Goal: Task Accomplishment & Management: Complete application form

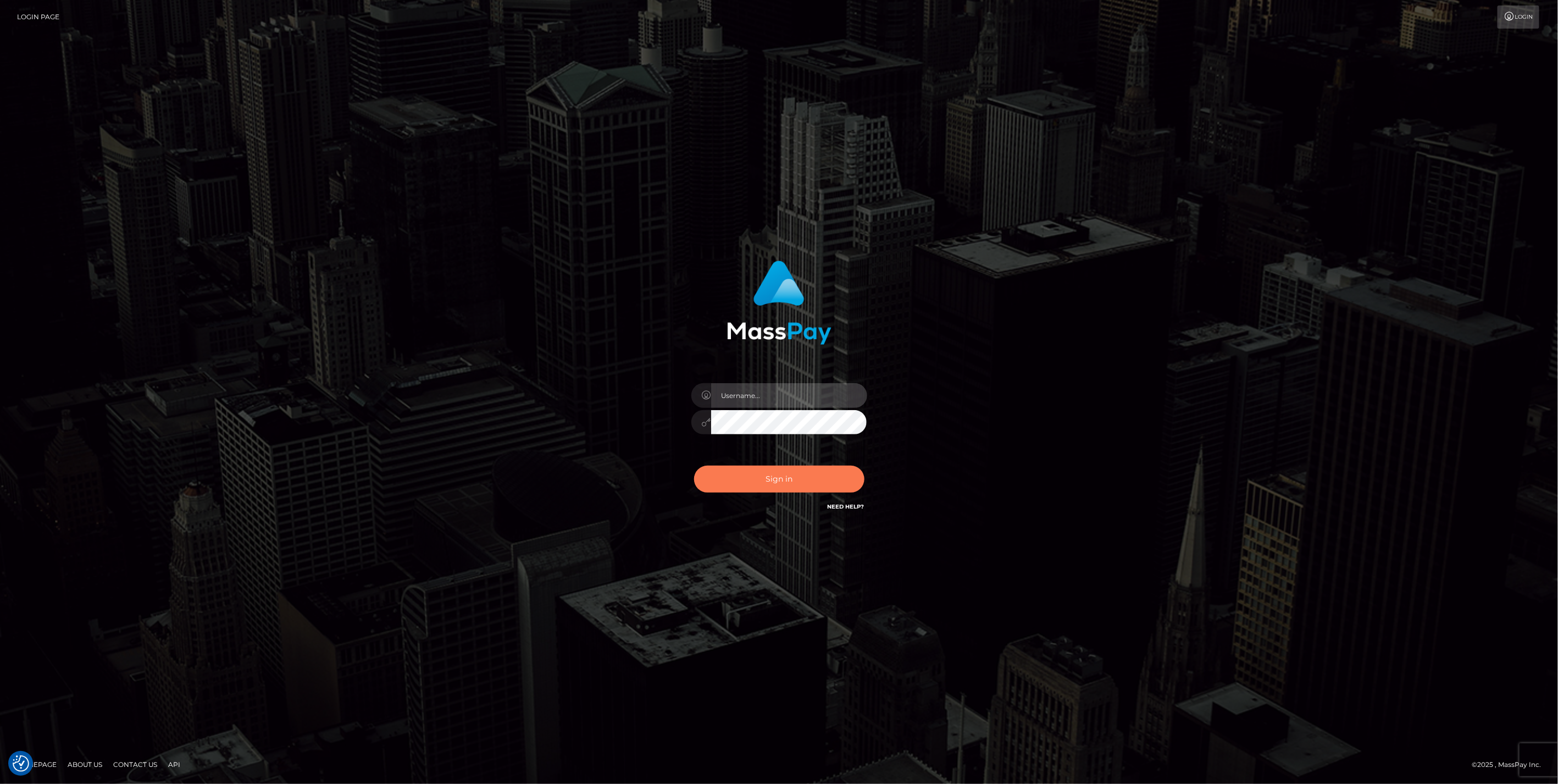
type input "jlo"
click at [778, 486] on button "Sign in" at bounding box center [779, 479] width 170 height 27
type input "jlo"
click at [837, 476] on button "Sign in" at bounding box center [779, 479] width 170 height 27
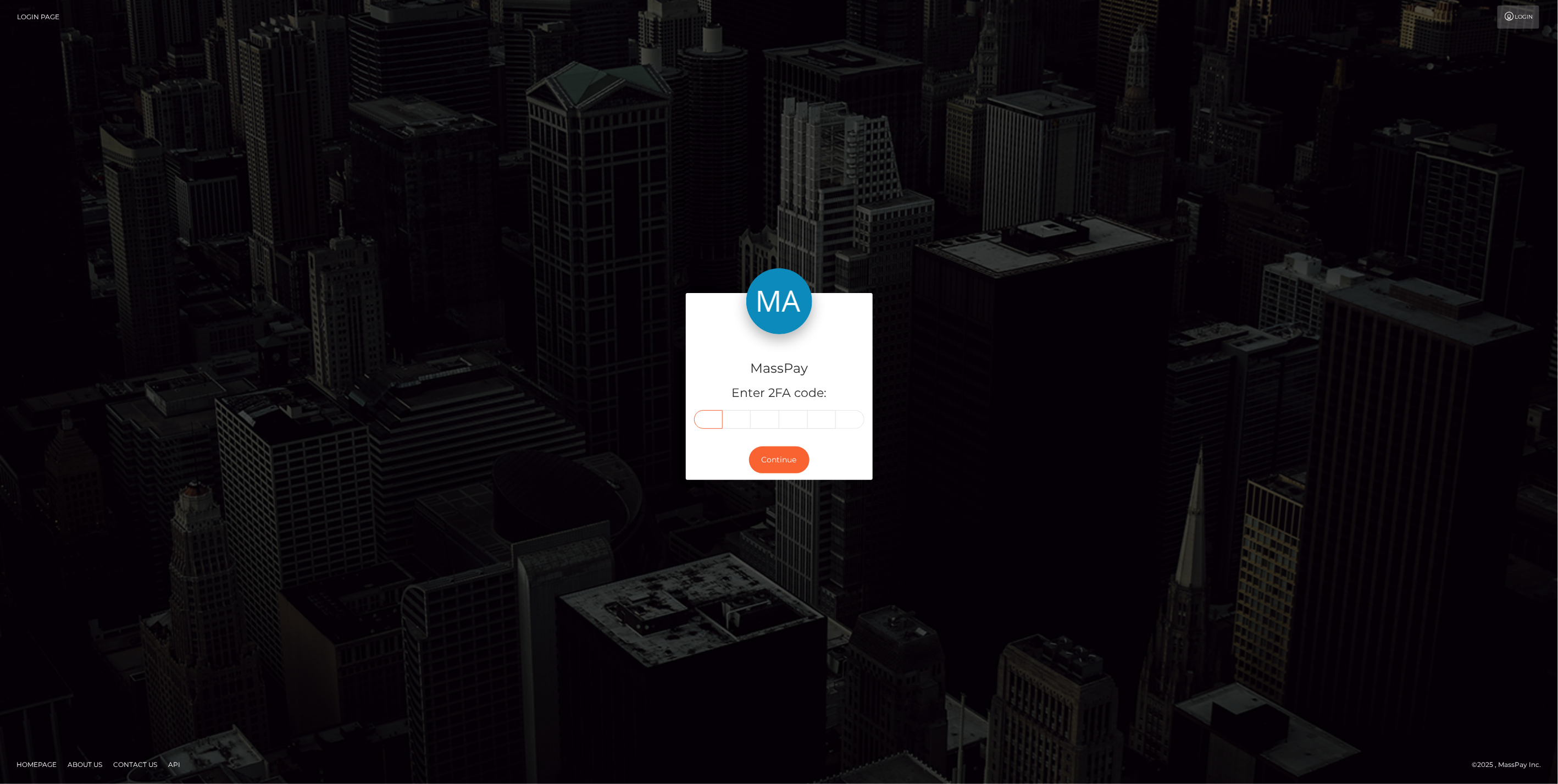
paste input "4"
type input "4"
type input "5"
type input "3"
type input "5"
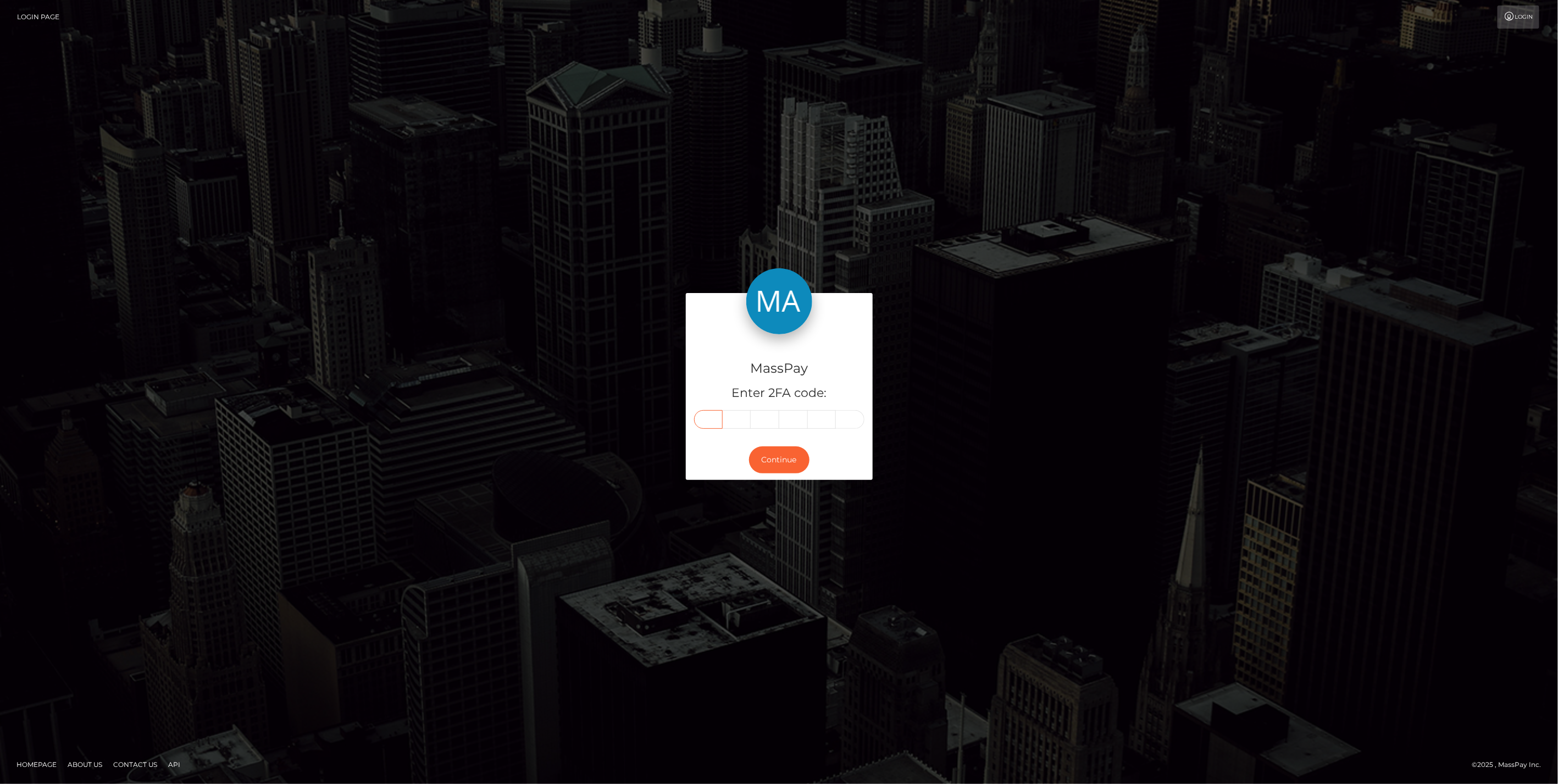
type input "3"
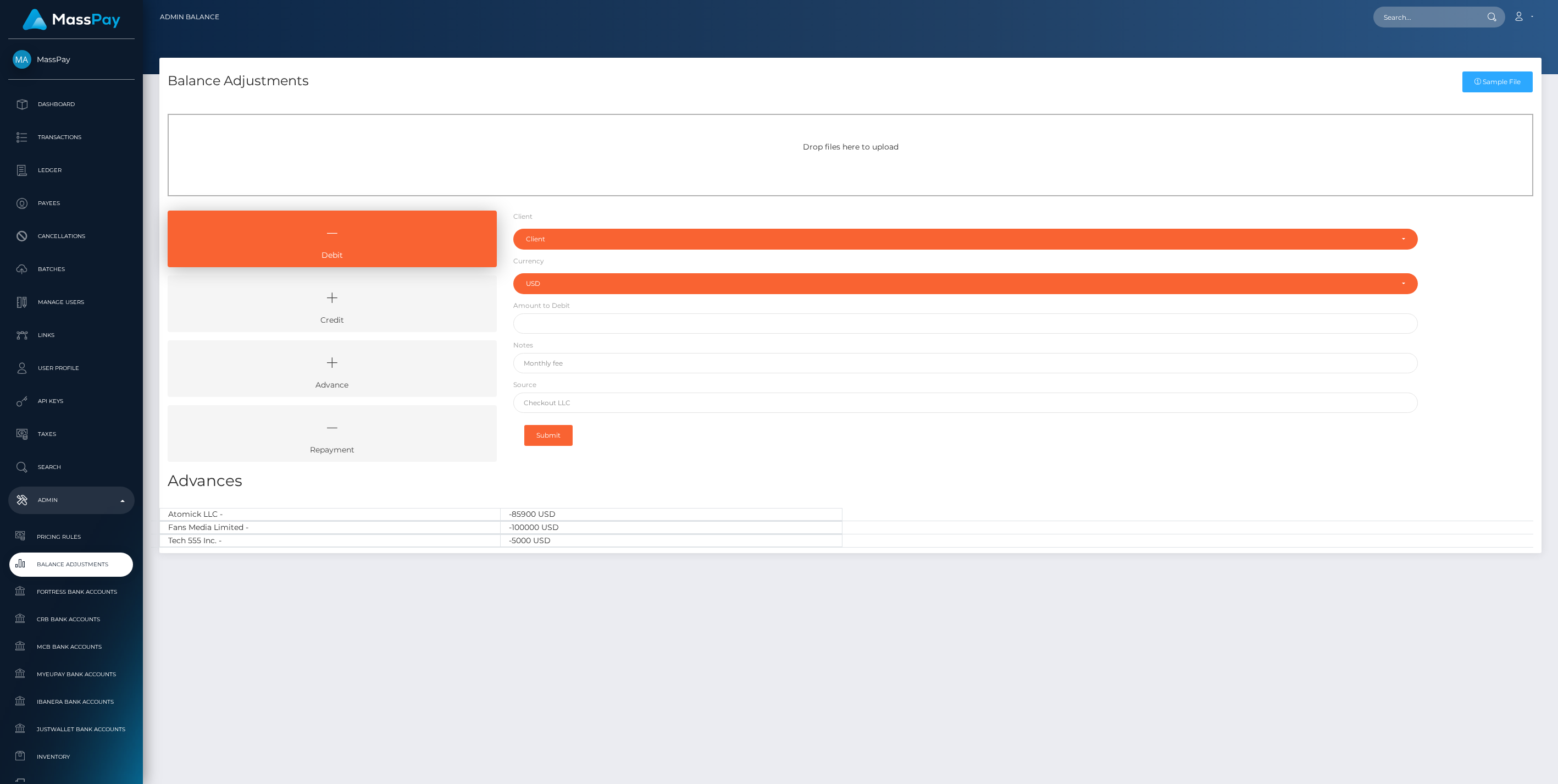
select select "USD"
click at [348, 297] on icon at bounding box center [332, 297] width 304 height 33
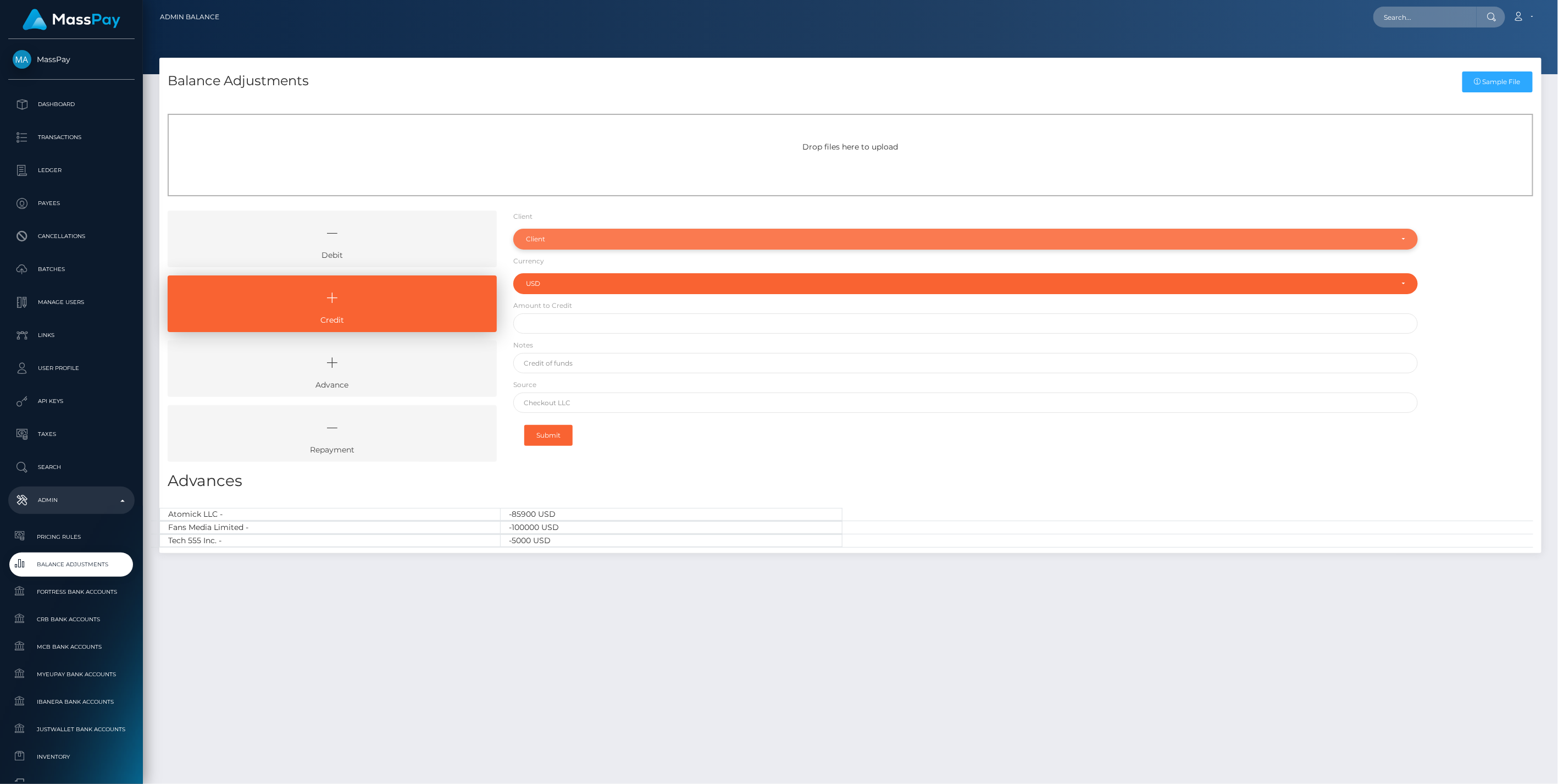
click at [560, 242] on div "Client" at bounding box center [959, 239] width 867 height 9
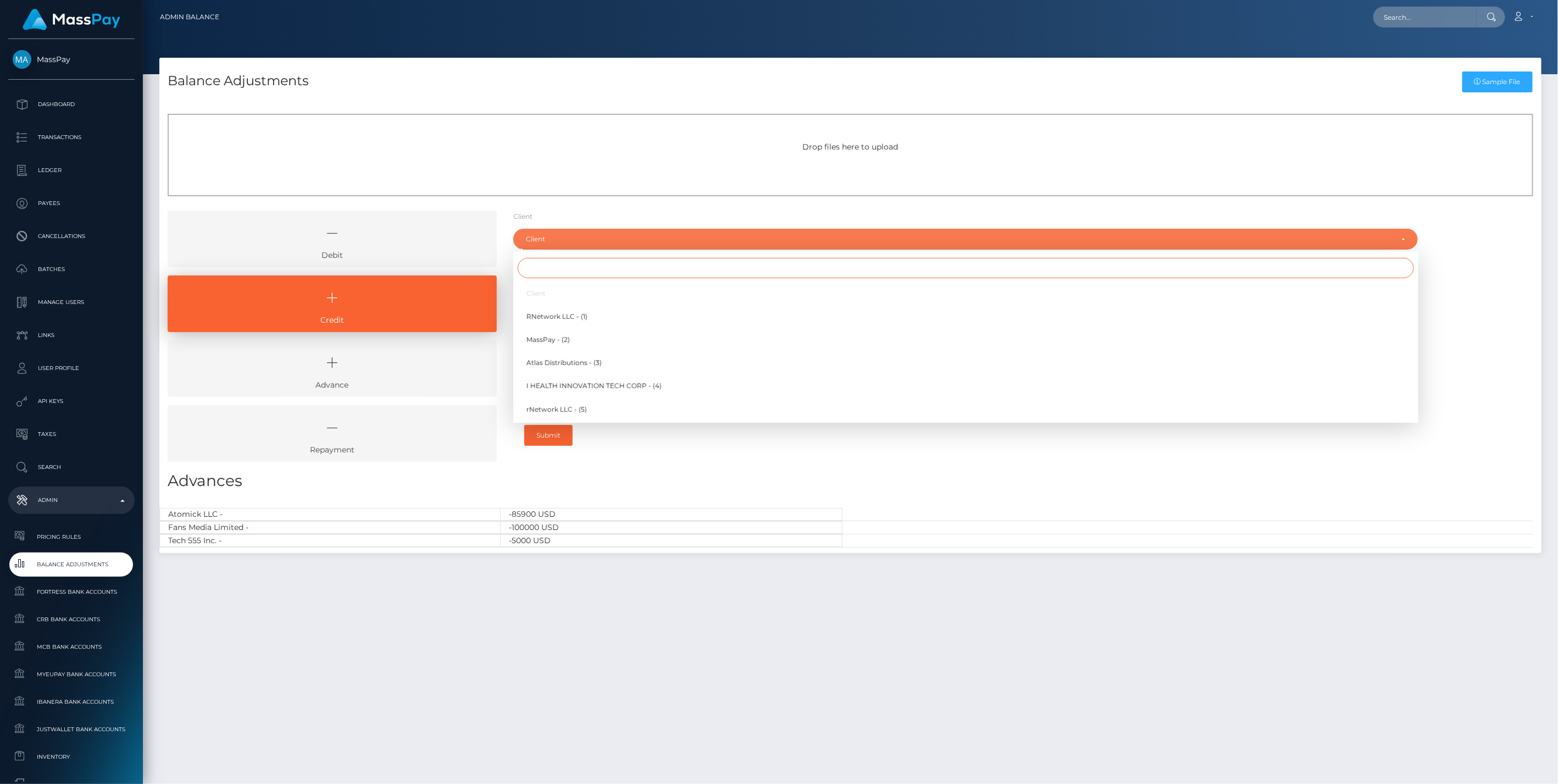
click at [531, 275] on input "Search" at bounding box center [966, 268] width 897 height 20
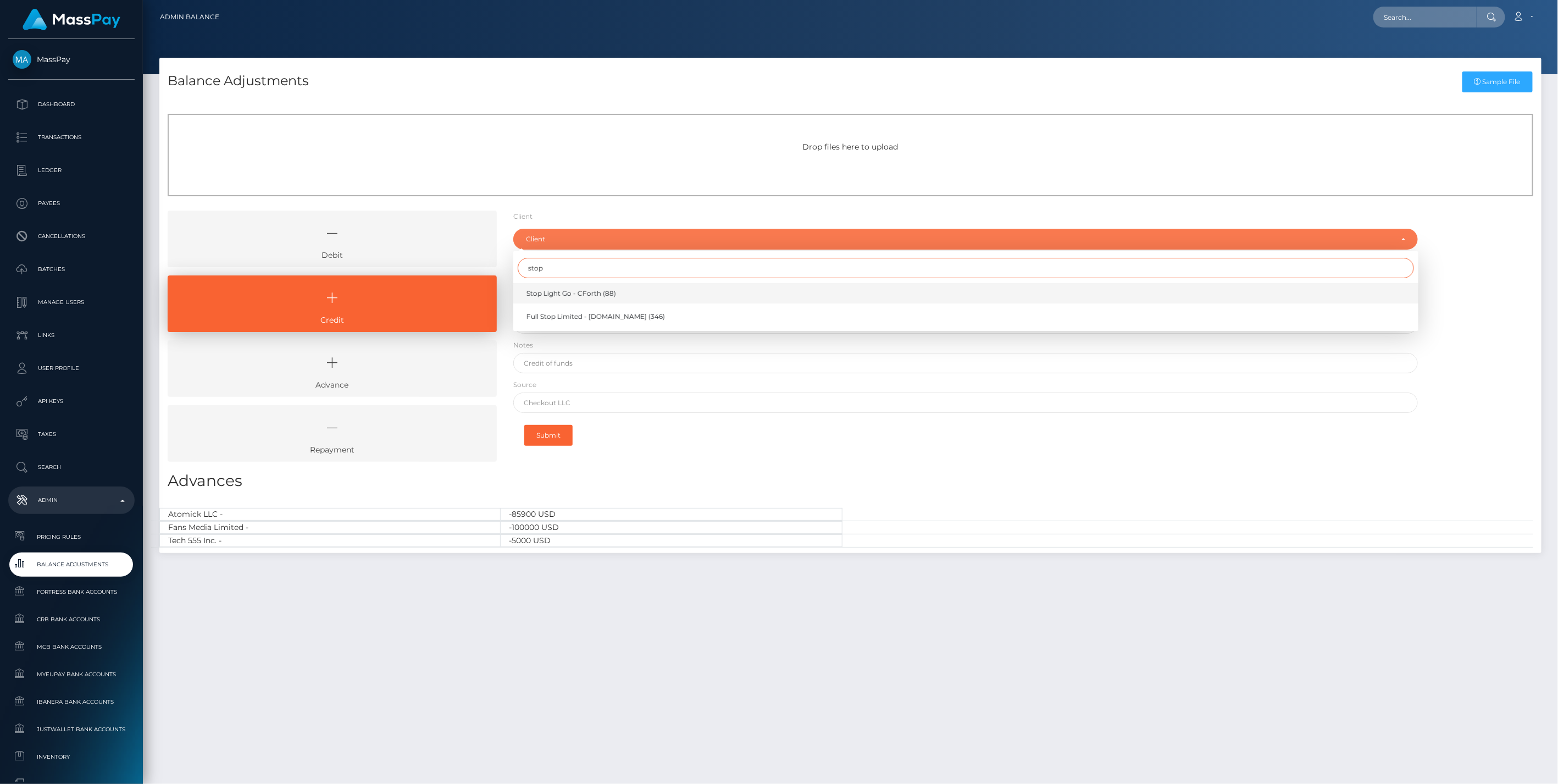
type input "stop"
click at [543, 290] on span "Stop Light Go - CForth (88)" at bounding box center [571, 294] width 90 height 10
select select "88"
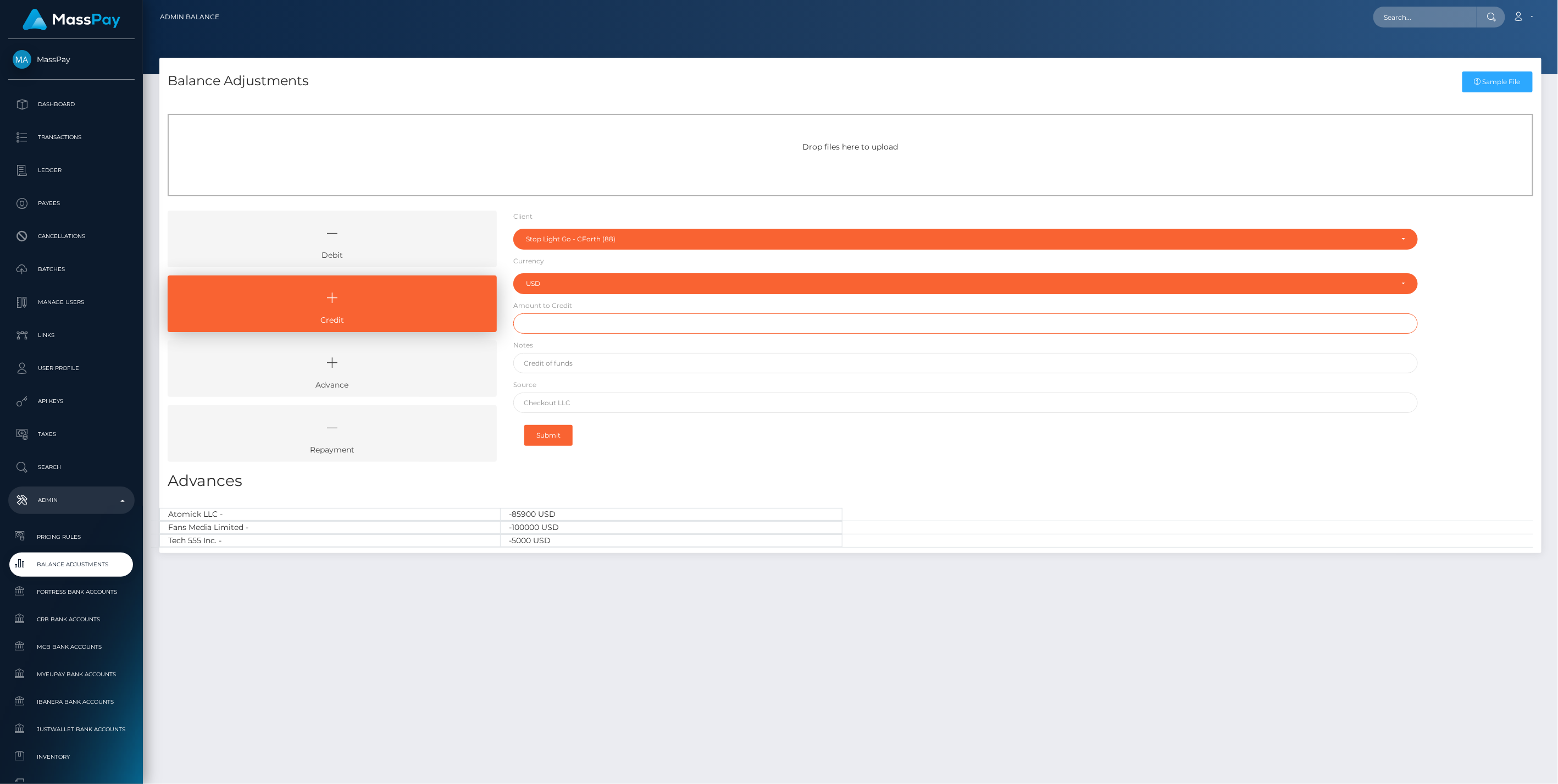
click at [557, 321] on input "text" at bounding box center [966, 324] width 905 height 20
type input "$10,000.00"
click at [558, 366] on input "text" at bounding box center [966, 363] width 905 height 20
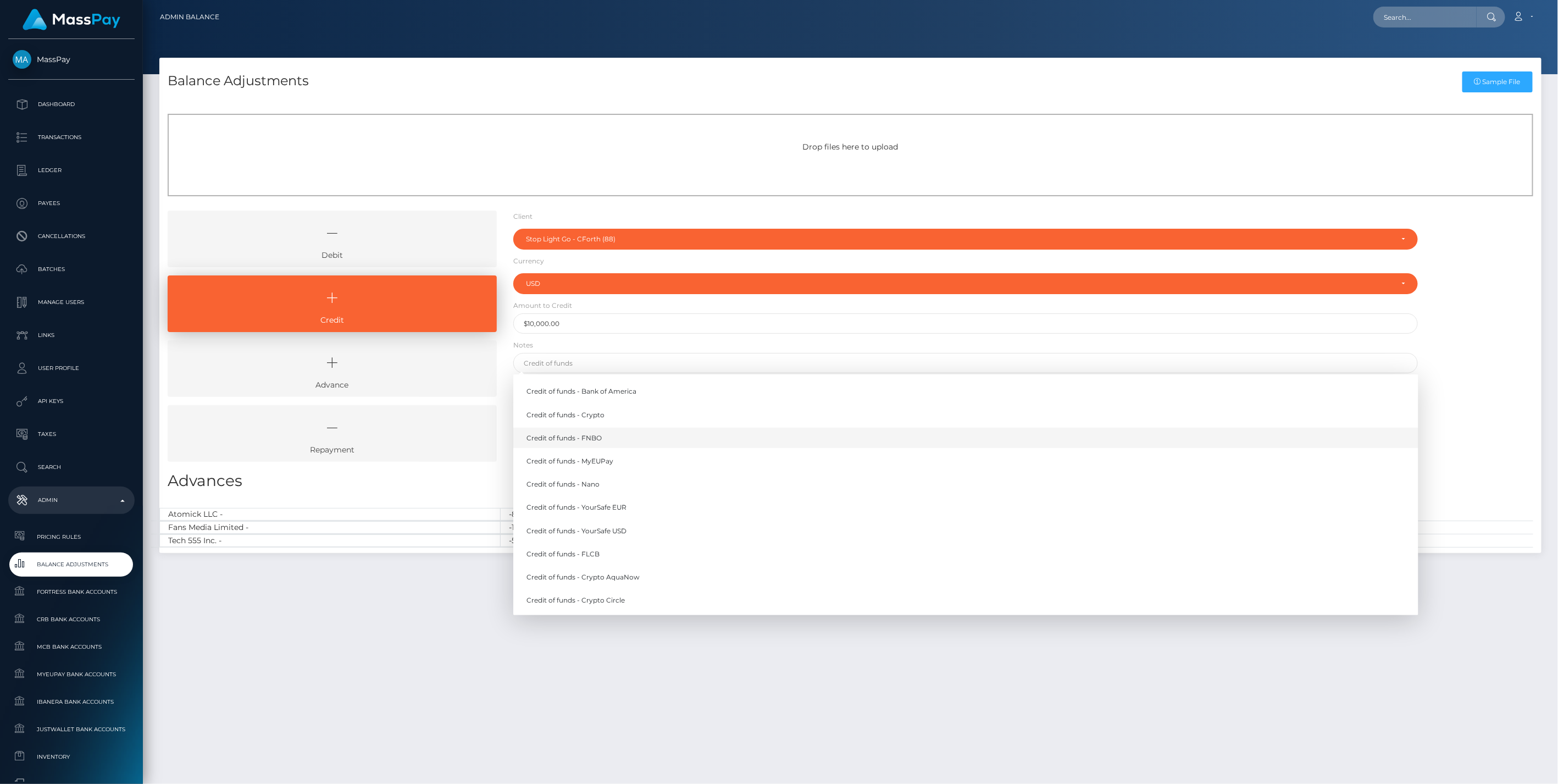
click at [597, 437] on link "Credit of funds - FNBO" at bounding box center [966, 438] width 905 height 20
type input "Credit of funds - FNBO"
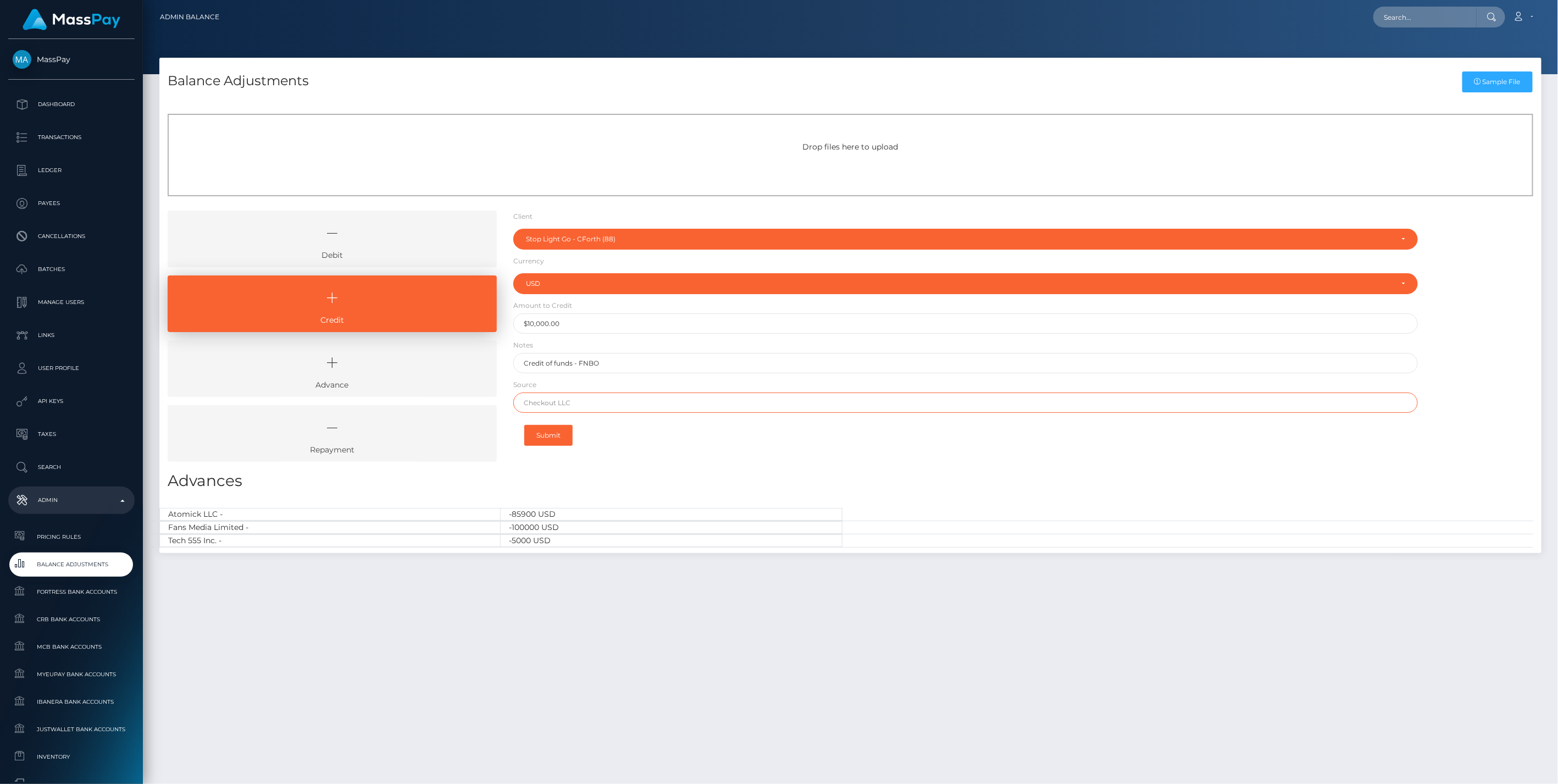
click at [552, 406] on input "text" at bounding box center [966, 402] width 905 height 20
paste input "Bill.com"
type input "Bill.com"
click at [554, 431] on button "Submit" at bounding box center [548, 435] width 49 height 20
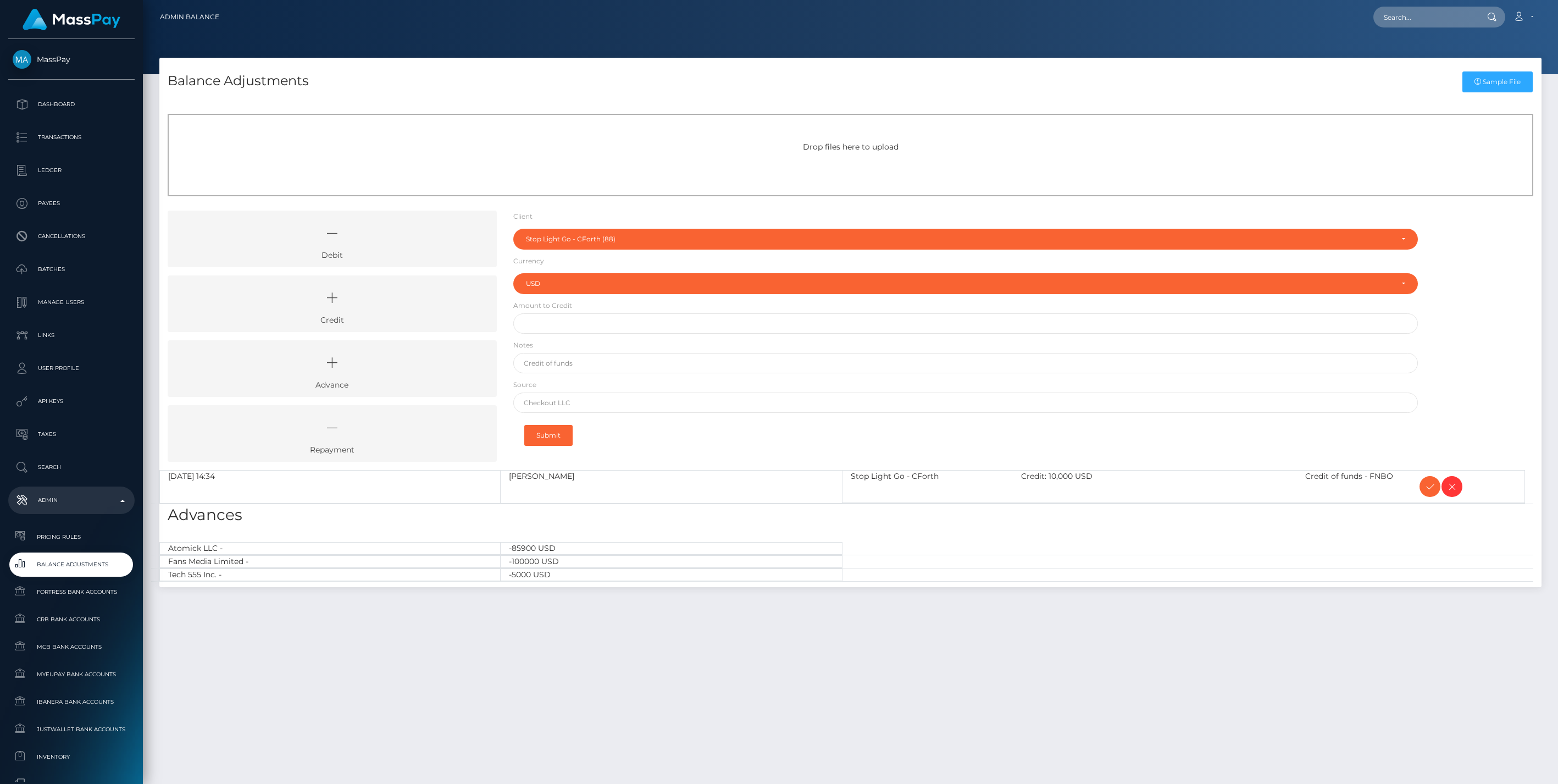
select select "88"
select select "USD"
click at [1426, 488] on icon at bounding box center [1430, 487] width 13 height 14
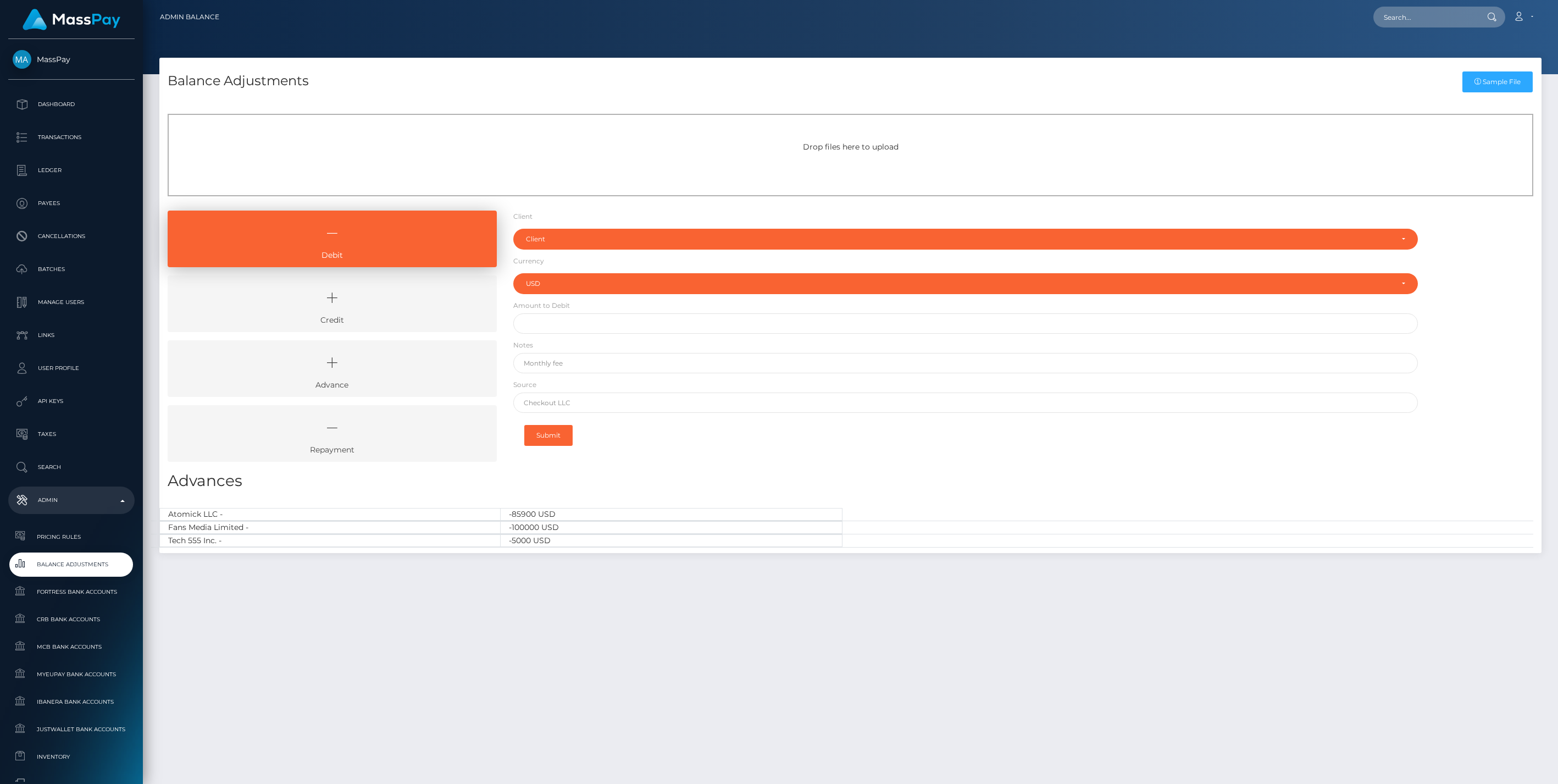
select select "USD"
click at [388, 303] on icon at bounding box center [332, 297] width 304 height 33
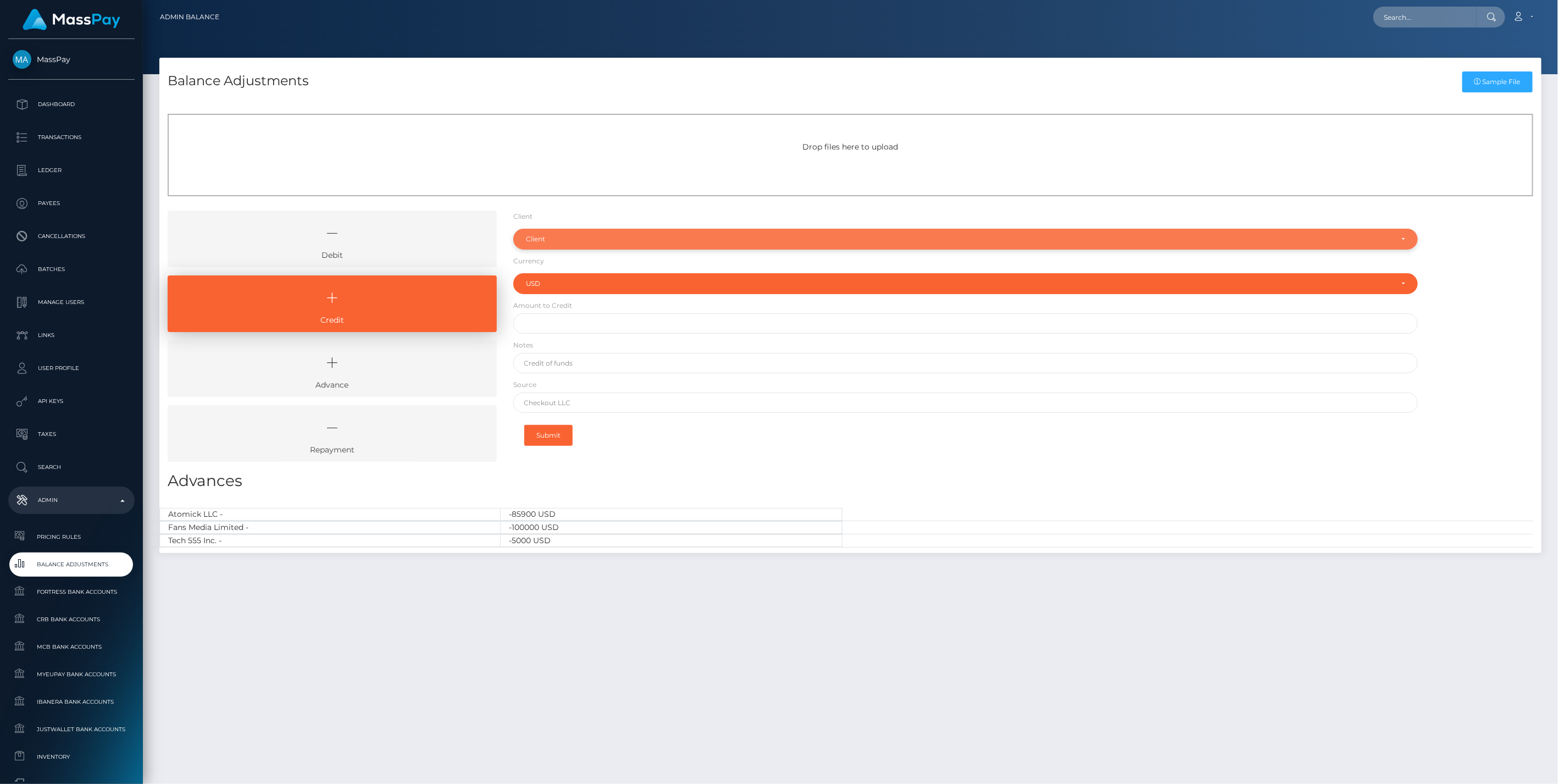
click at [586, 238] on div "Client" at bounding box center [959, 239] width 867 height 9
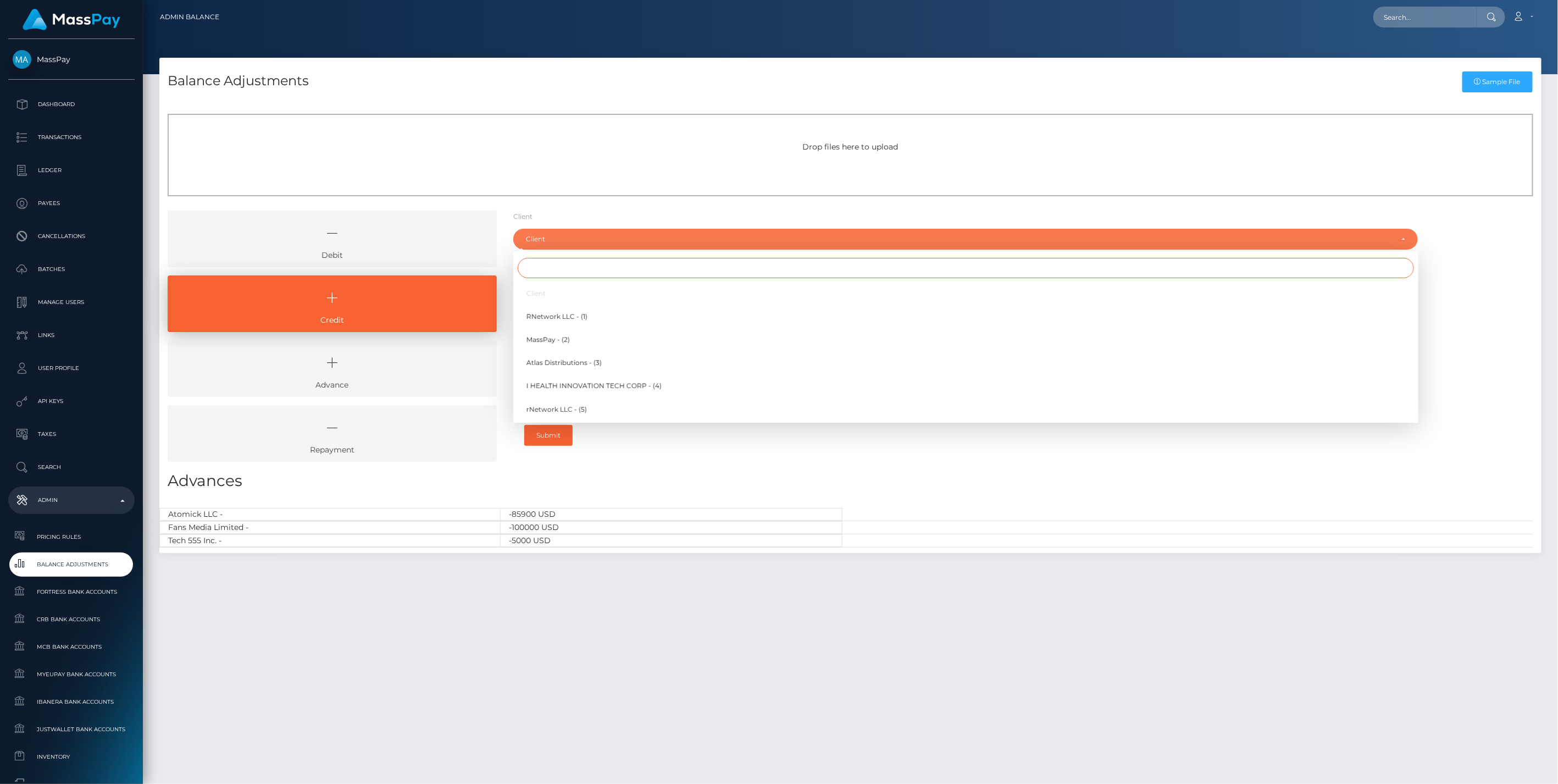
click at [549, 267] on input "Search" at bounding box center [966, 268] width 897 height 20
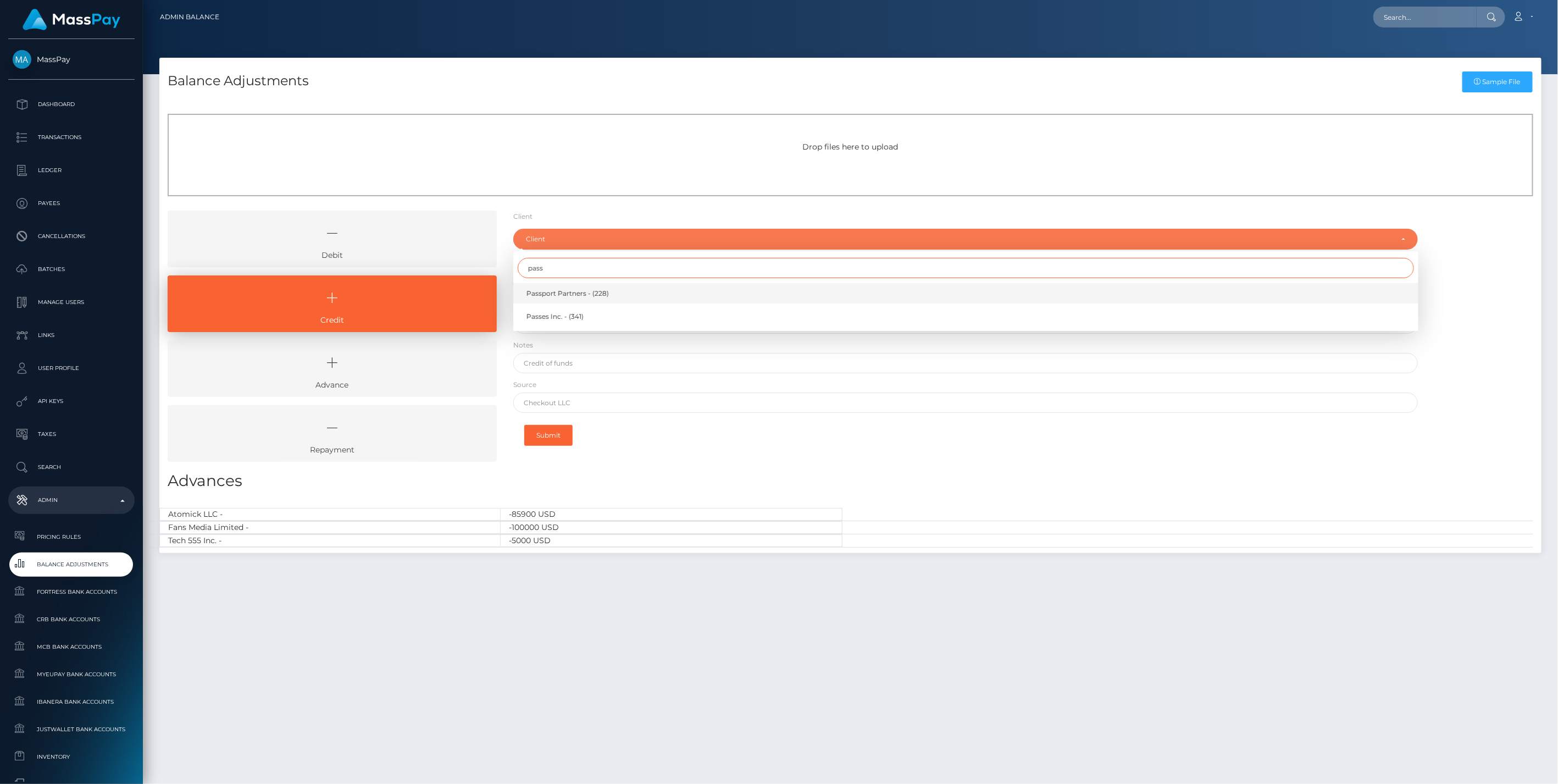
type input "pass"
click at [571, 289] on span "Passport Partners - (228)" at bounding box center [567, 294] width 83 height 10
select select "228"
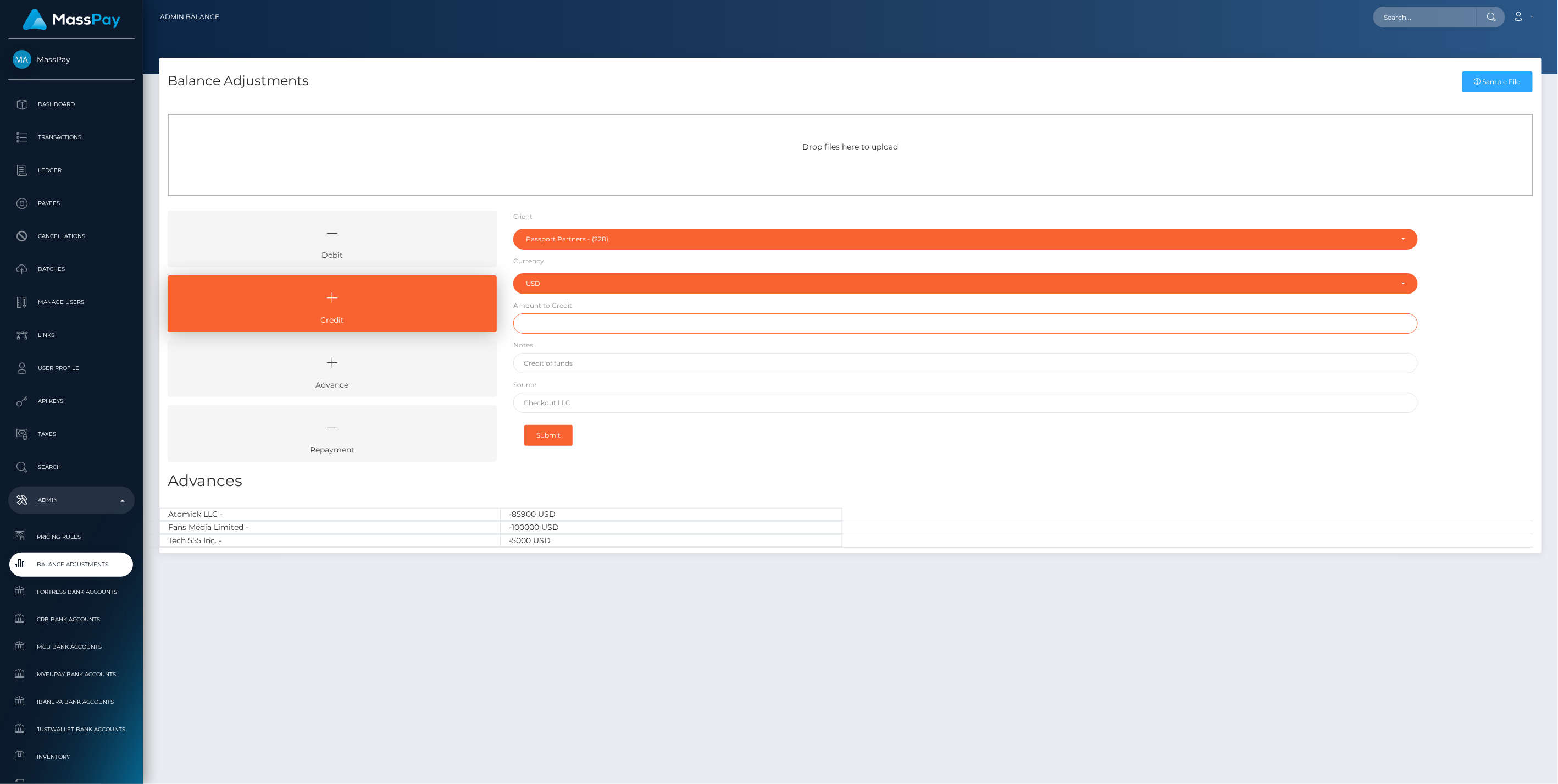
click at [556, 329] on input "text" at bounding box center [966, 324] width 905 height 20
type input "$2,000.00"
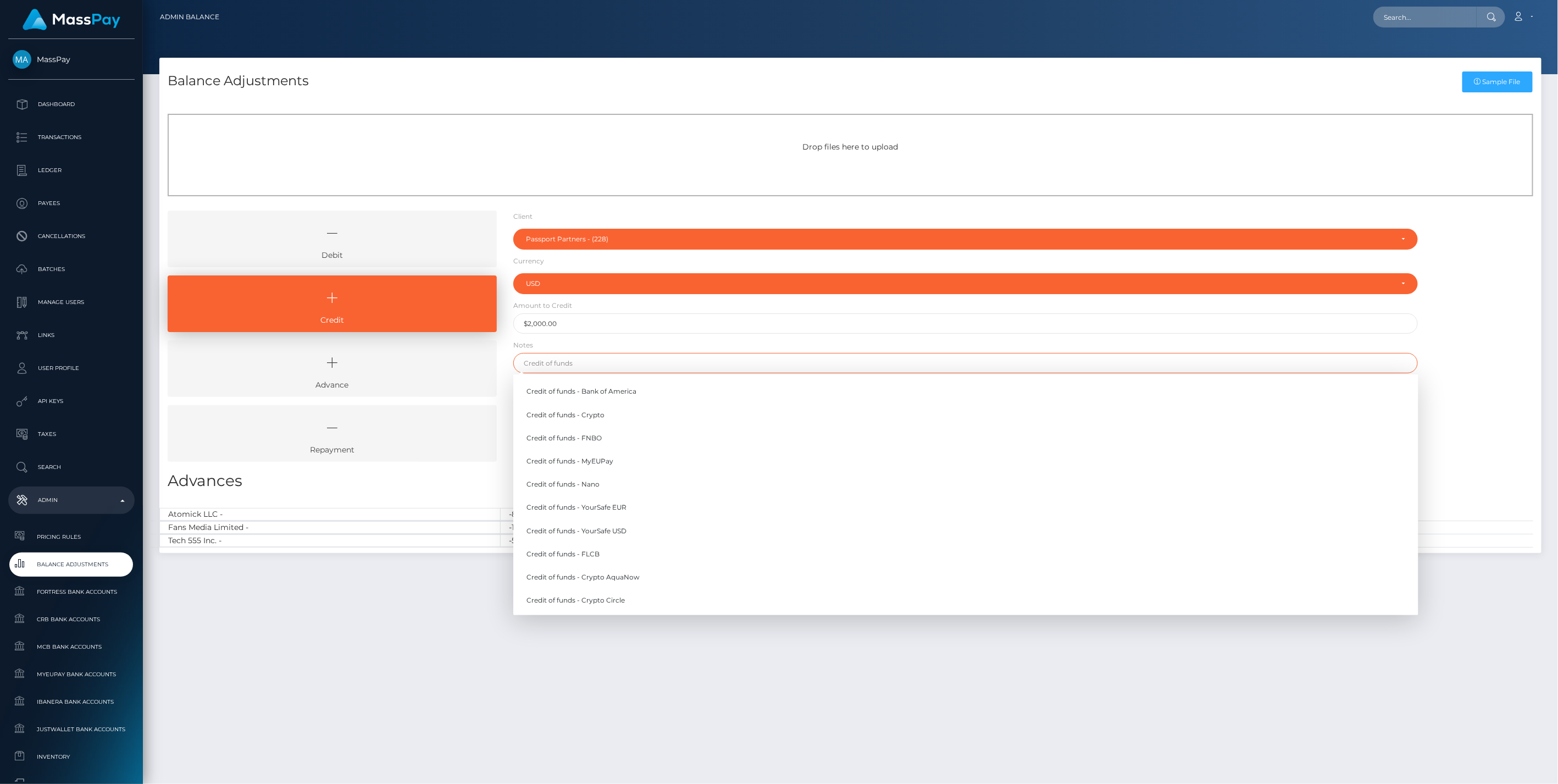
click at [542, 364] on input "text" at bounding box center [966, 363] width 905 height 20
click at [579, 441] on link "Credit of funds - FNBO" at bounding box center [966, 438] width 905 height 20
type input "Credit of funds - FNBO"
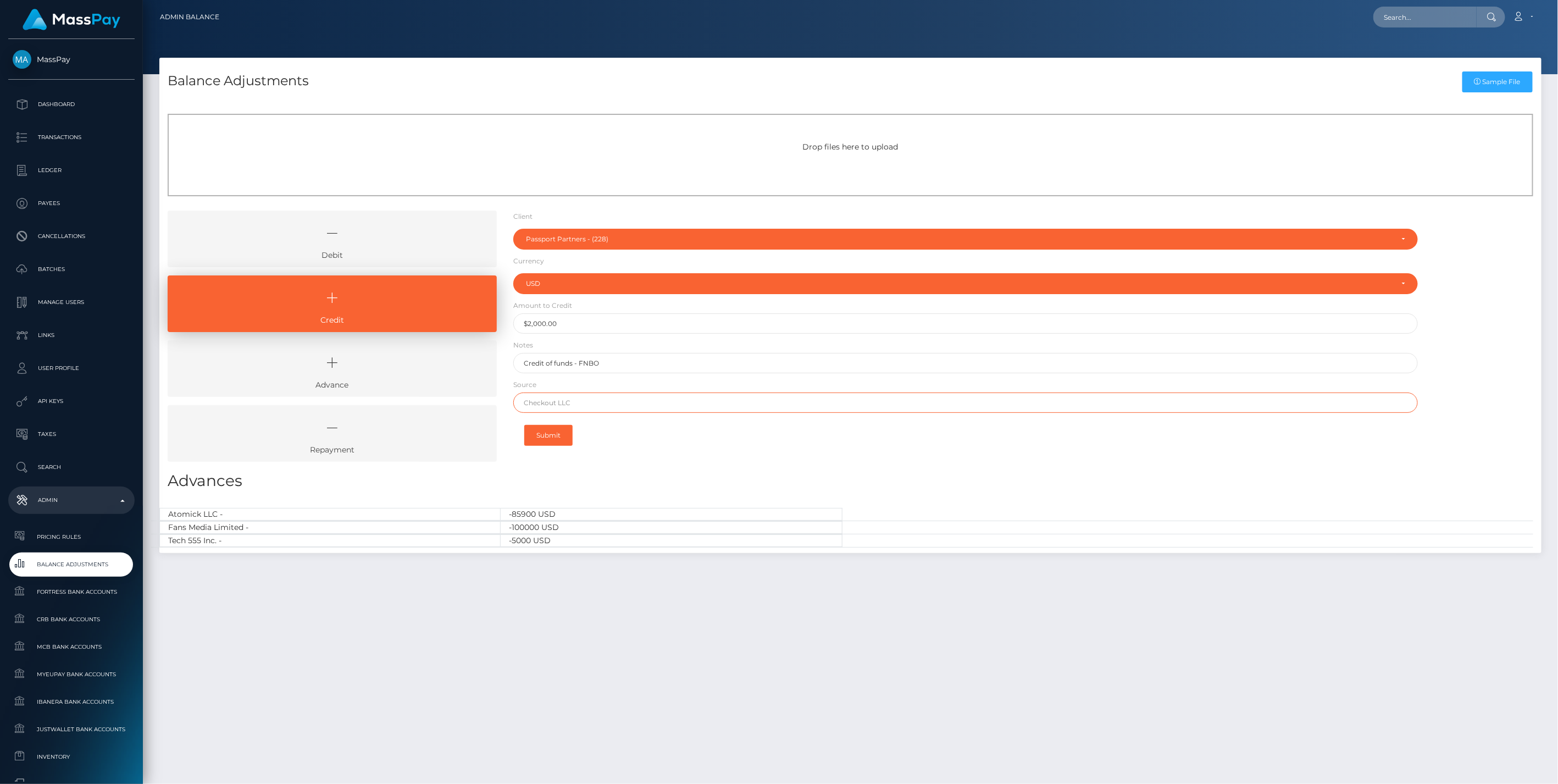
click at [557, 402] on input "text" at bounding box center [966, 402] width 905 height 20
paste input "BANK OF AMERICA N.A."
type input "BANK OF AMERICA N.A."
click at [555, 436] on button "Submit" at bounding box center [548, 435] width 49 height 20
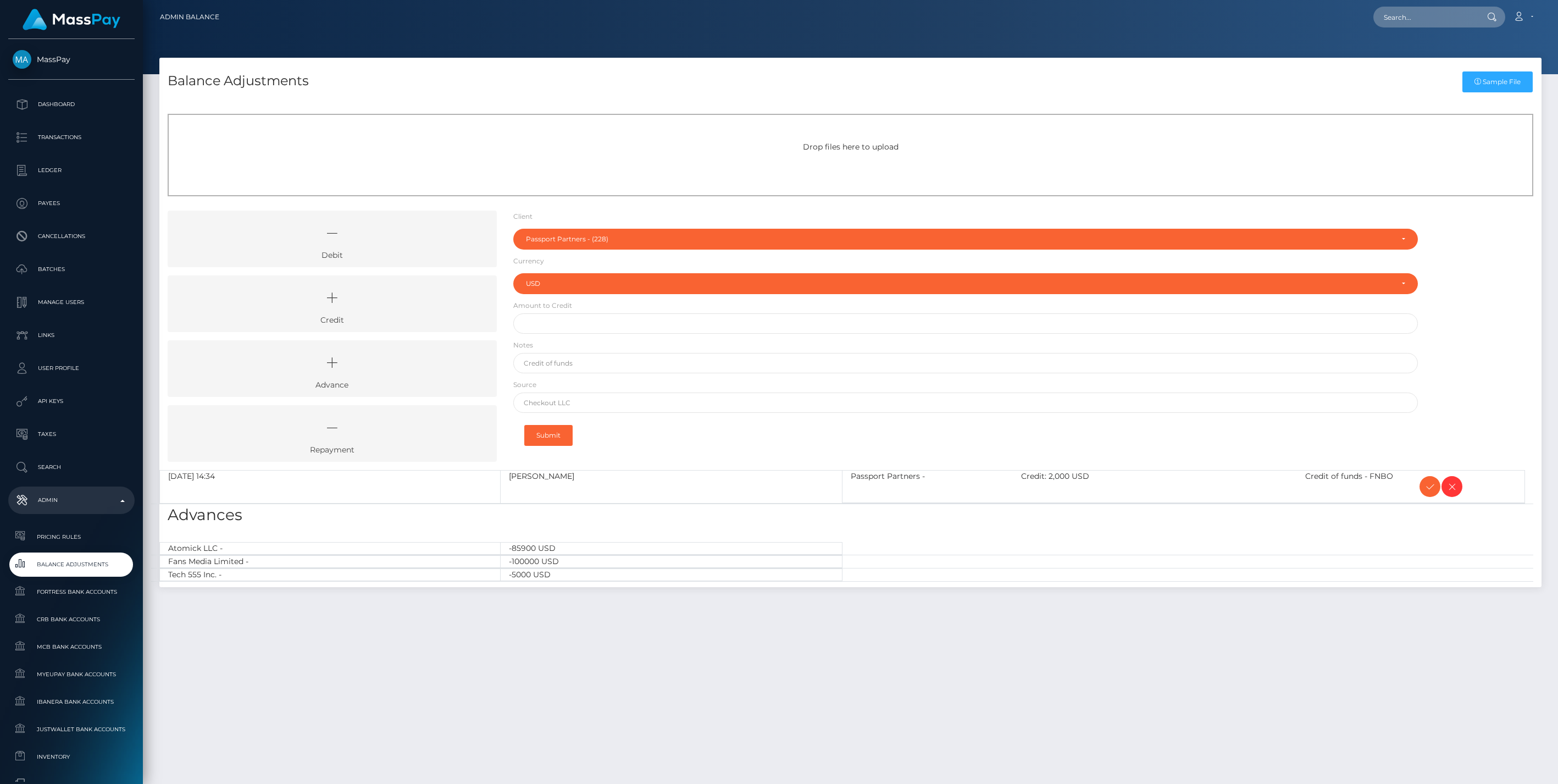
select select "228"
select select "USD"
click at [1429, 485] on icon at bounding box center [1430, 487] width 13 height 14
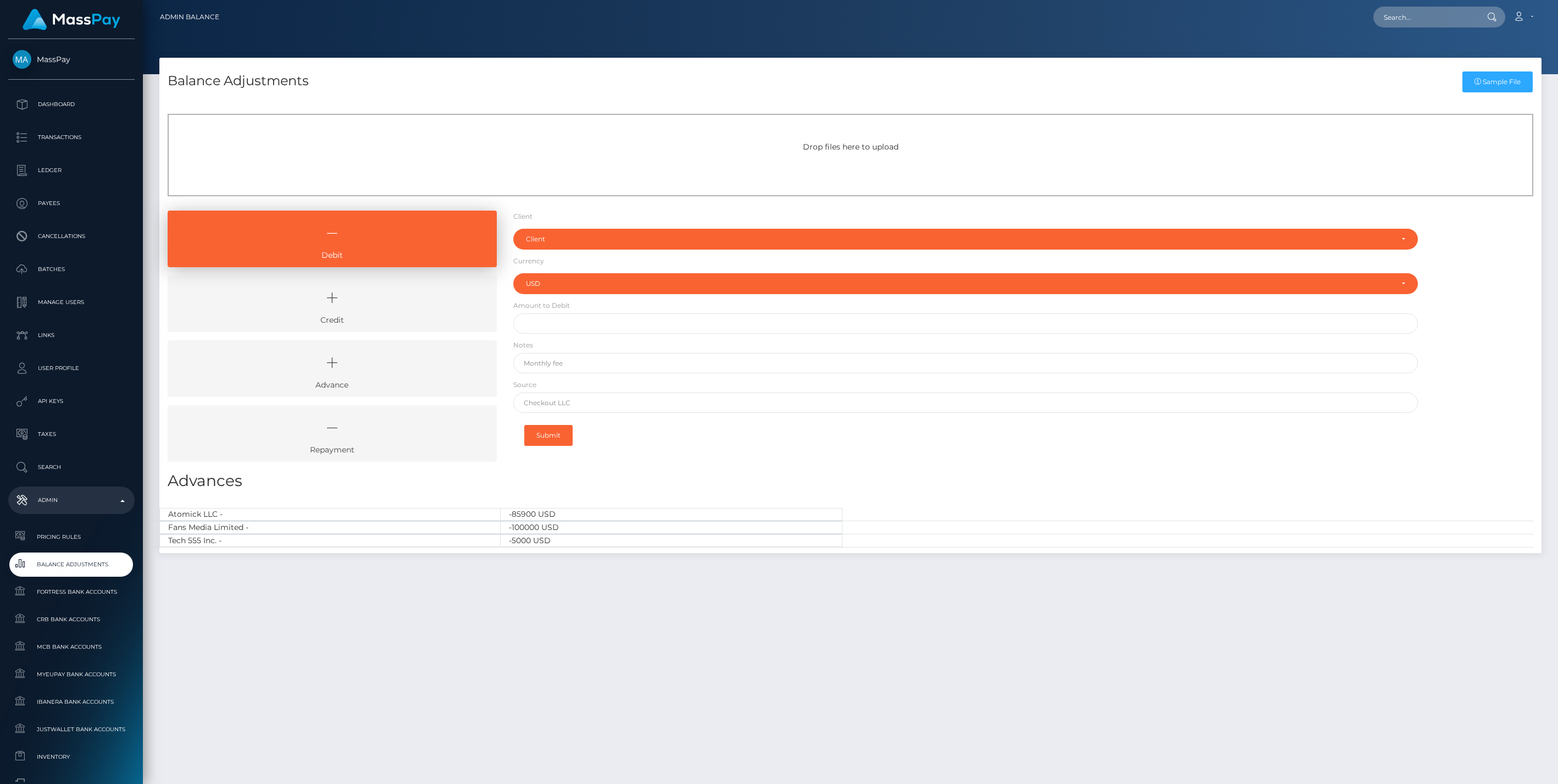
select select "USD"
click at [376, 309] on icon at bounding box center [332, 297] width 304 height 33
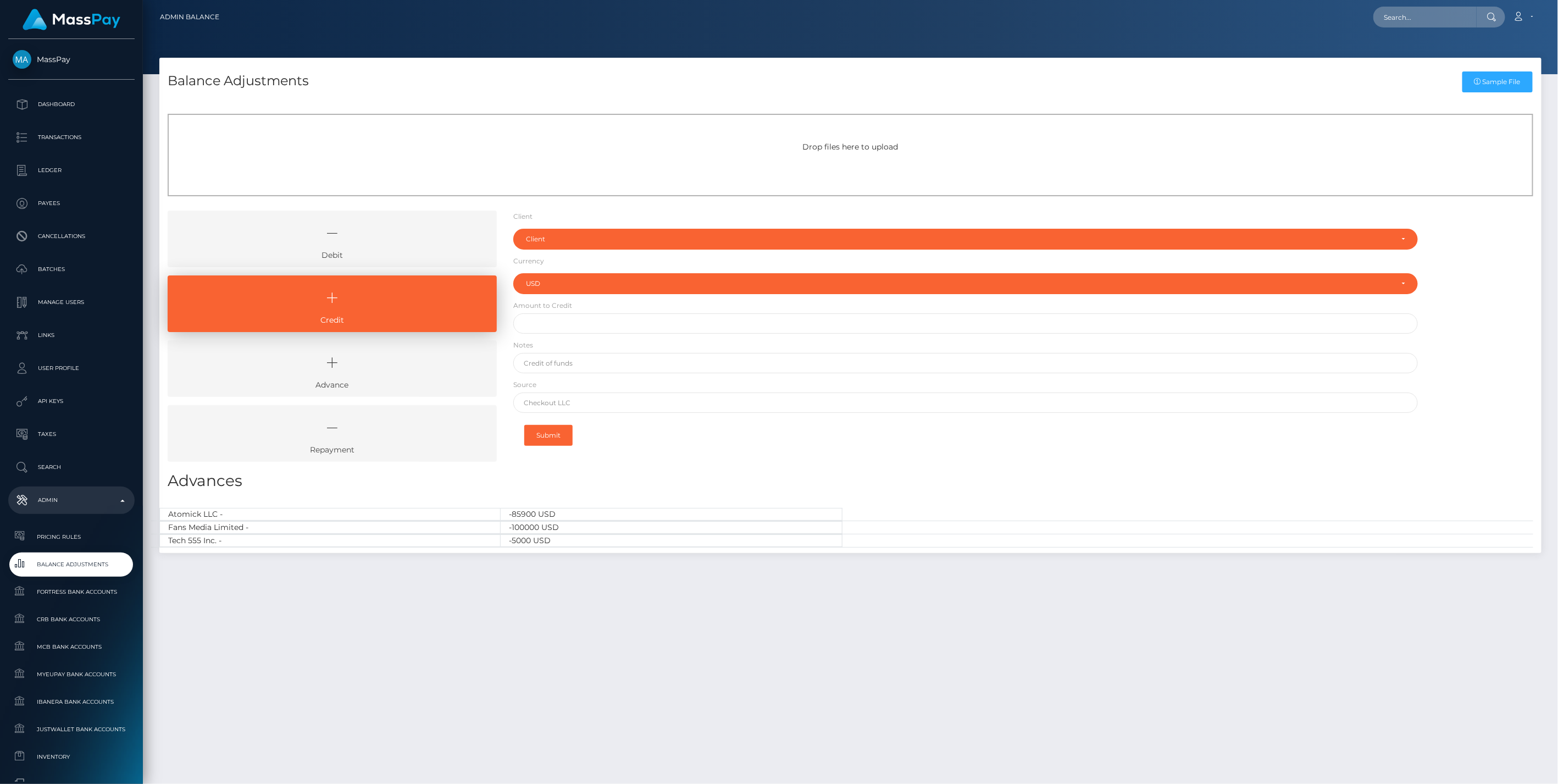
click at [415, 245] on icon at bounding box center [332, 233] width 304 height 33
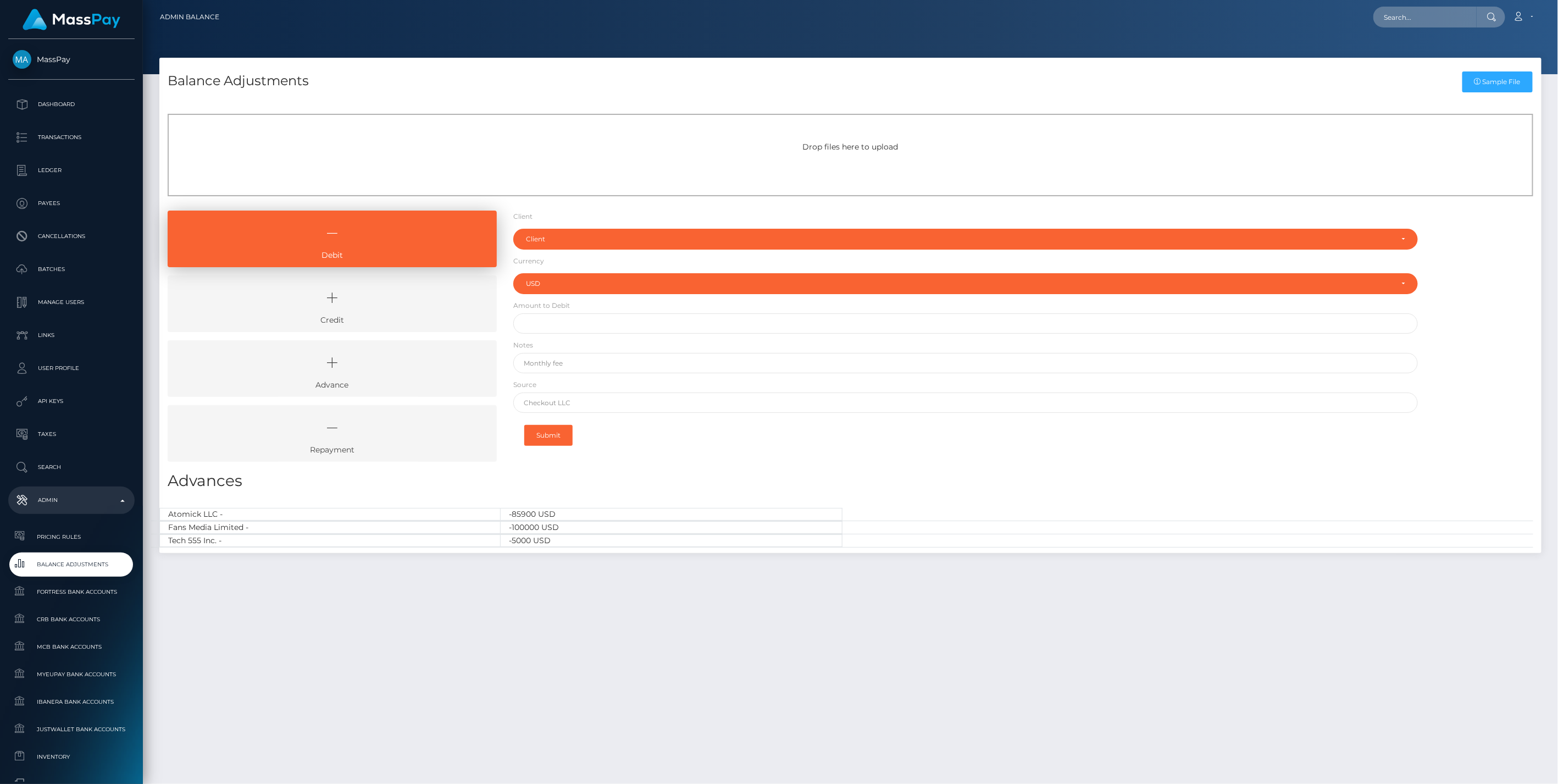
click at [430, 303] on icon at bounding box center [332, 297] width 304 height 33
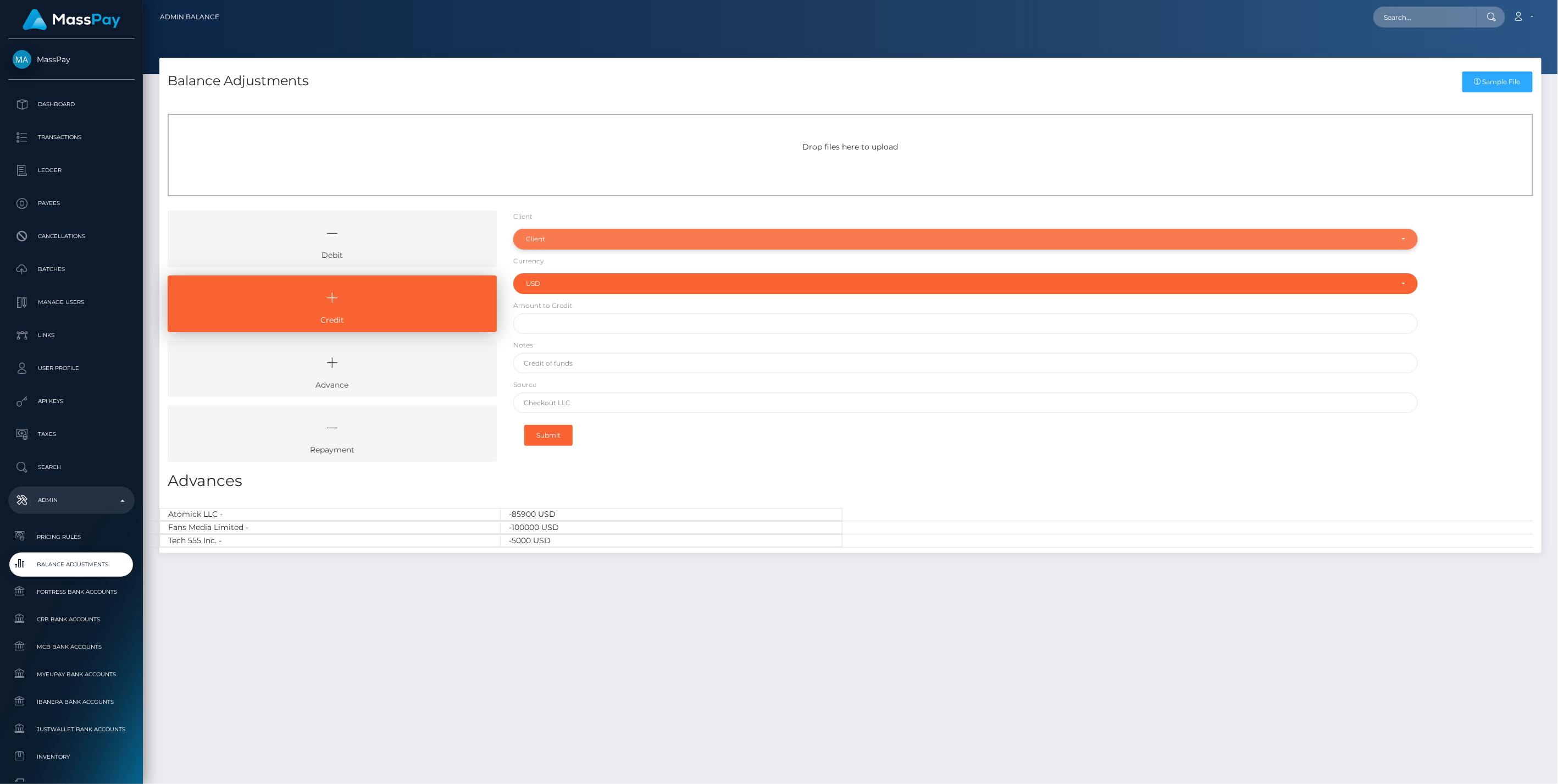
click at [561, 238] on div "Client" at bounding box center [959, 239] width 867 height 9
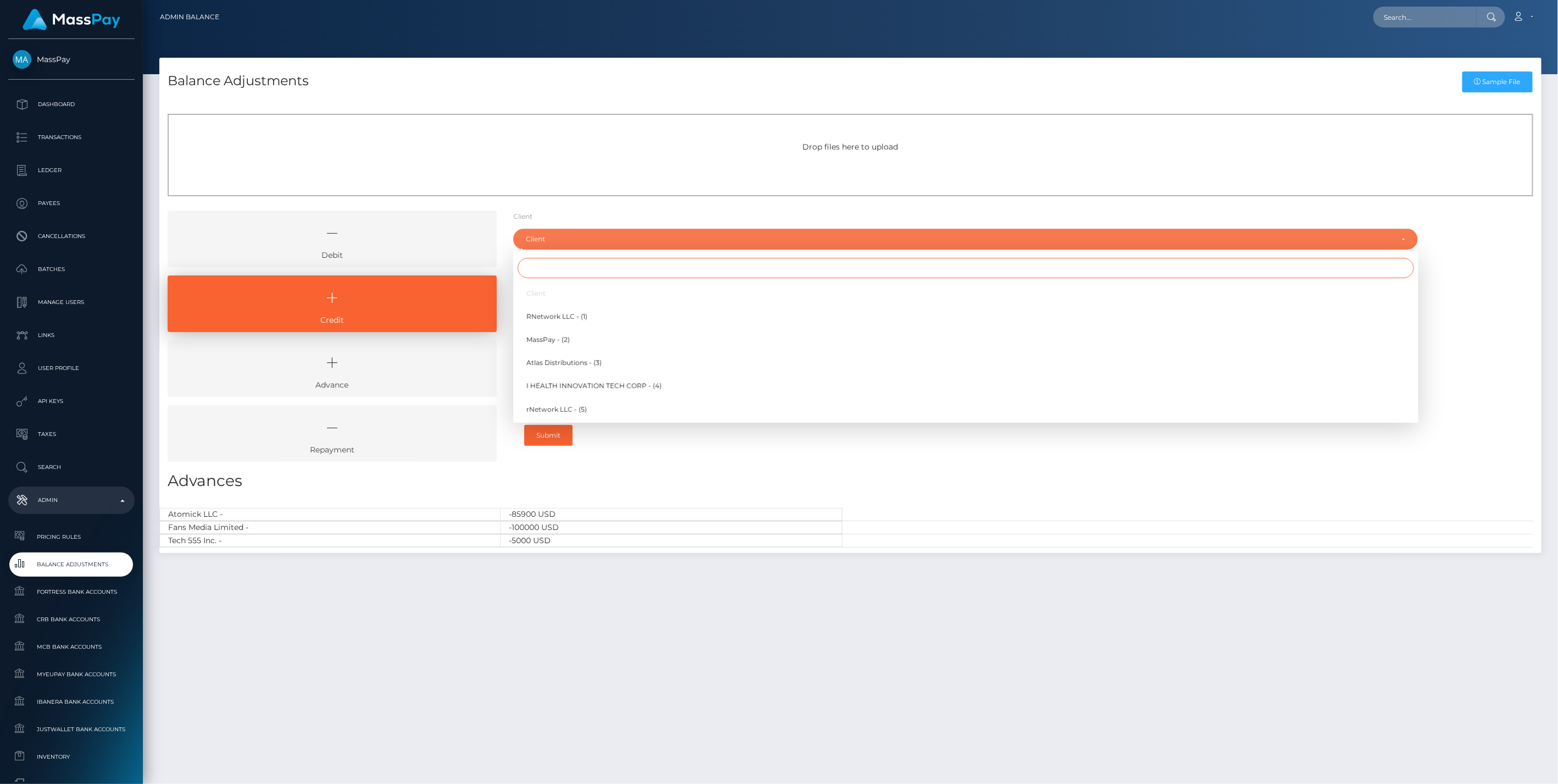
click at [553, 267] on input "Search" at bounding box center [966, 268] width 897 height 20
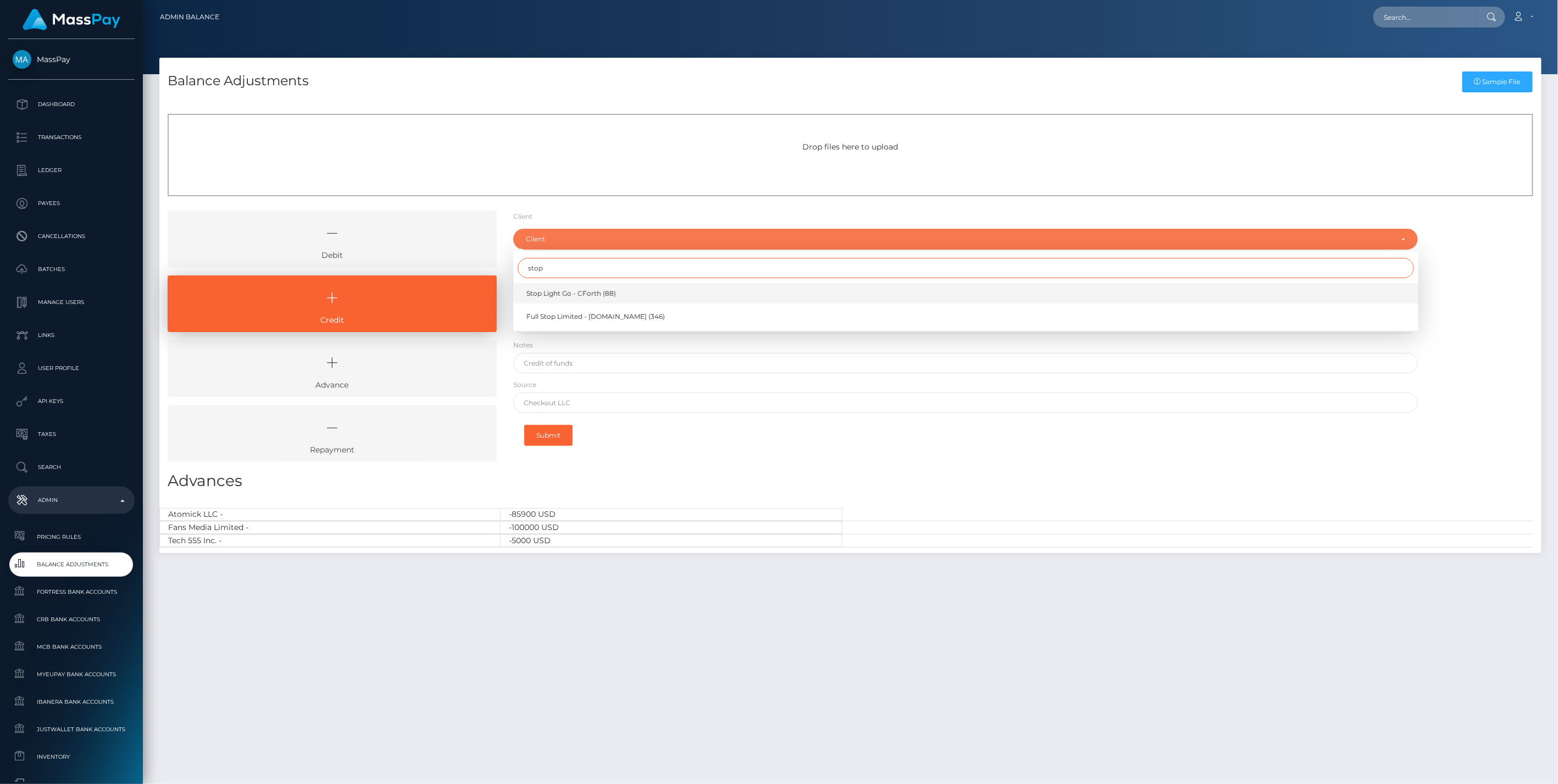
type input "stop"
click at [562, 293] on span "Stop Light Go - CForth (88)" at bounding box center [571, 294] width 90 height 10
select select "88"
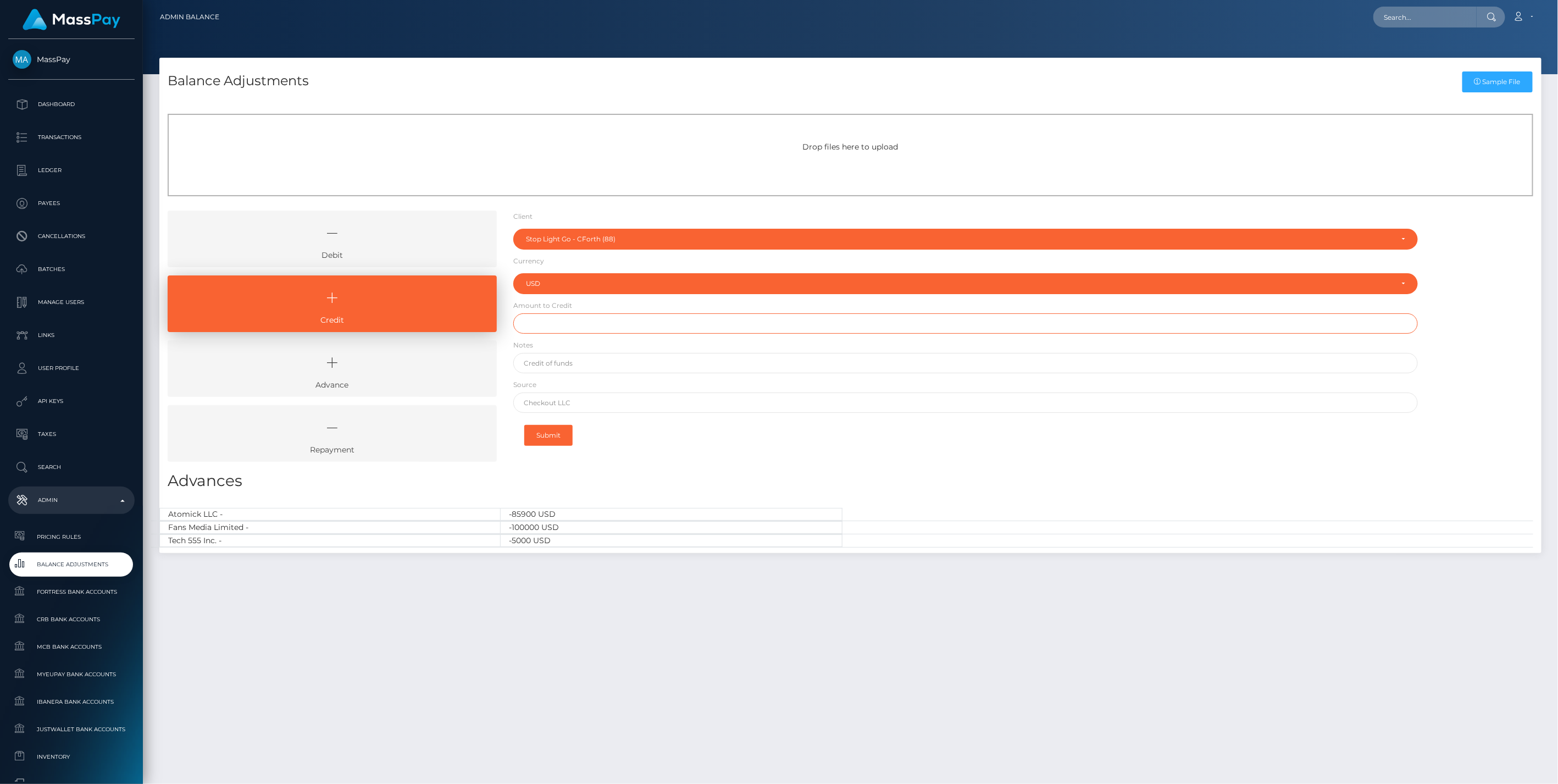
click at [556, 325] on input "text" at bounding box center [966, 324] width 905 height 20
type input "$10,000.00"
click at [553, 361] on input "text" at bounding box center [966, 363] width 905 height 20
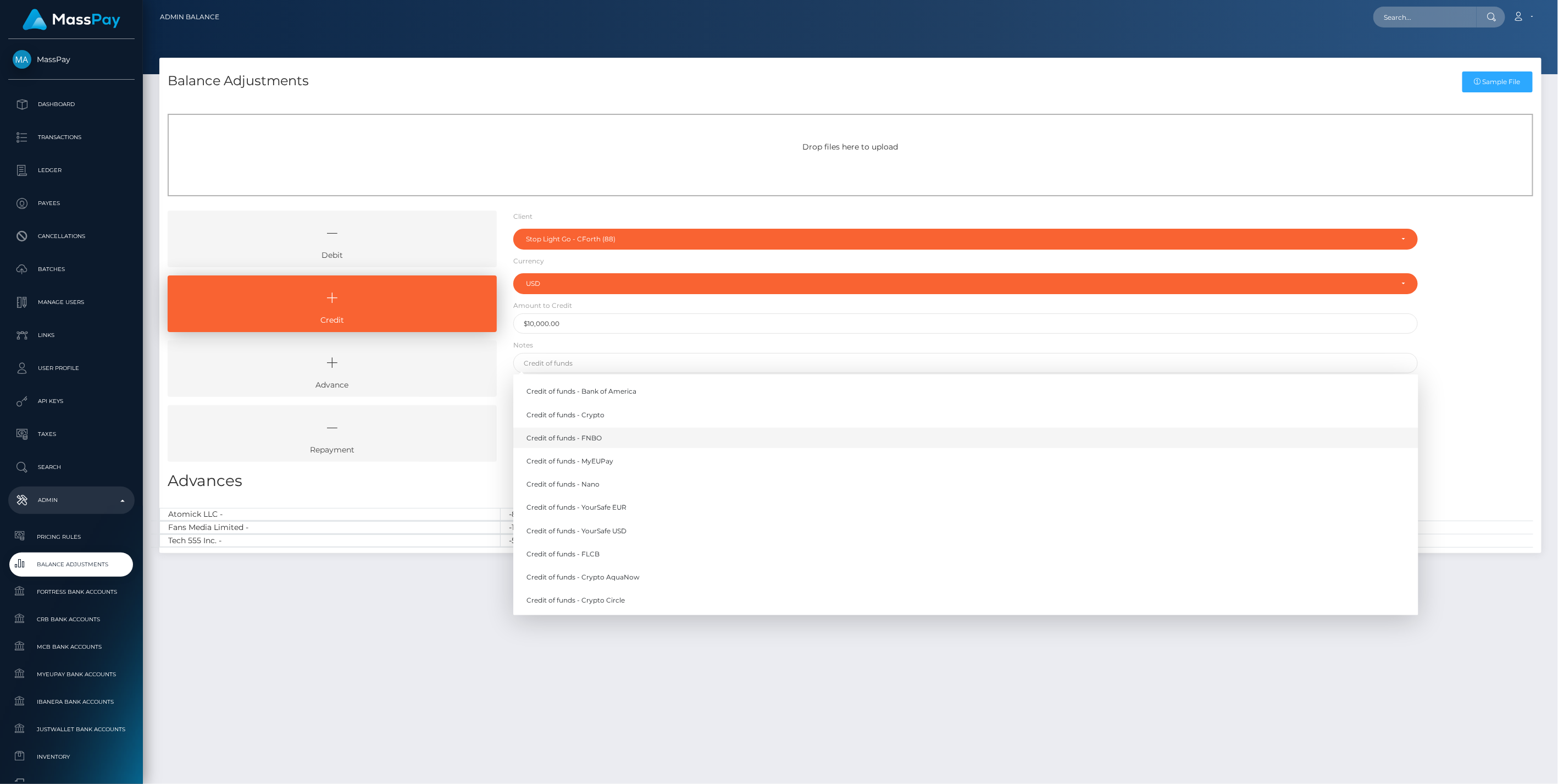
click at [581, 437] on link "Credit of funds - FNBO" at bounding box center [966, 438] width 905 height 20
type input "Credit of funds - FNBO"
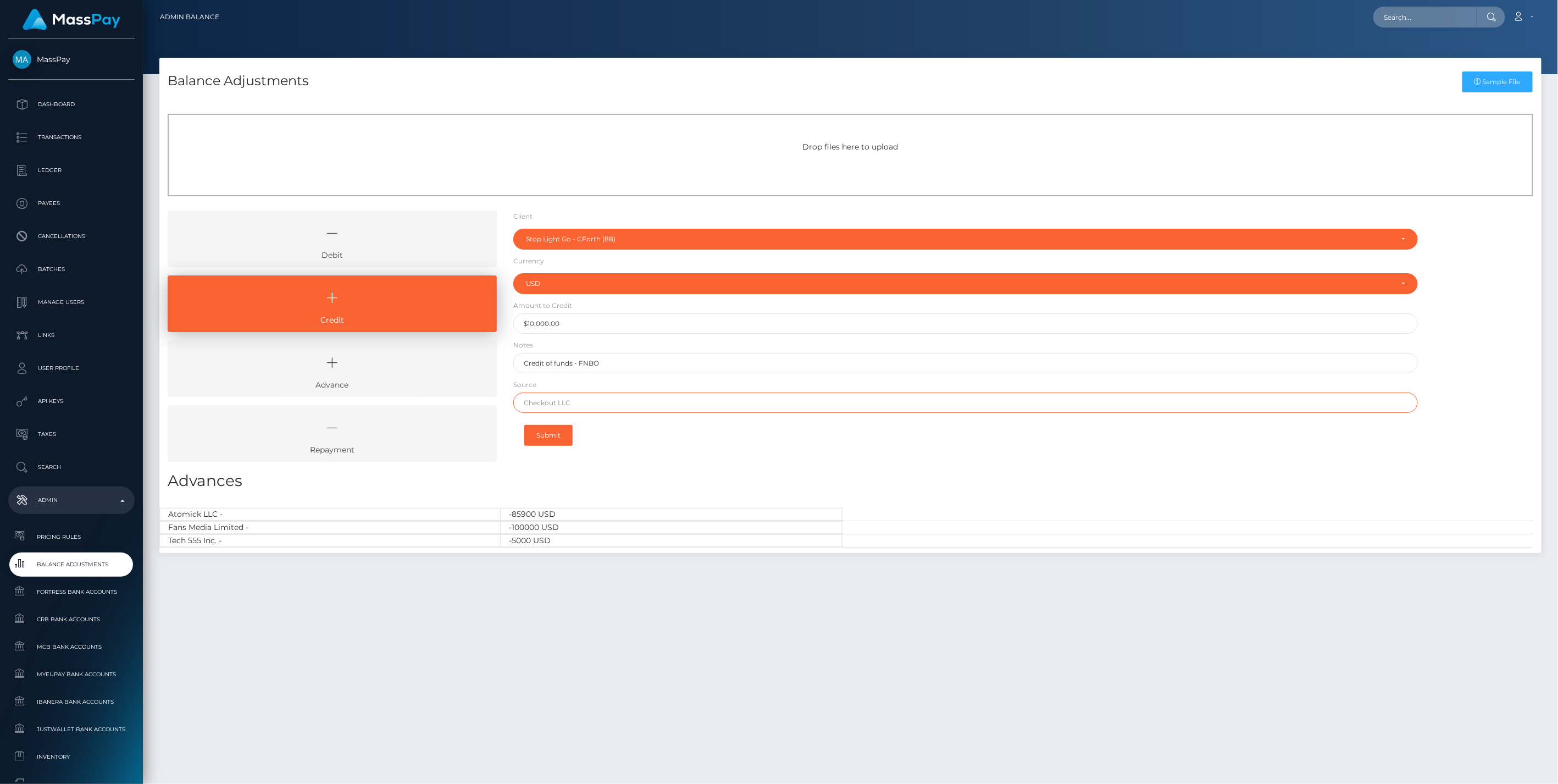
click at [566, 402] on input "text" at bounding box center [966, 402] width 905 height 20
paste input "Cadence bank/bill.com"
type input "Cadence bank/bill.com"
click at [557, 436] on button "Submit" at bounding box center [548, 435] width 49 height 20
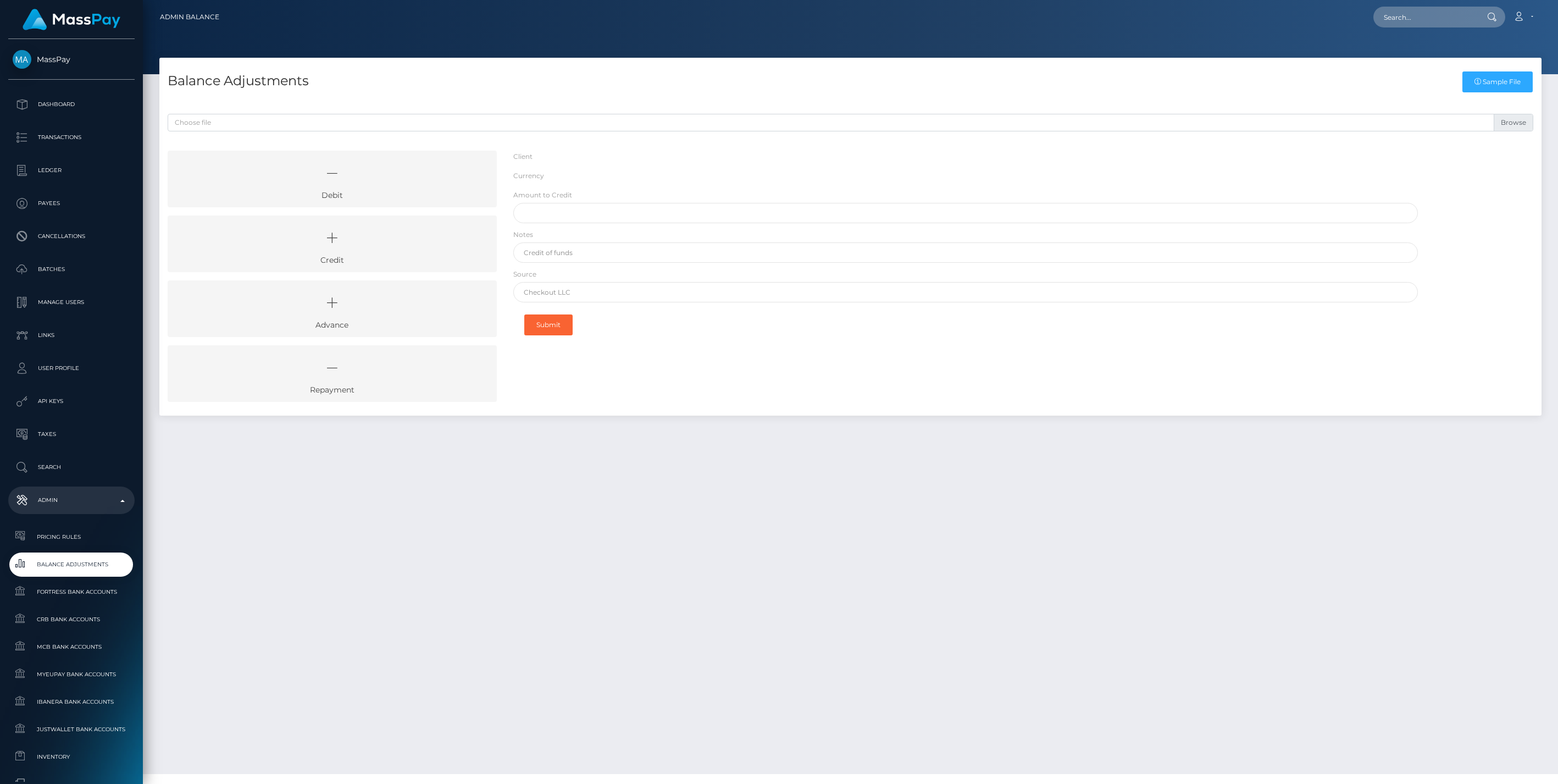
select select "88"
select select "USD"
select select
select select "88"
select select "USD"
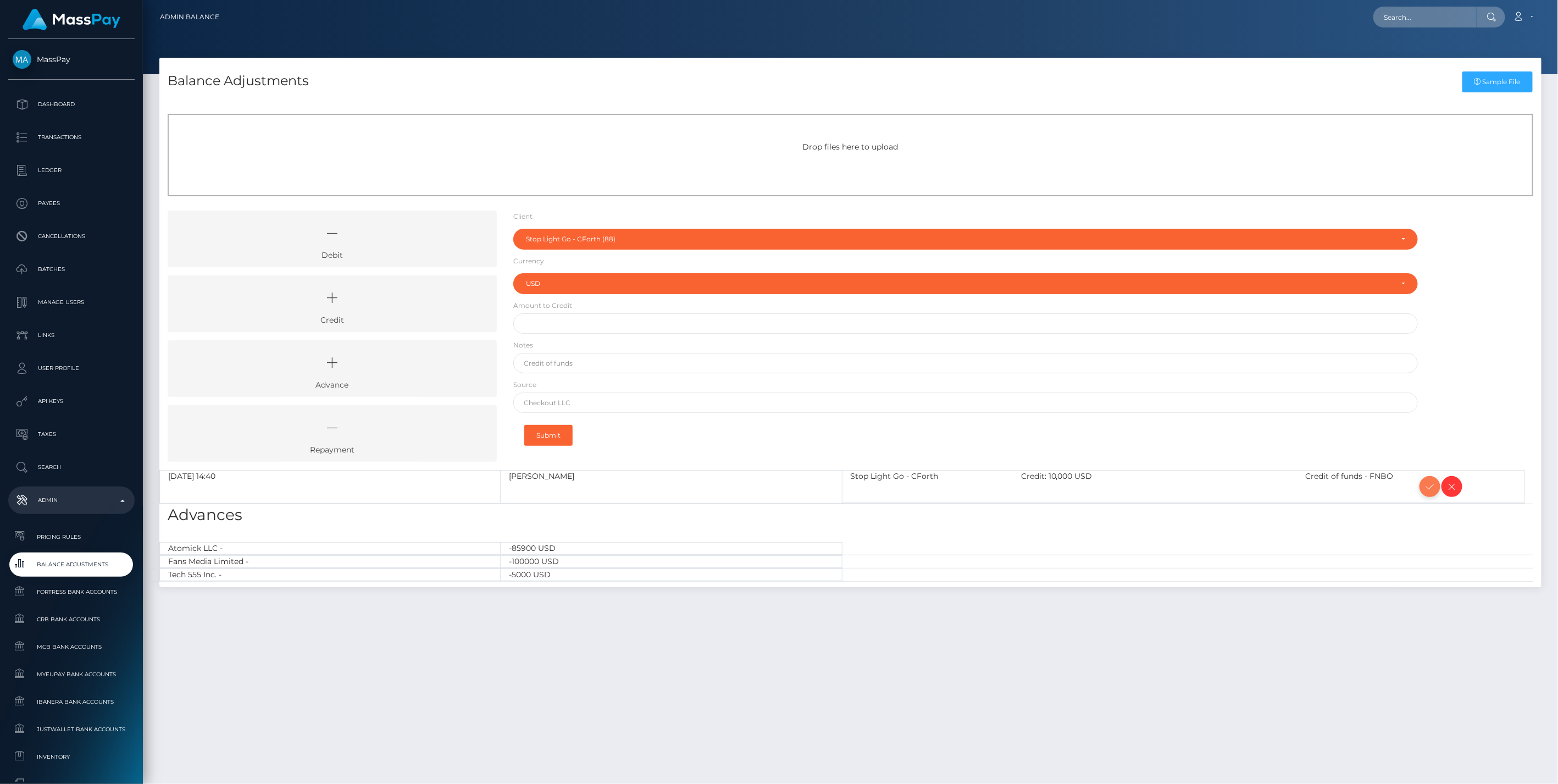
click at [1426, 486] on icon at bounding box center [1430, 487] width 13 height 14
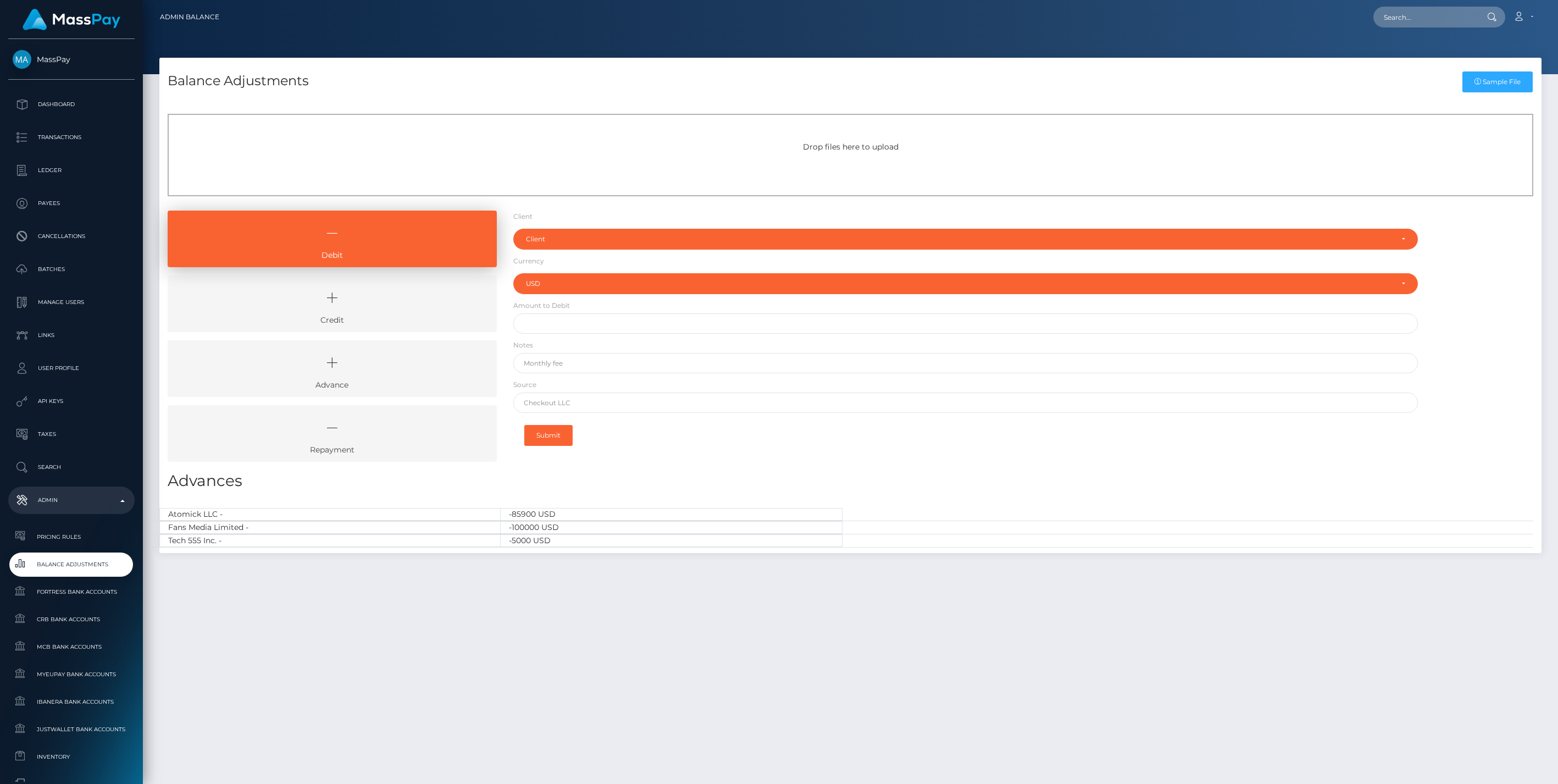
select select "USD"
click at [343, 295] on icon at bounding box center [332, 297] width 304 height 33
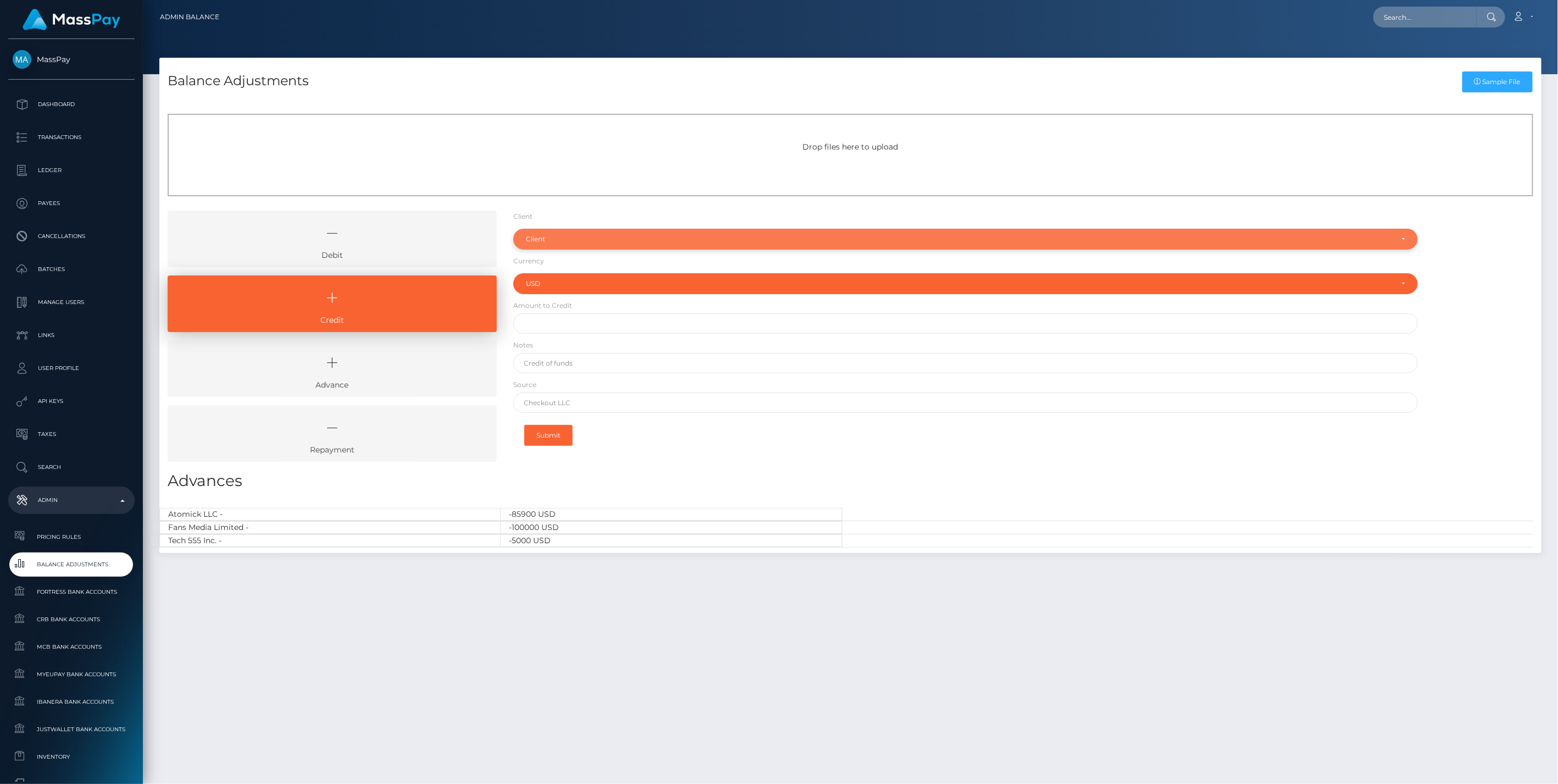
click at [594, 242] on div "Client" at bounding box center [959, 239] width 867 height 9
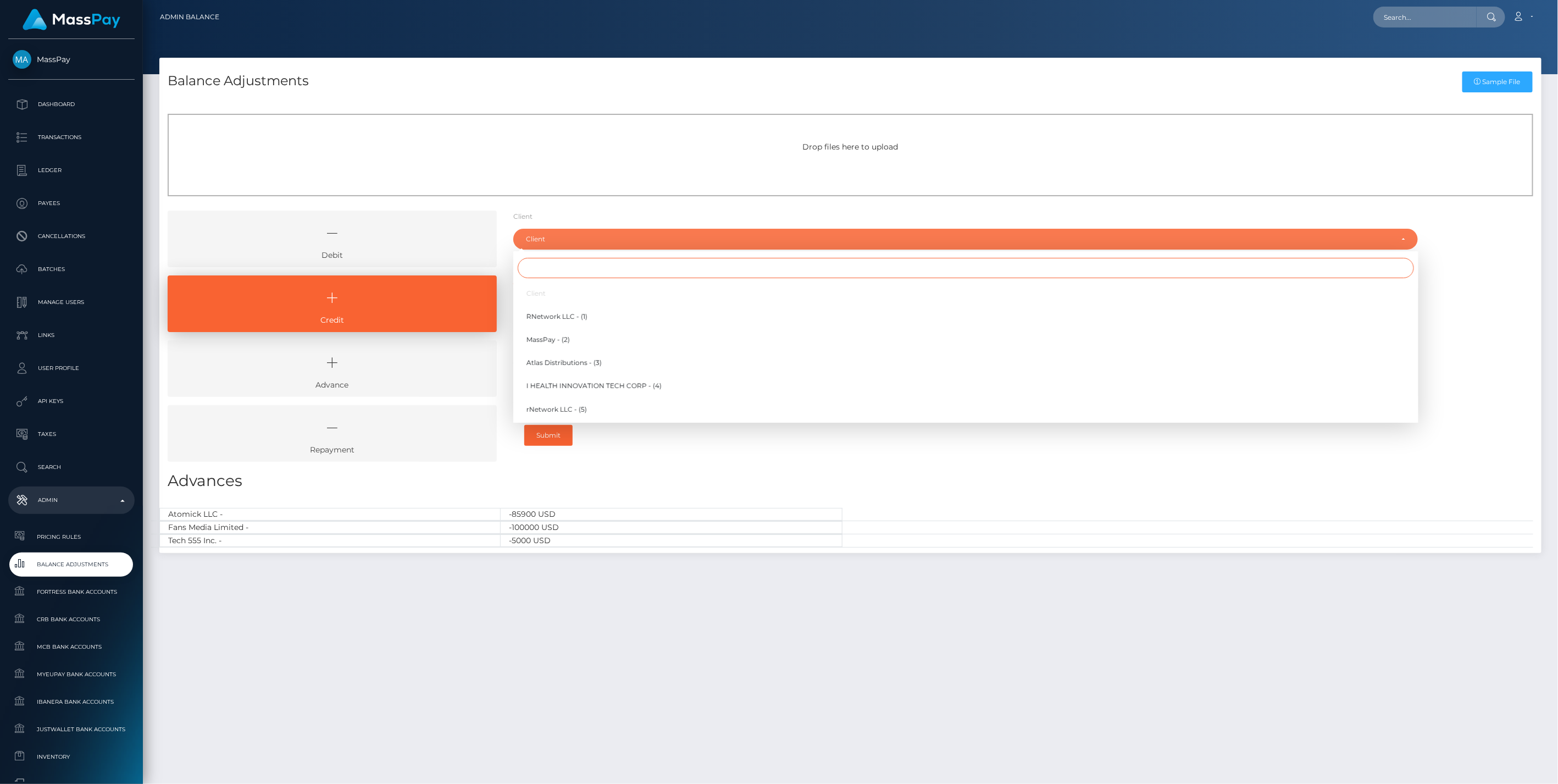
click at [543, 269] on input "Search" at bounding box center [966, 268] width 897 height 20
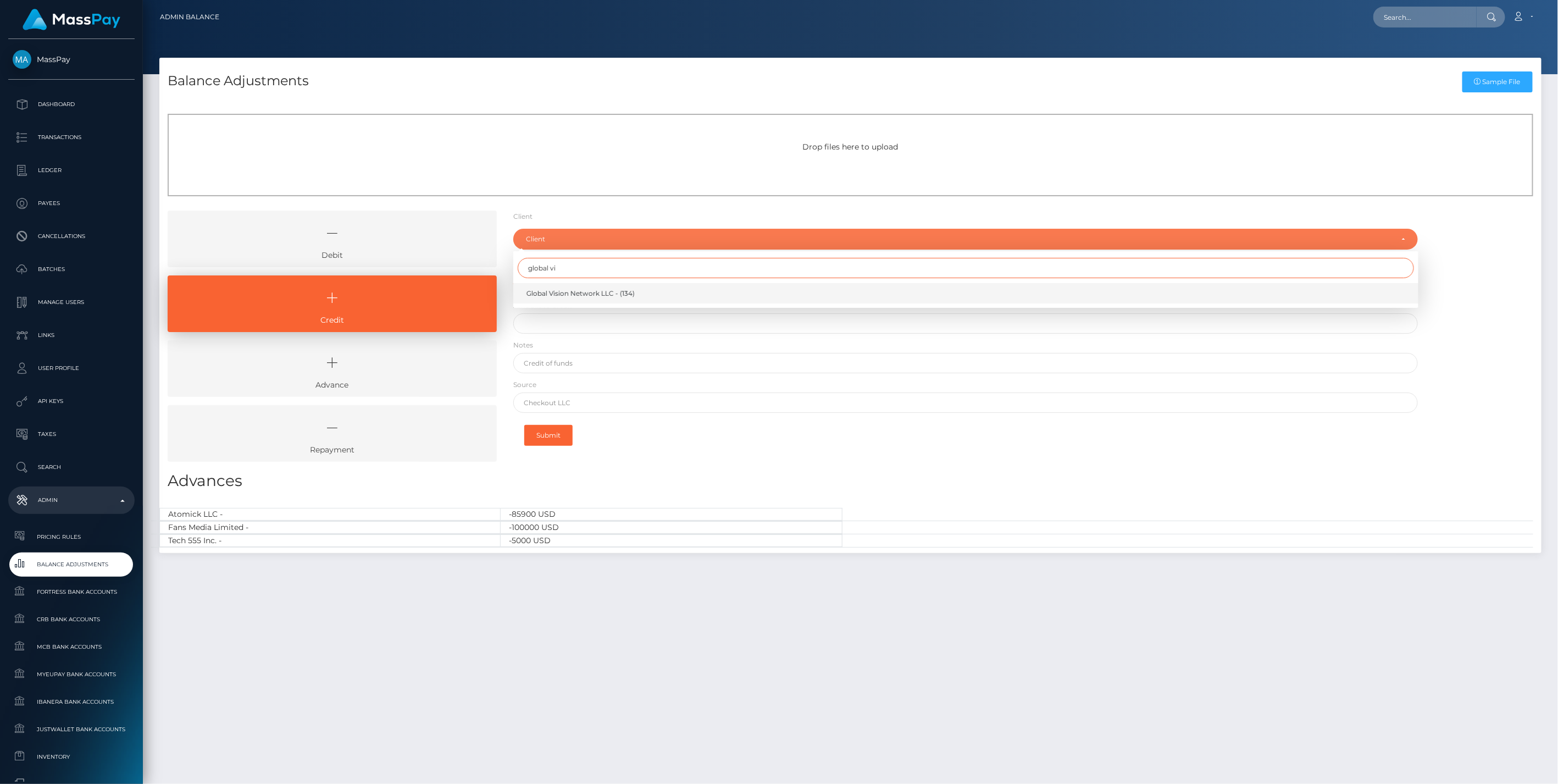
type input "global vi"
click at [583, 296] on span "Global Vision Network LLC - (134)" at bounding box center [580, 294] width 108 height 10
select select "134"
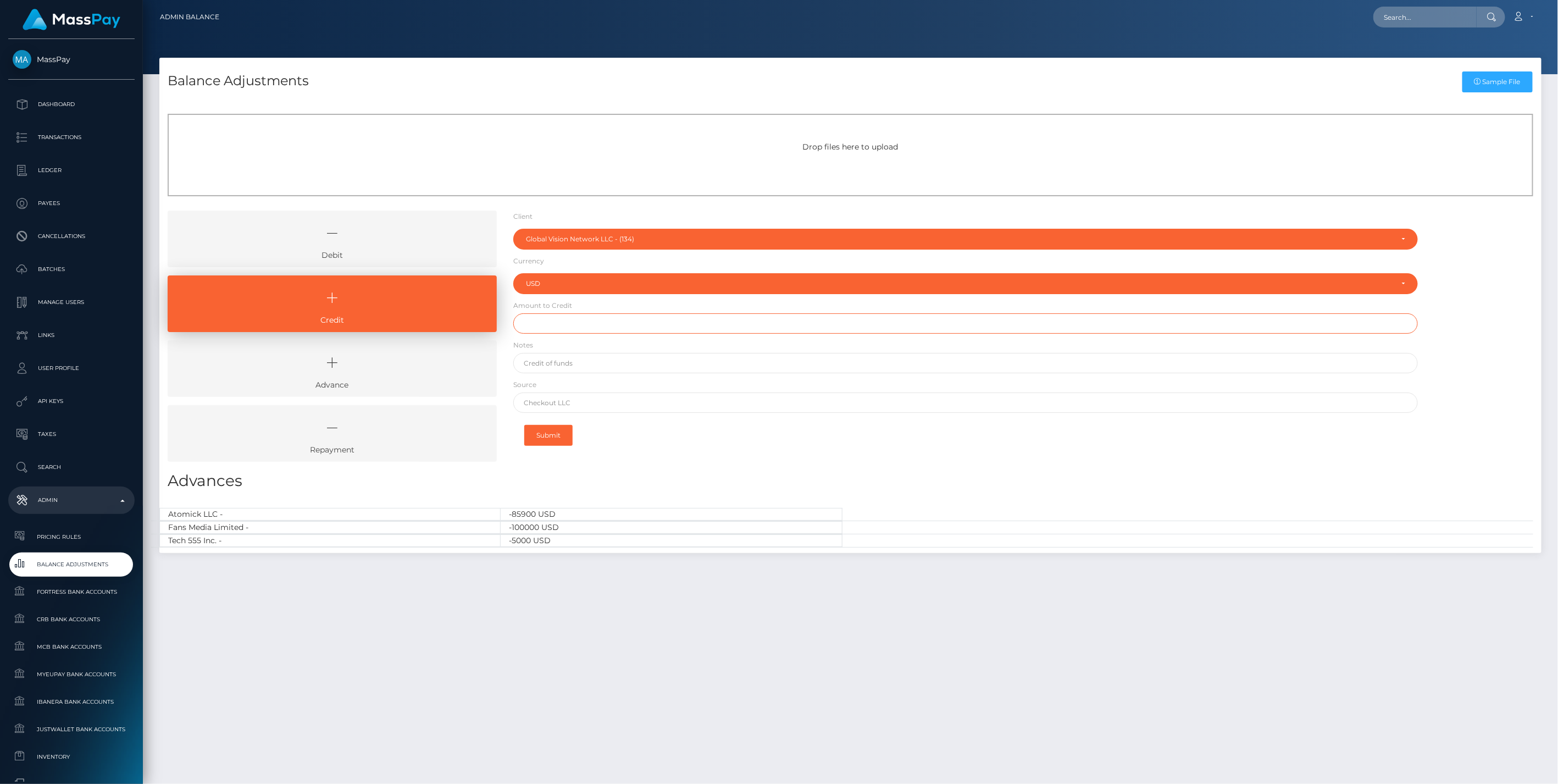
click at [558, 313] on input "text" at bounding box center [966, 324] width 905 height 20
paste input "8,587.90"
type input "$8,587.90"
click at [565, 365] on input "text" at bounding box center [966, 363] width 905 height 20
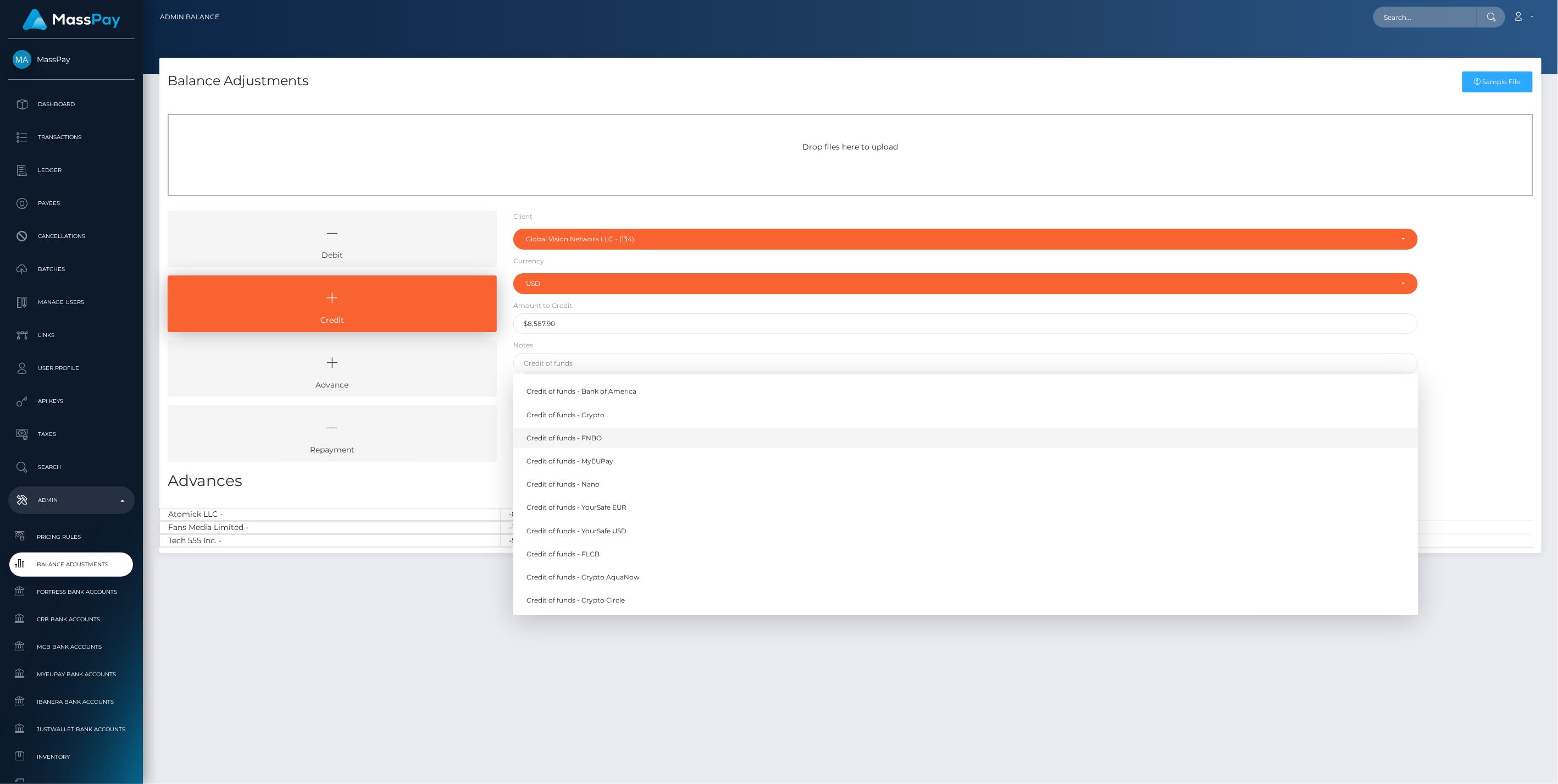
click at [591, 441] on link "Credit of funds - FNBO" at bounding box center [966, 438] width 905 height 20
type input "Credit of funds - FNBO"
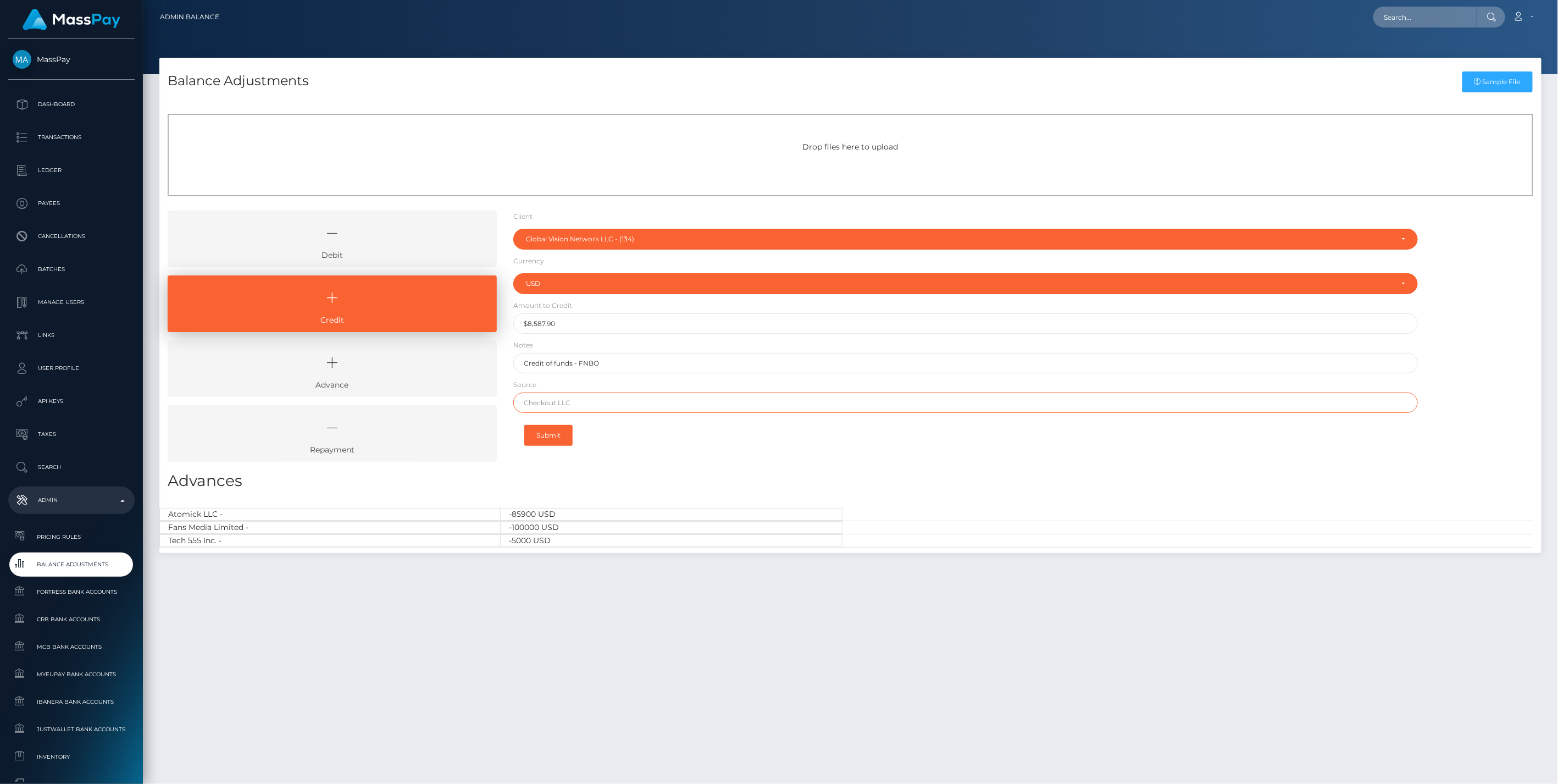
click at [537, 405] on input "text" at bounding box center [966, 402] width 905 height 20
click at [549, 403] on input "text" at bounding box center [966, 402] width 905 height 20
paste input "BANK OF AMERICA N.A."
type input "BANK OF AMERICA N.A."
click at [547, 436] on button "Submit" at bounding box center [548, 435] width 49 height 20
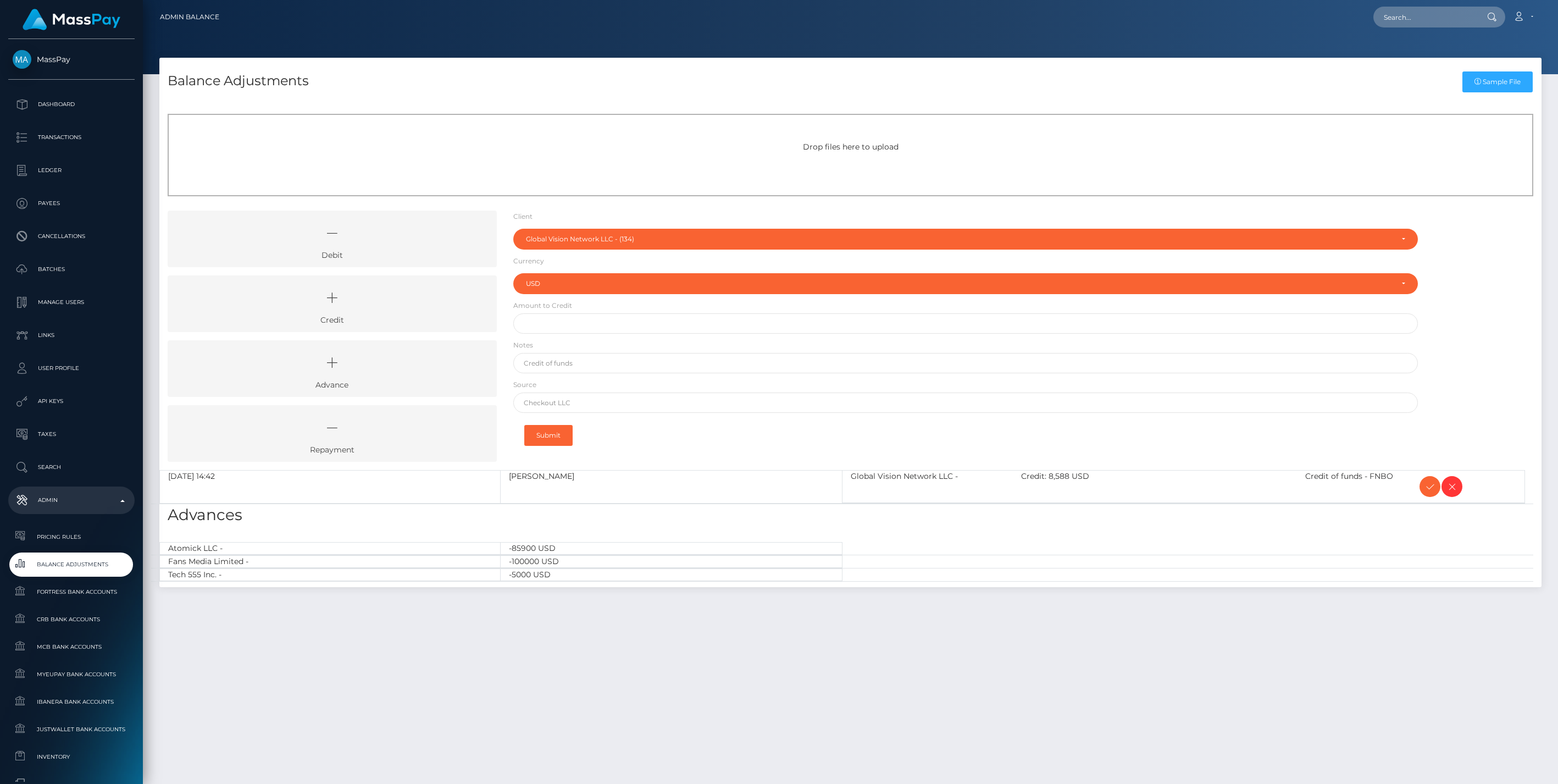
select select "134"
select select "USD"
click at [1433, 485] on icon at bounding box center [1430, 487] width 13 height 14
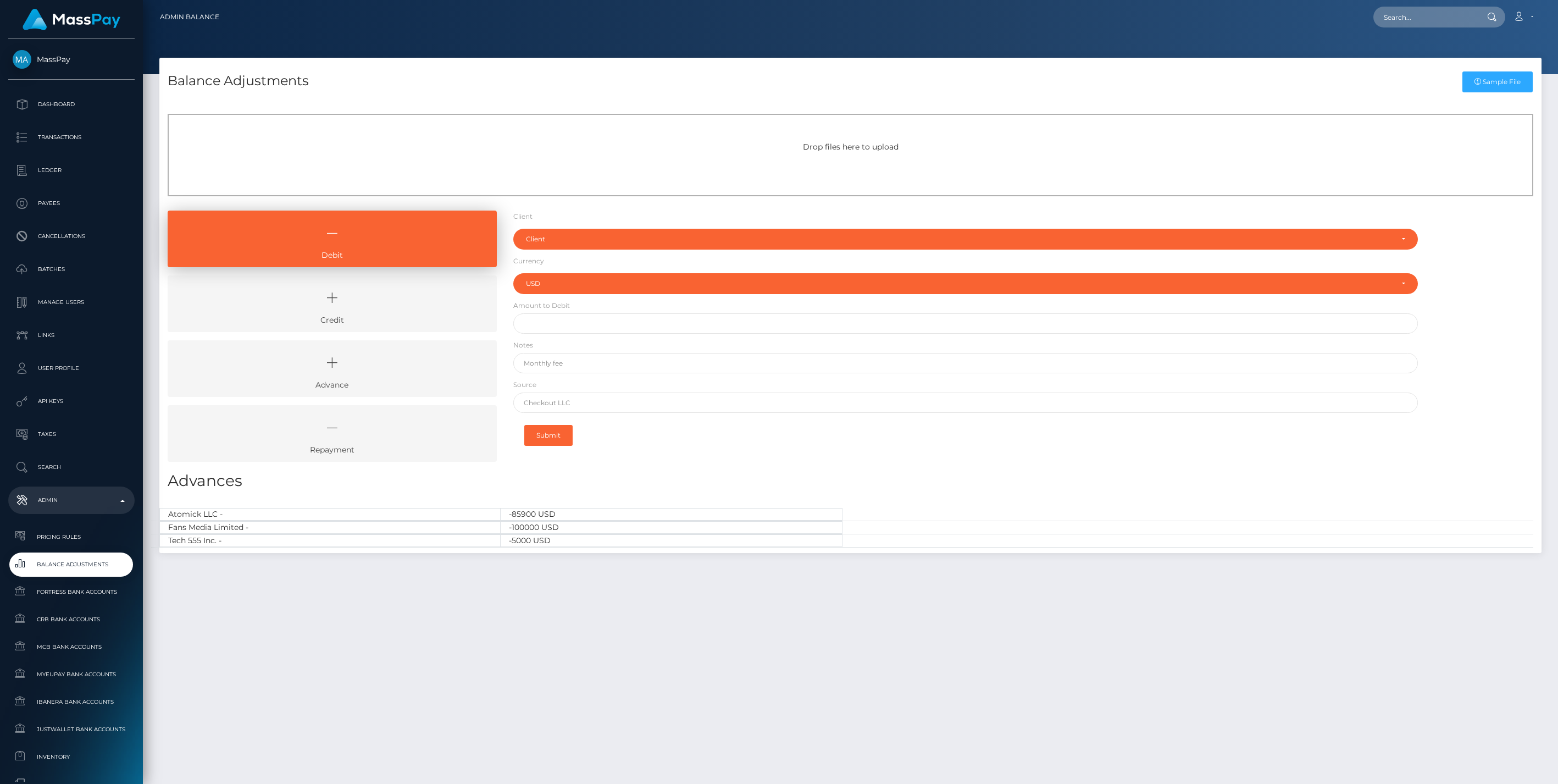
select select "USD"
click at [384, 312] on icon at bounding box center [332, 297] width 304 height 33
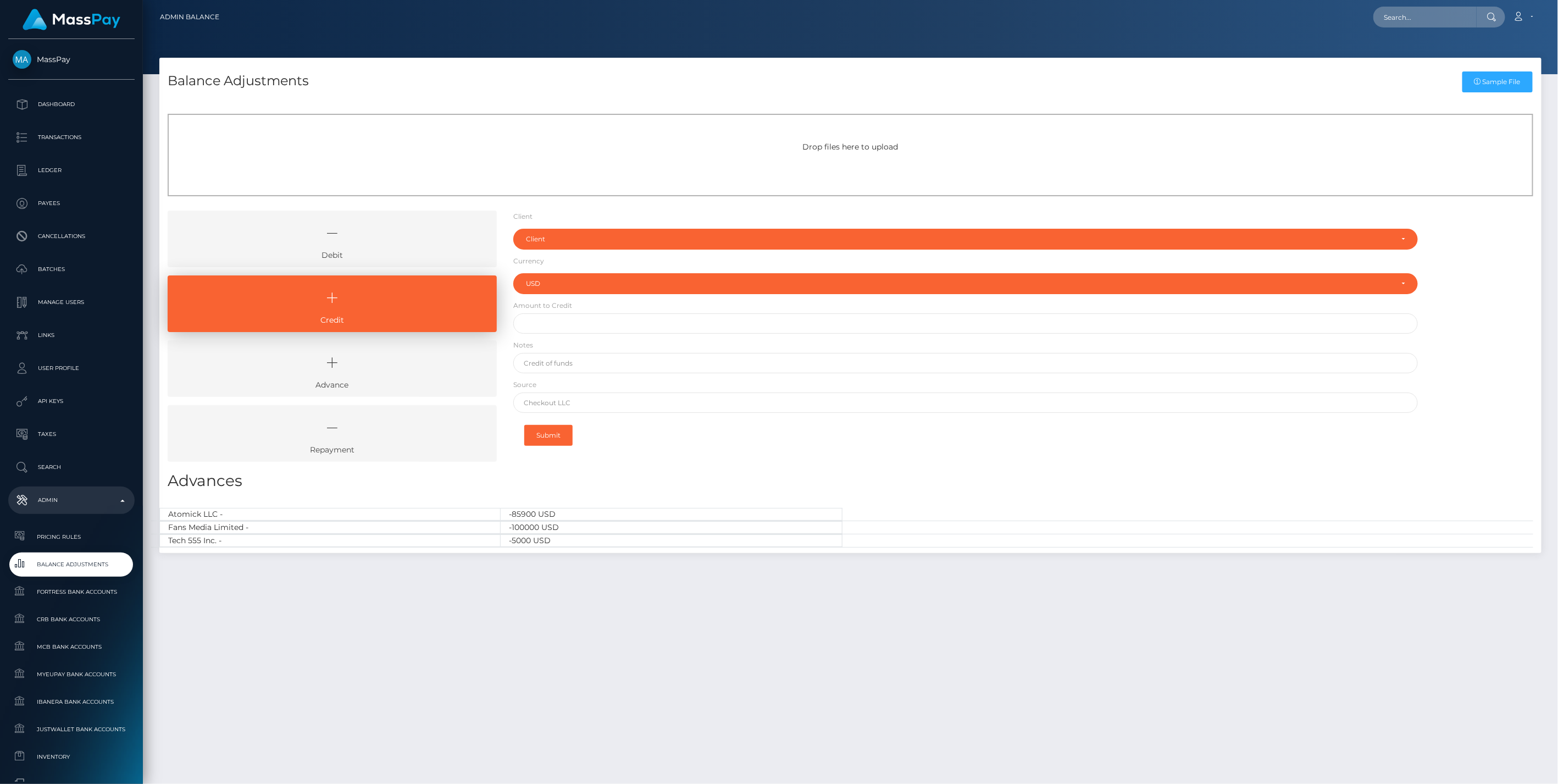
click at [424, 235] on icon at bounding box center [332, 233] width 304 height 33
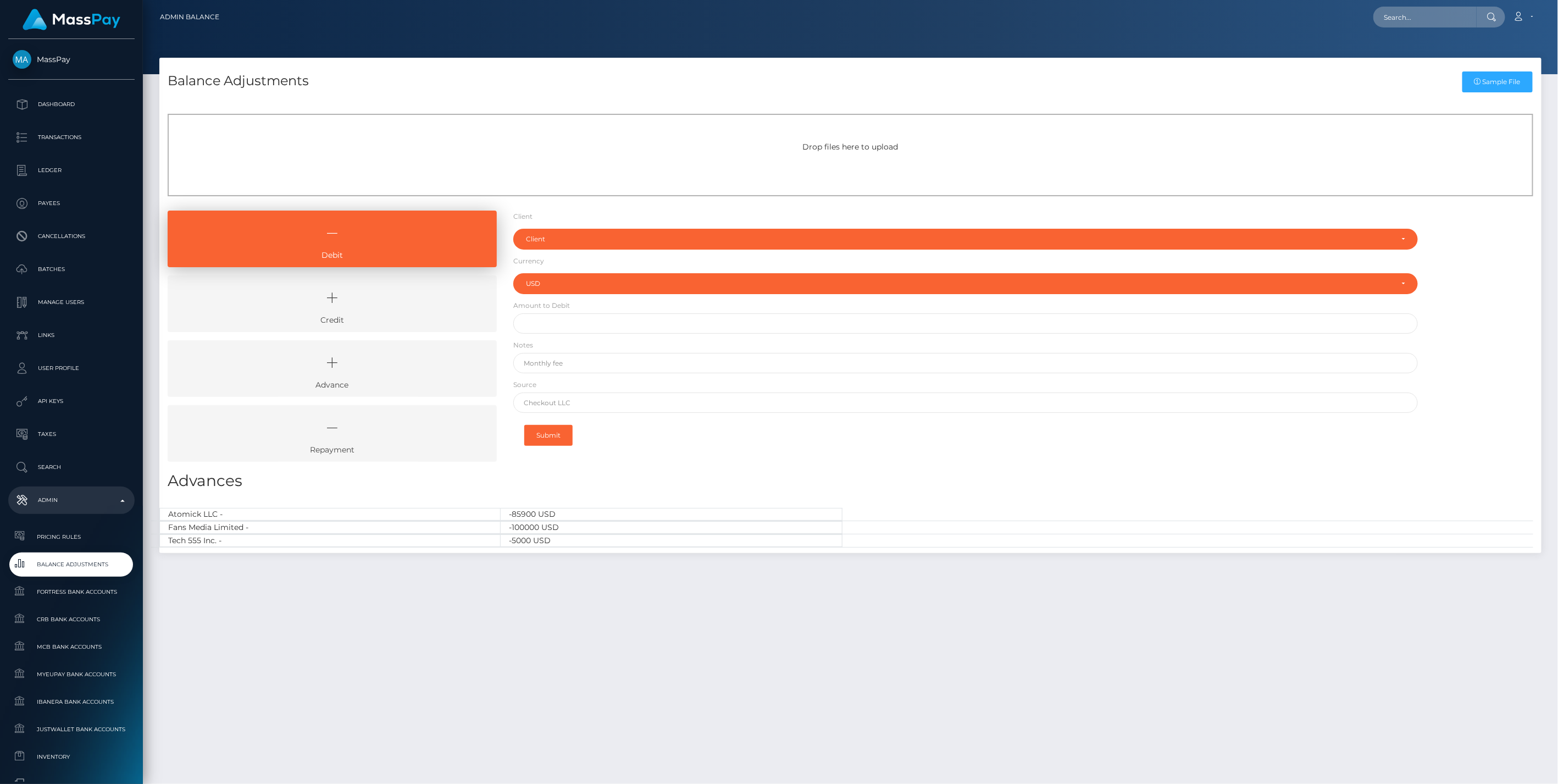
click at [419, 301] on icon at bounding box center [332, 297] width 304 height 33
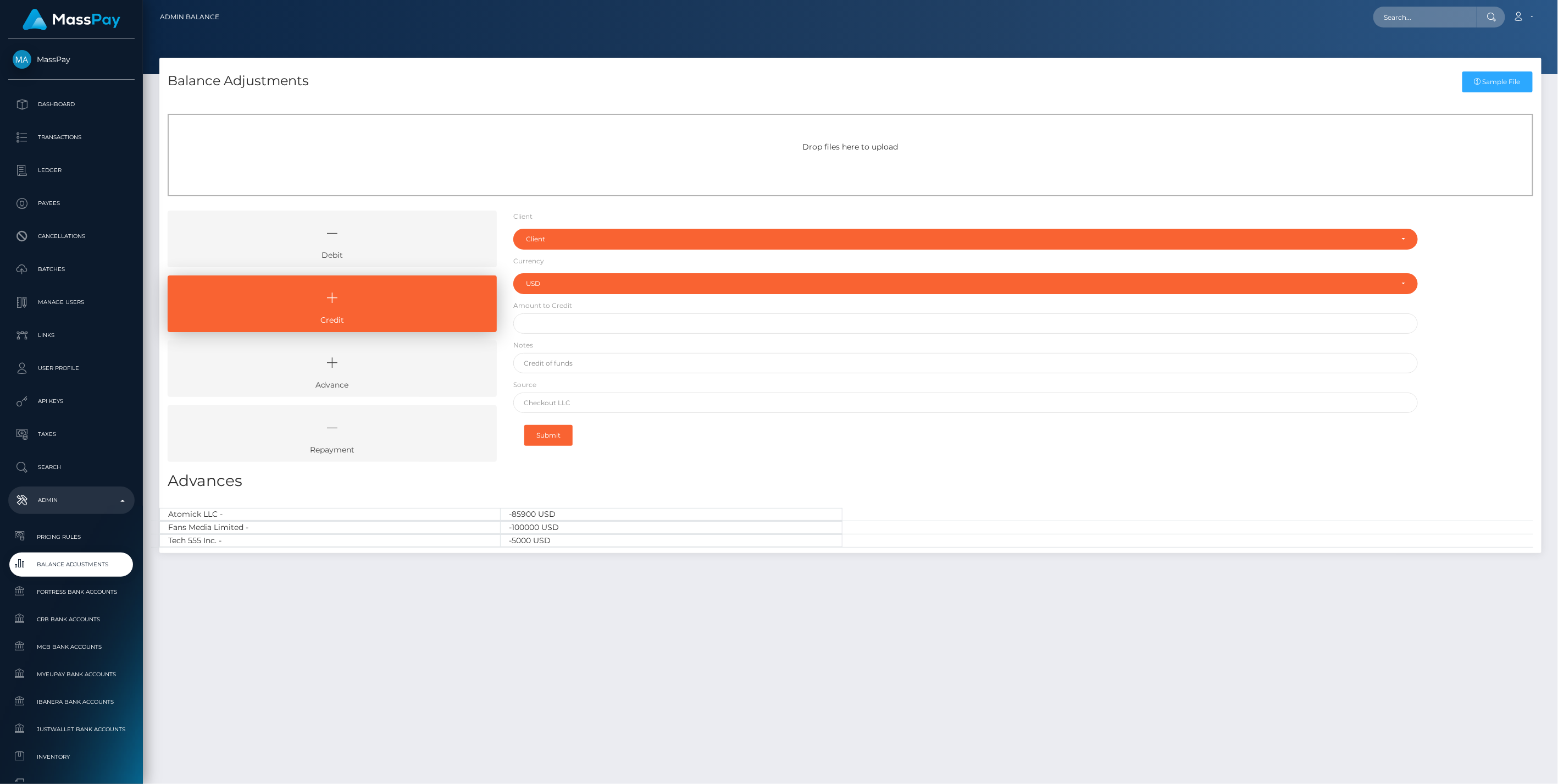
click at [380, 251] on link "Debit" at bounding box center [331, 238] width 329 height 56
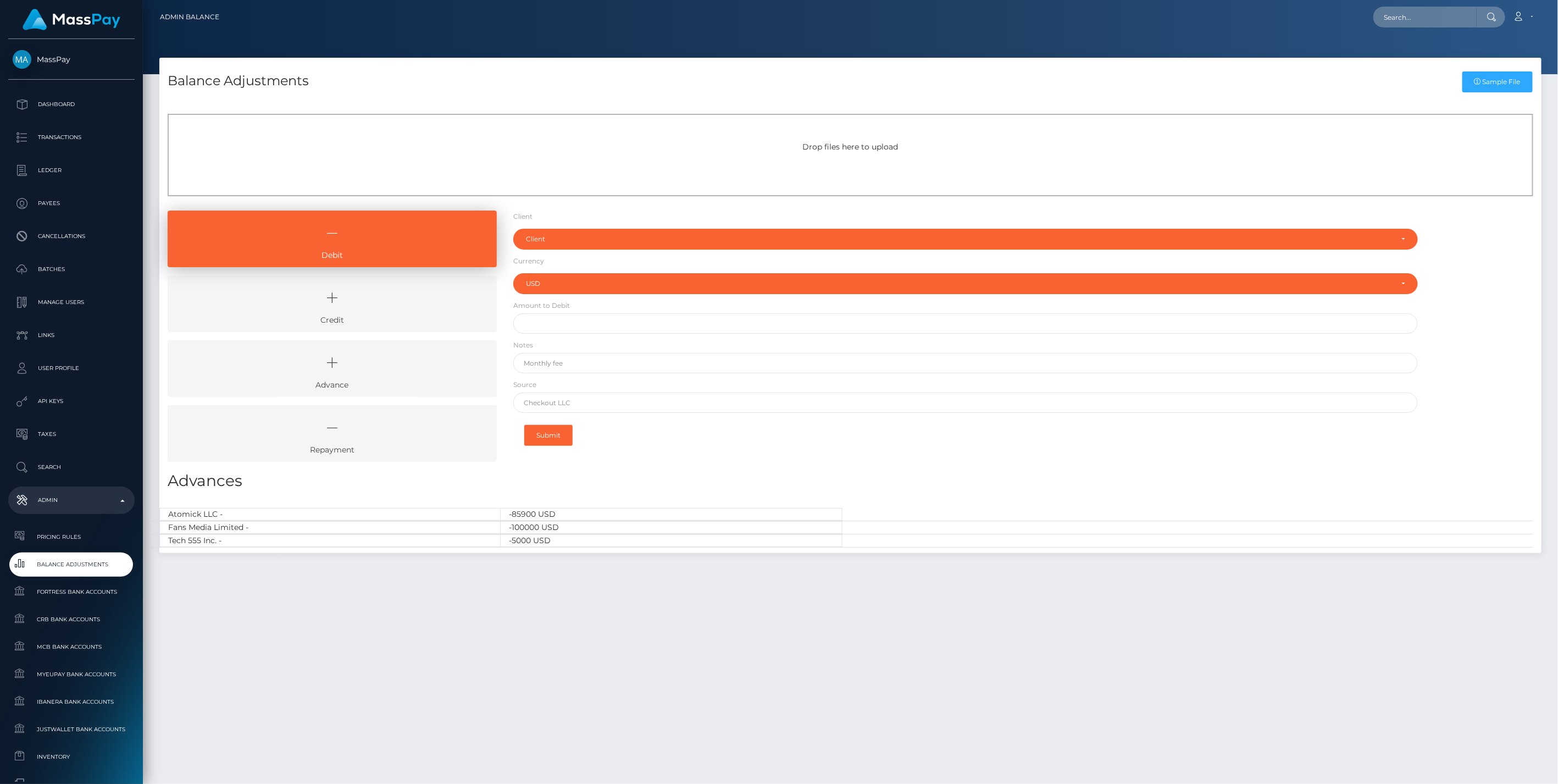
click at [388, 313] on icon at bounding box center [332, 297] width 304 height 33
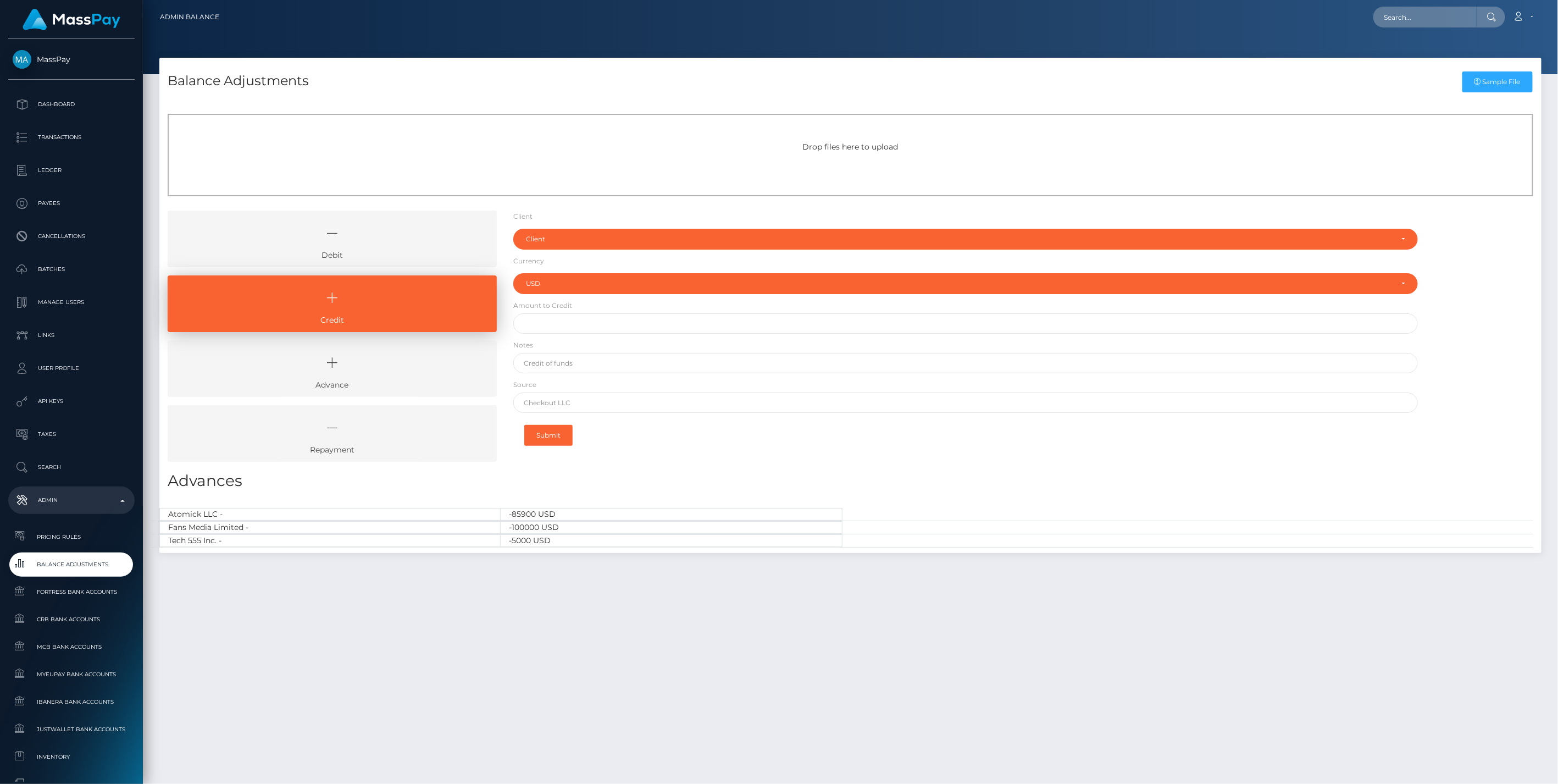
click at [414, 241] on icon at bounding box center [332, 233] width 304 height 33
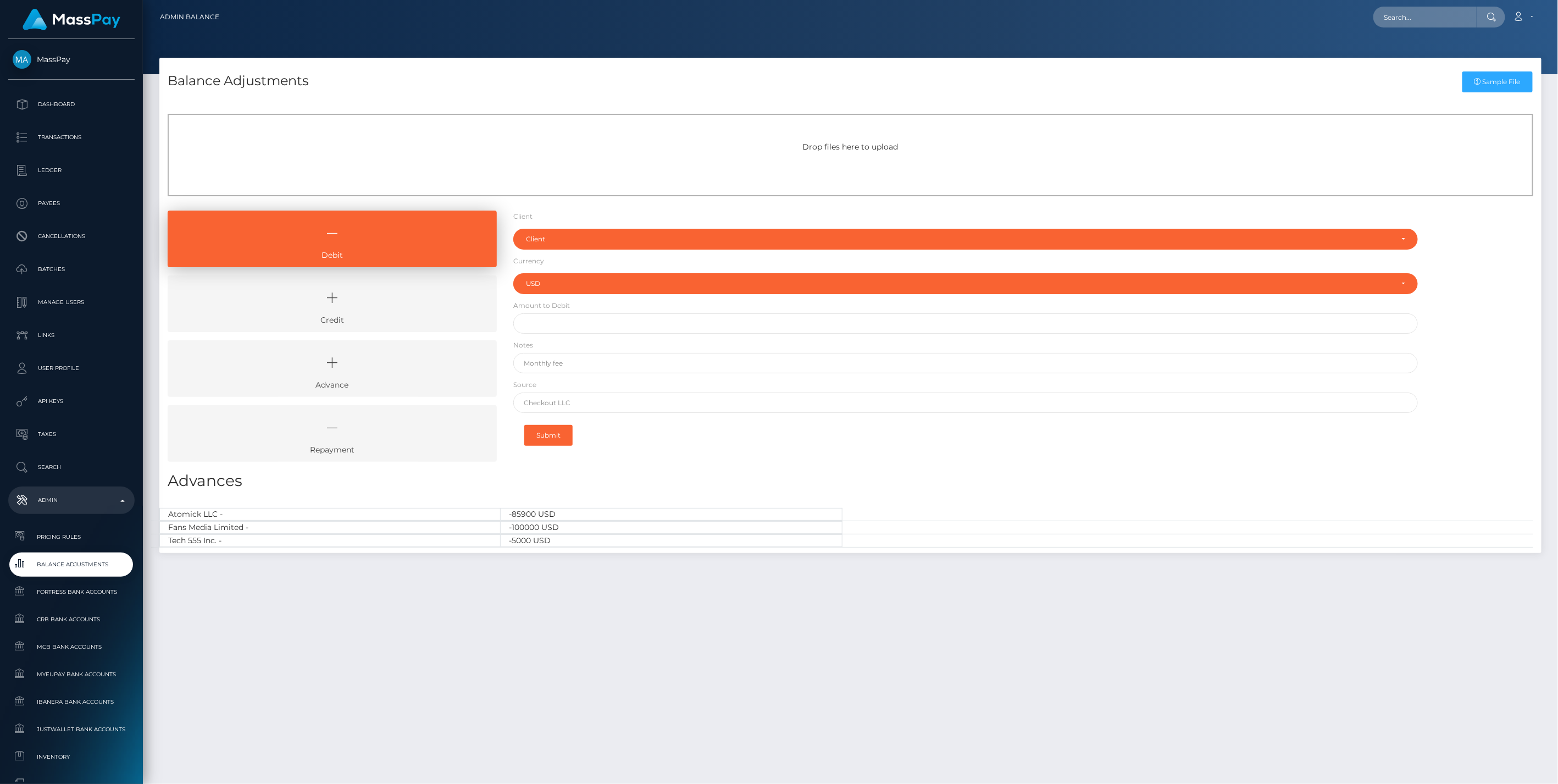
click at [404, 299] on icon at bounding box center [332, 297] width 304 height 33
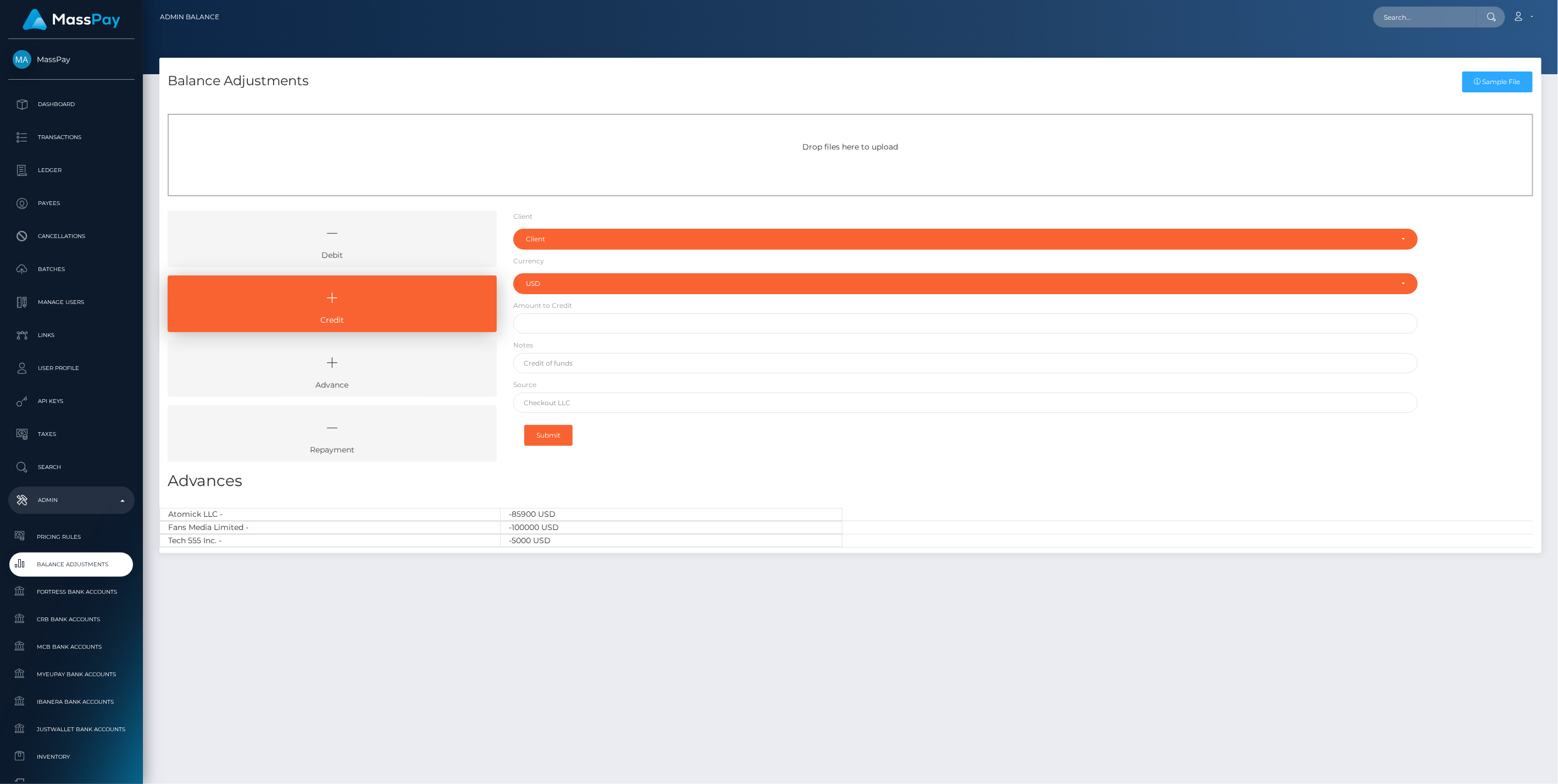
click at [395, 249] on link "Debit" at bounding box center [331, 238] width 329 height 56
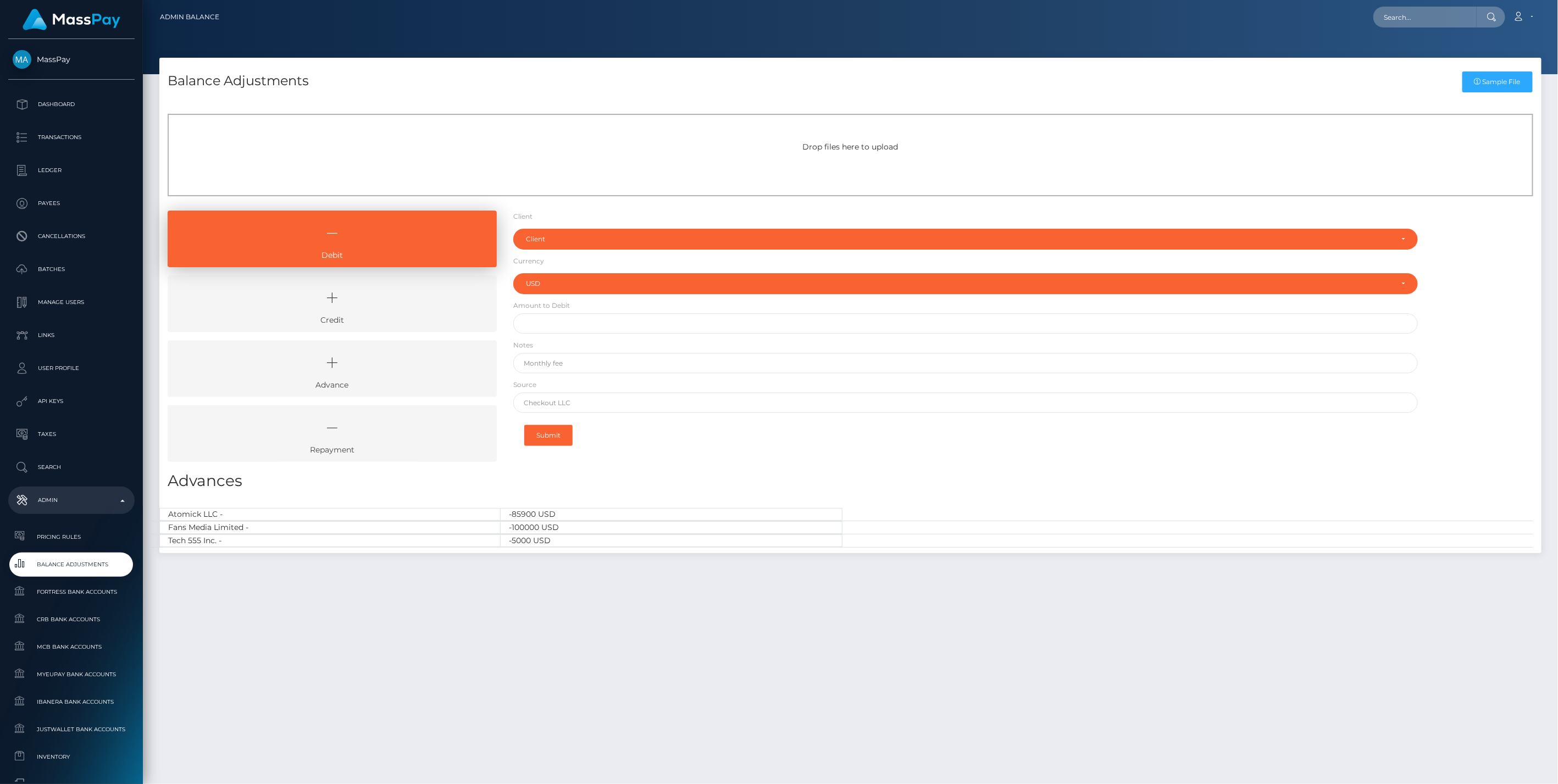
click at [386, 299] on icon at bounding box center [332, 297] width 304 height 33
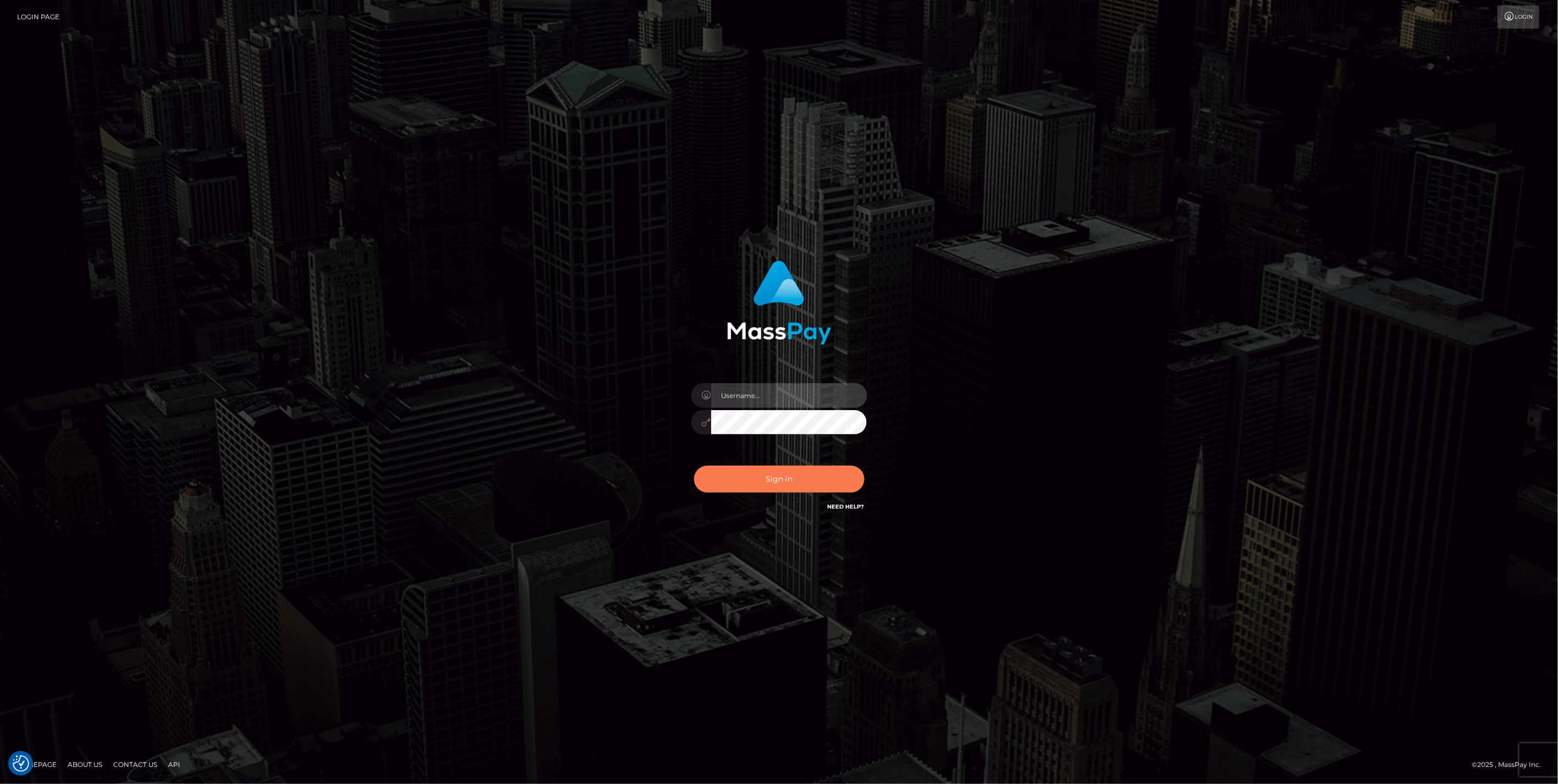
type input "jlo"
click at [772, 476] on button "Sign in" at bounding box center [779, 479] width 170 height 27
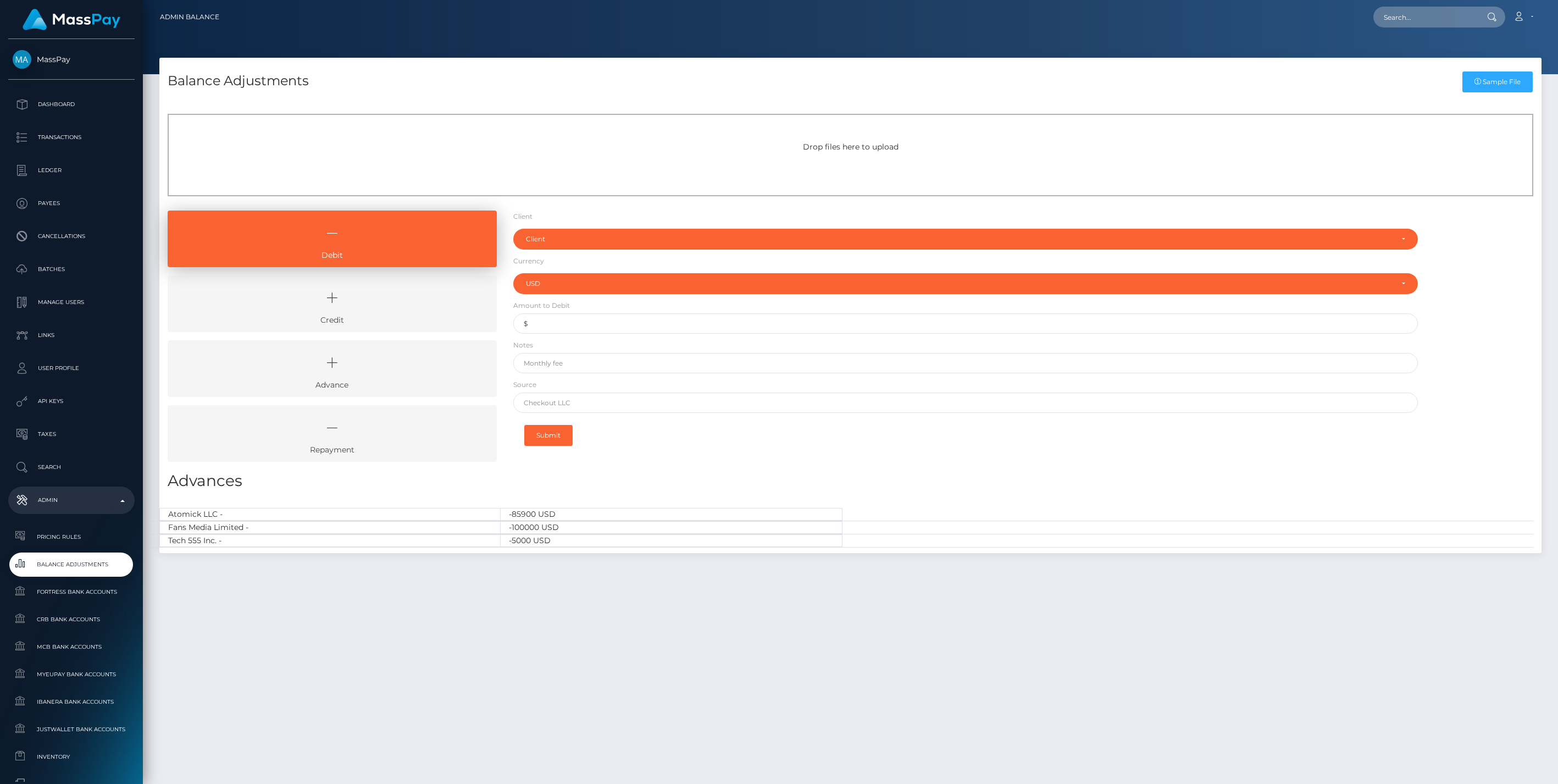
select select "USD"
click at [336, 320] on link "Credit" at bounding box center [331, 303] width 329 height 56
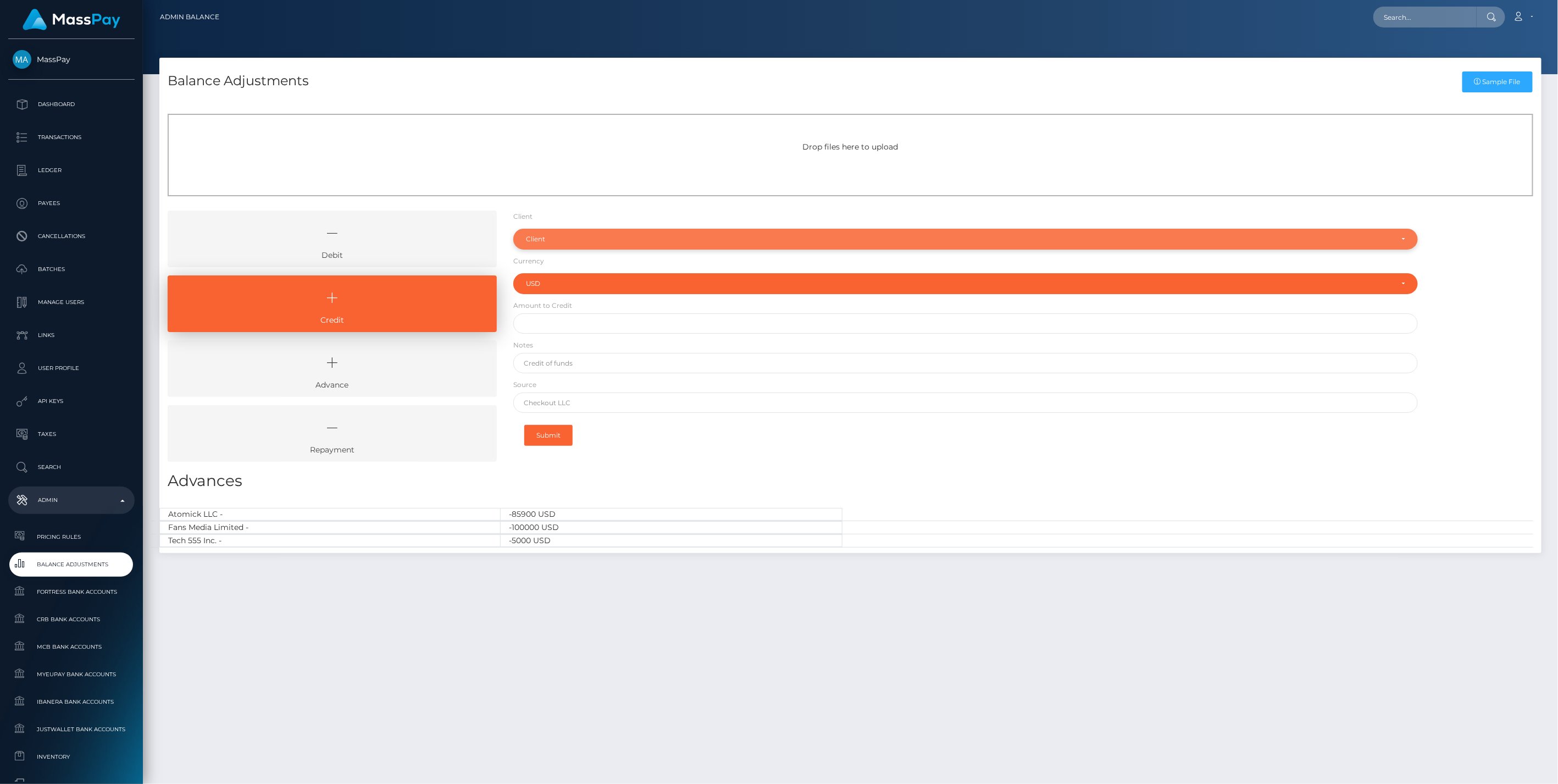
drag, startPoint x: 571, startPoint y: 242, endPoint x: 552, endPoint y: 248, distance: 19.9
click at [570, 242] on div "Client" at bounding box center [959, 239] width 867 height 9
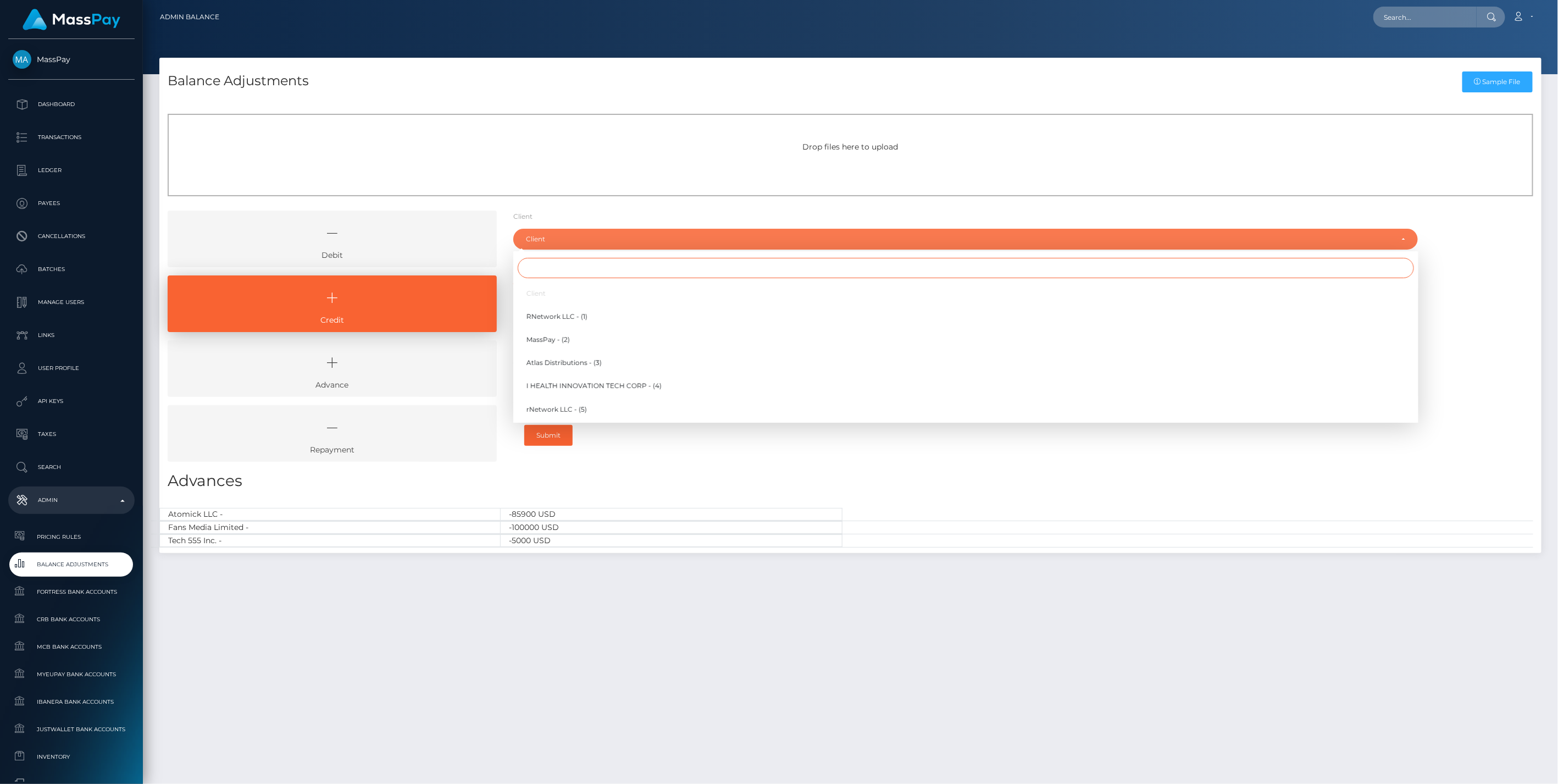
click at [540, 271] on input "Search" at bounding box center [966, 268] width 897 height 20
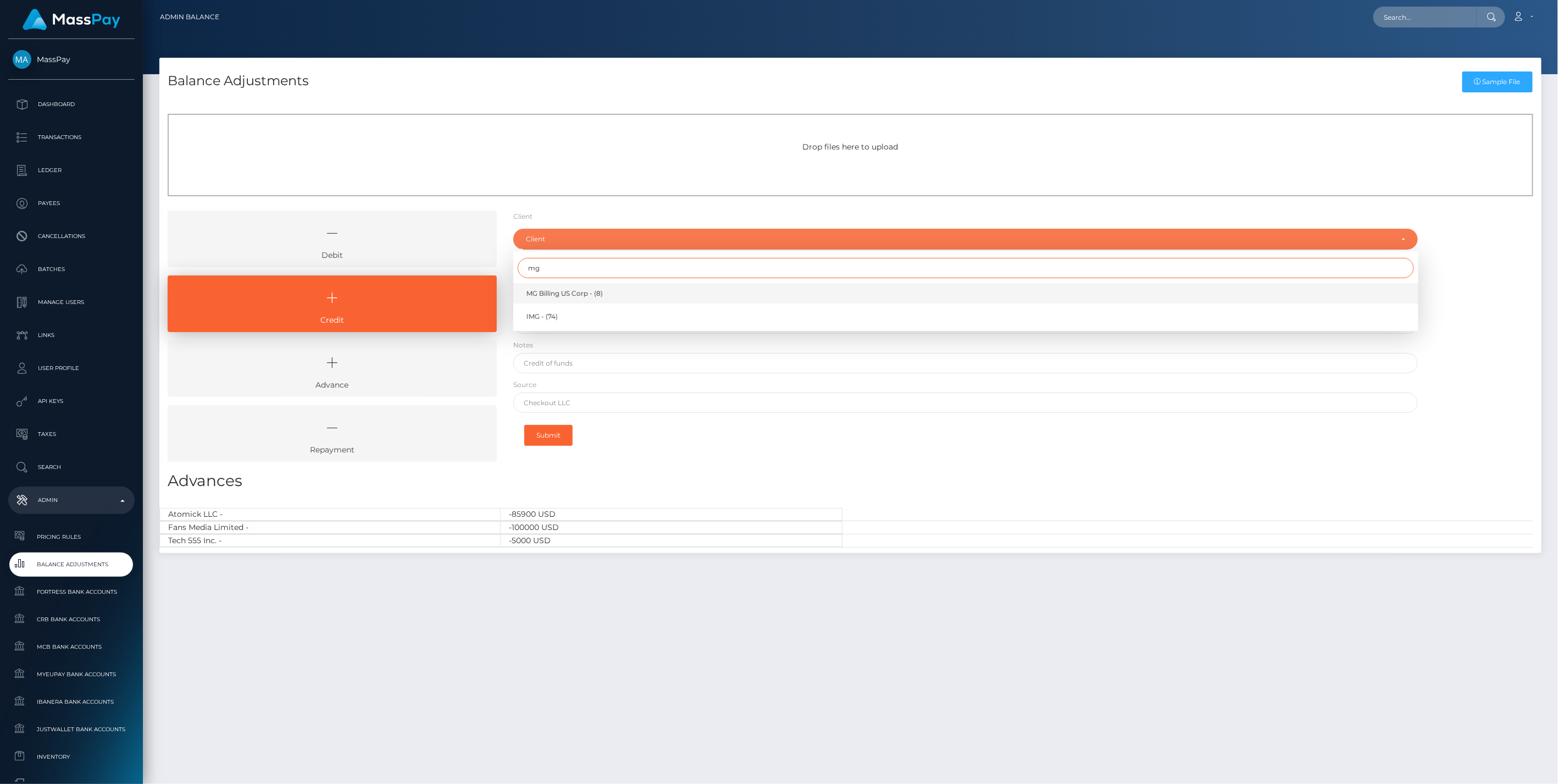
type input "mg"
click at [556, 292] on span "MG Billing US Corp - (8)" at bounding box center [564, 294] width 76 height 10
select select "8"
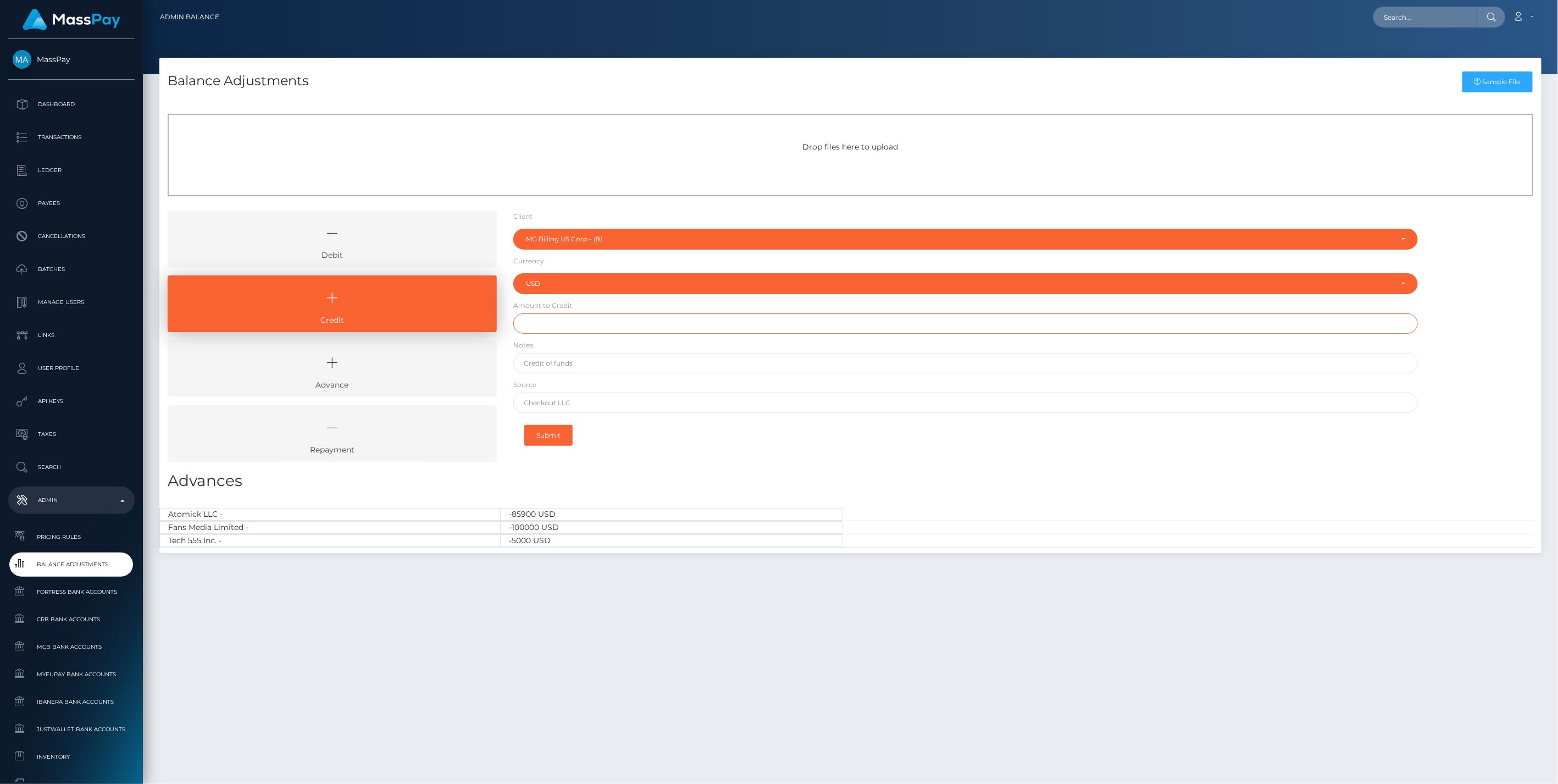
click at [548, 321] on input "text" at bounding box center [966, 324] width 905 height 20
type input "$40,000.00"
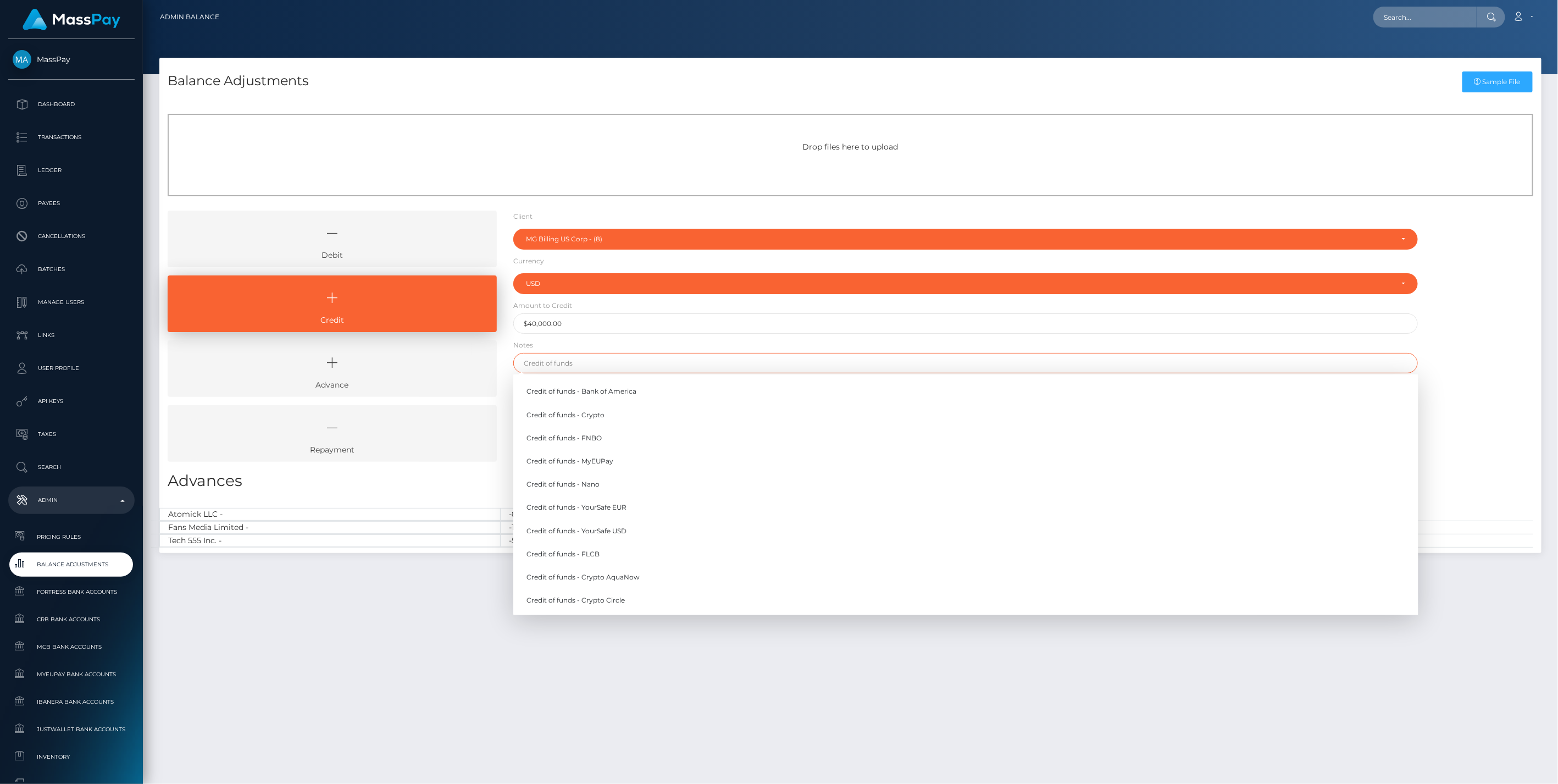
click at [571, 366] on input "text" at bounding box center [966, 363] width 905 height 20
click at [594, 485] on link "Credit of funds - Nano" at bounding box center [966, 484] width 905 height 20
type input "Credit of funds - Nano"
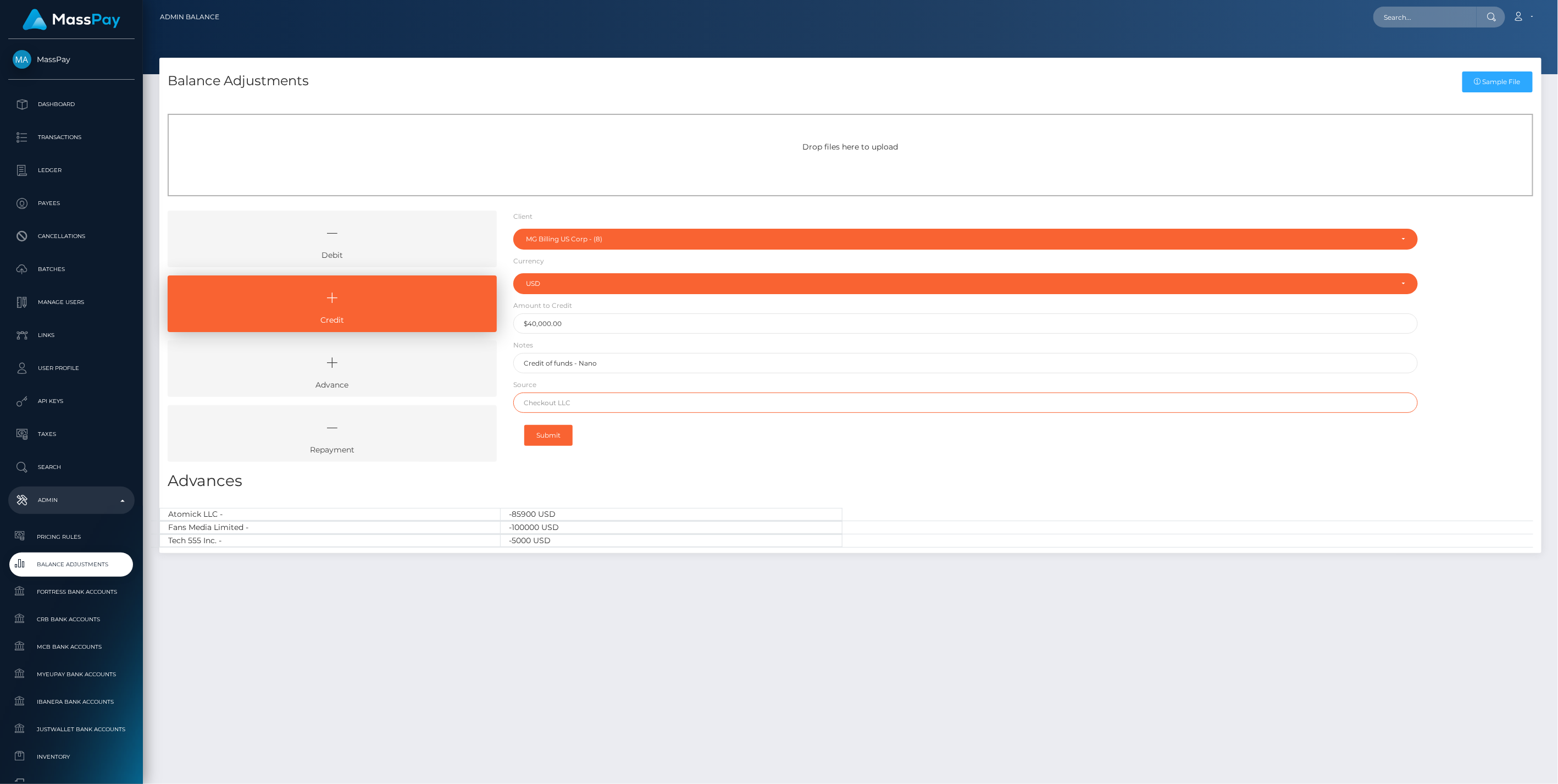
click at [571, 407] on input "text" at bounding box center [966, 402] width 905 height 20
type input "Nano"
click at [548, 436] on button "Submit" at bounding box center [548, 435] width 49 height 20
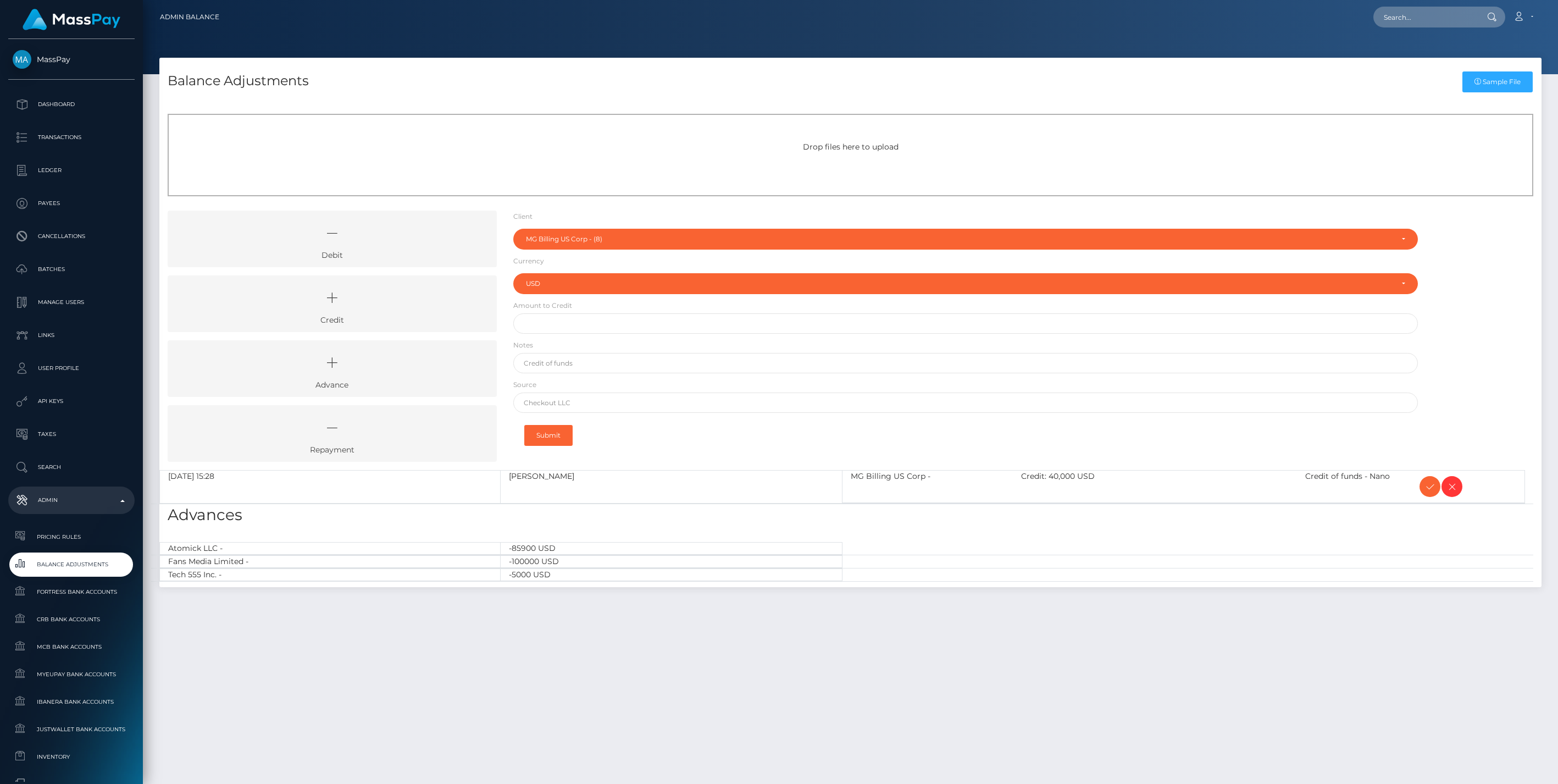
select select "8"
select select "USD"
click at [1428, 480] on icon at bounding box center [1430, 487] width 13 height 14
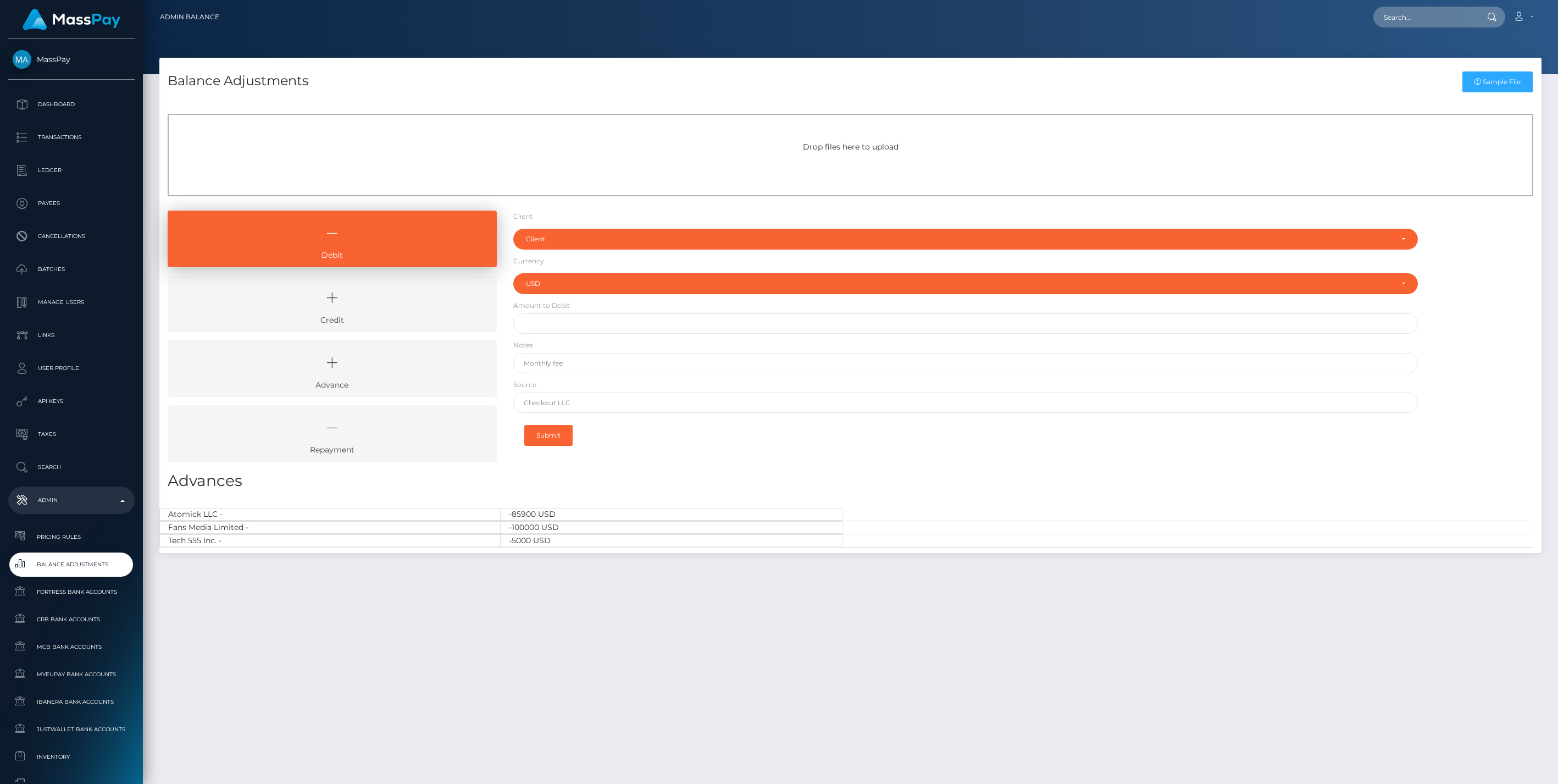
select select "USD"
click at [378, 311] on icon at bounding box center [332, 297] width 304 height 33
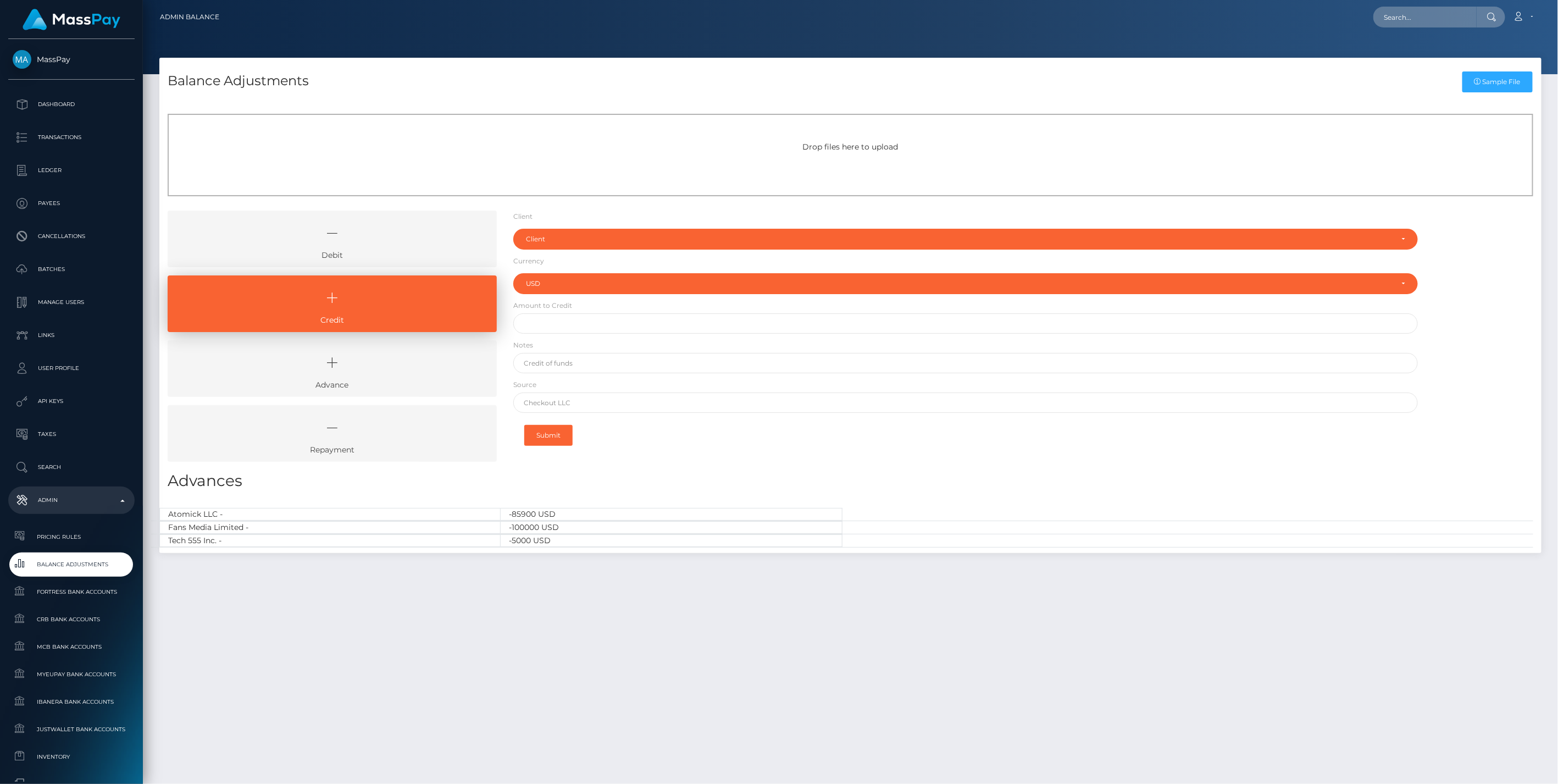
click at [357, 237] on icon at bounding box center [332, 233] width 304 height 33
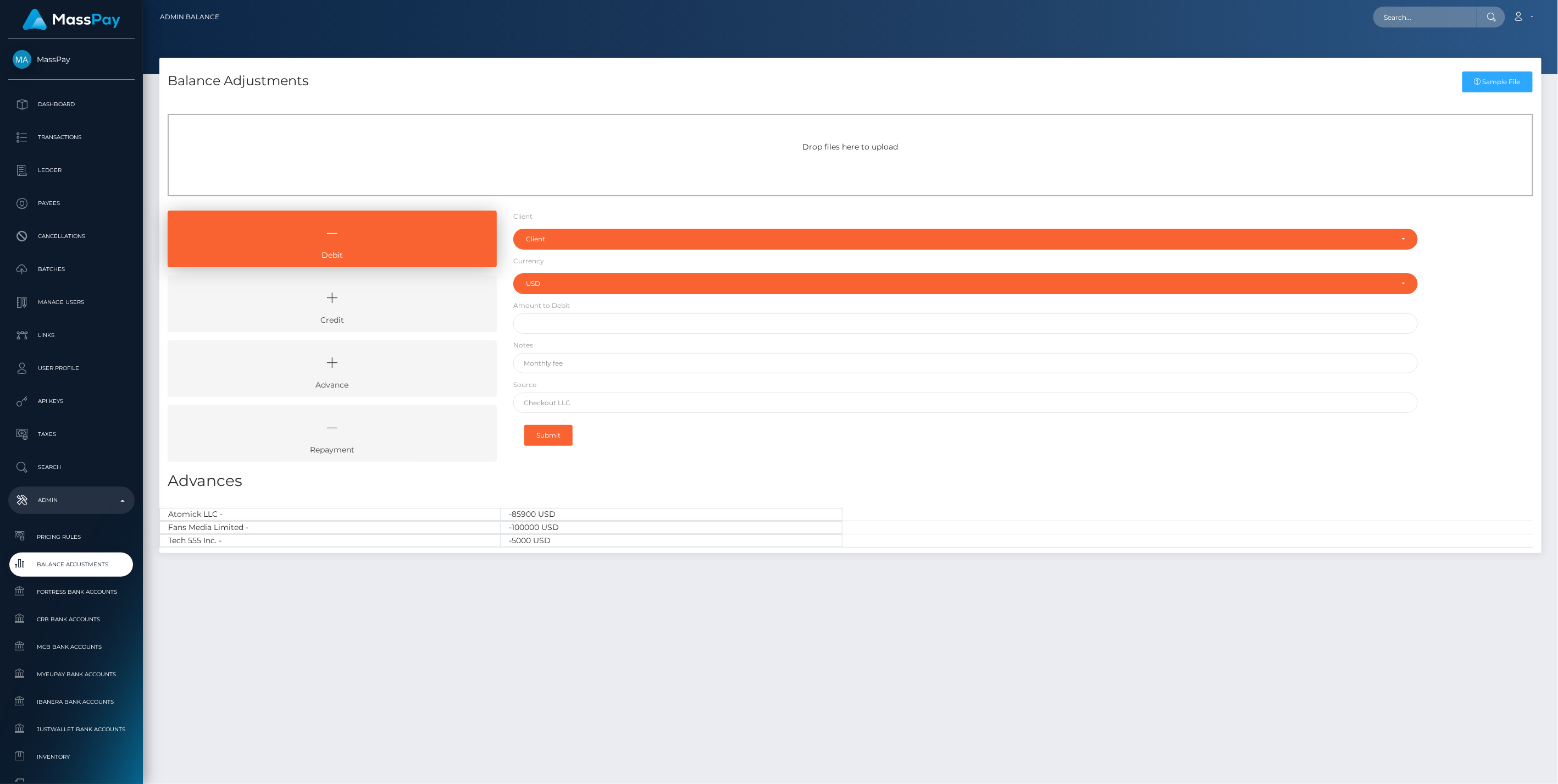
click at [411, 313] on link "Credit" at bounding box center [331, 303] width 329 height 56
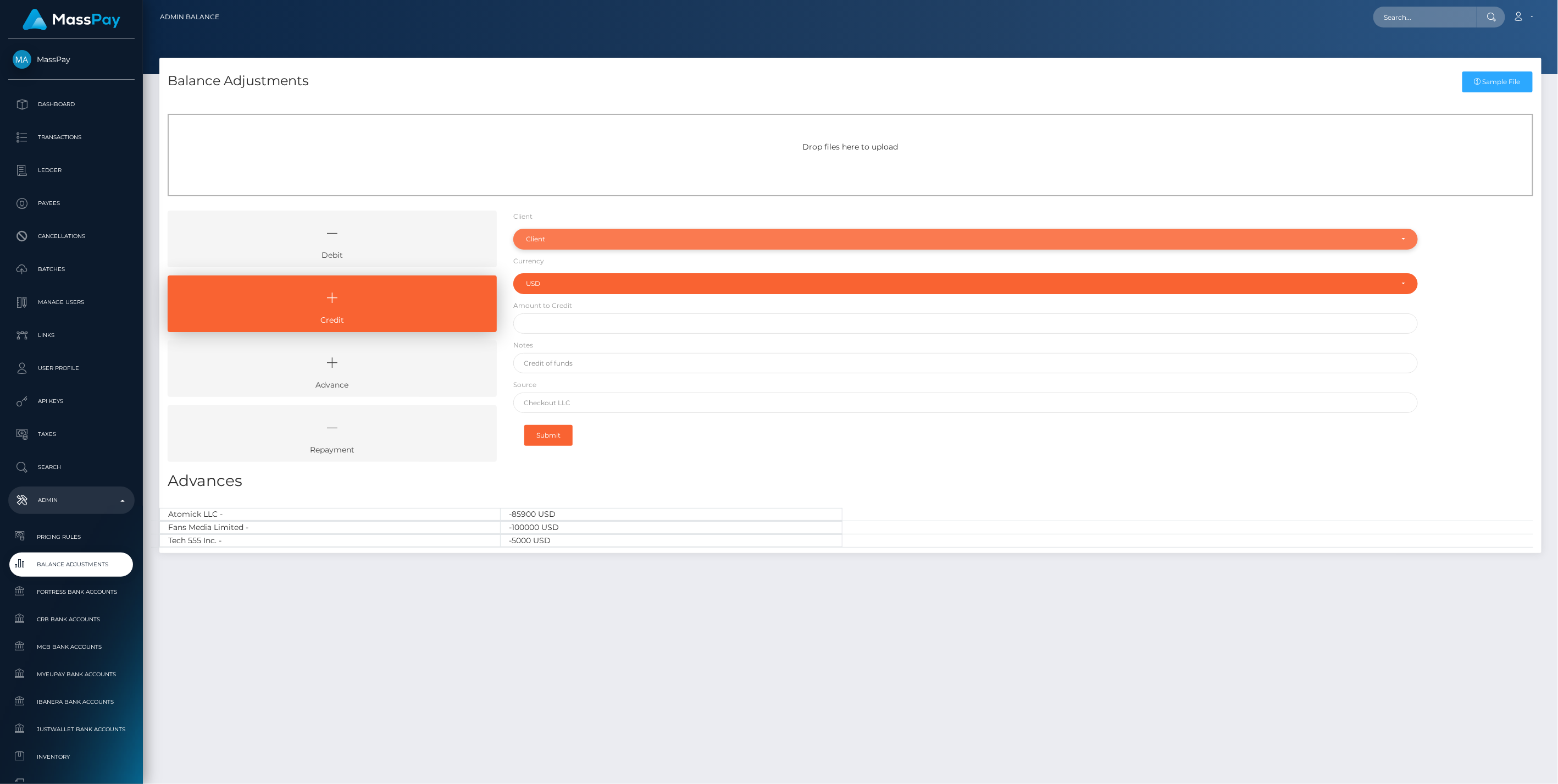
click at [548, 243] on div "Client" at bounding box center [966, 239] width 905 height 20
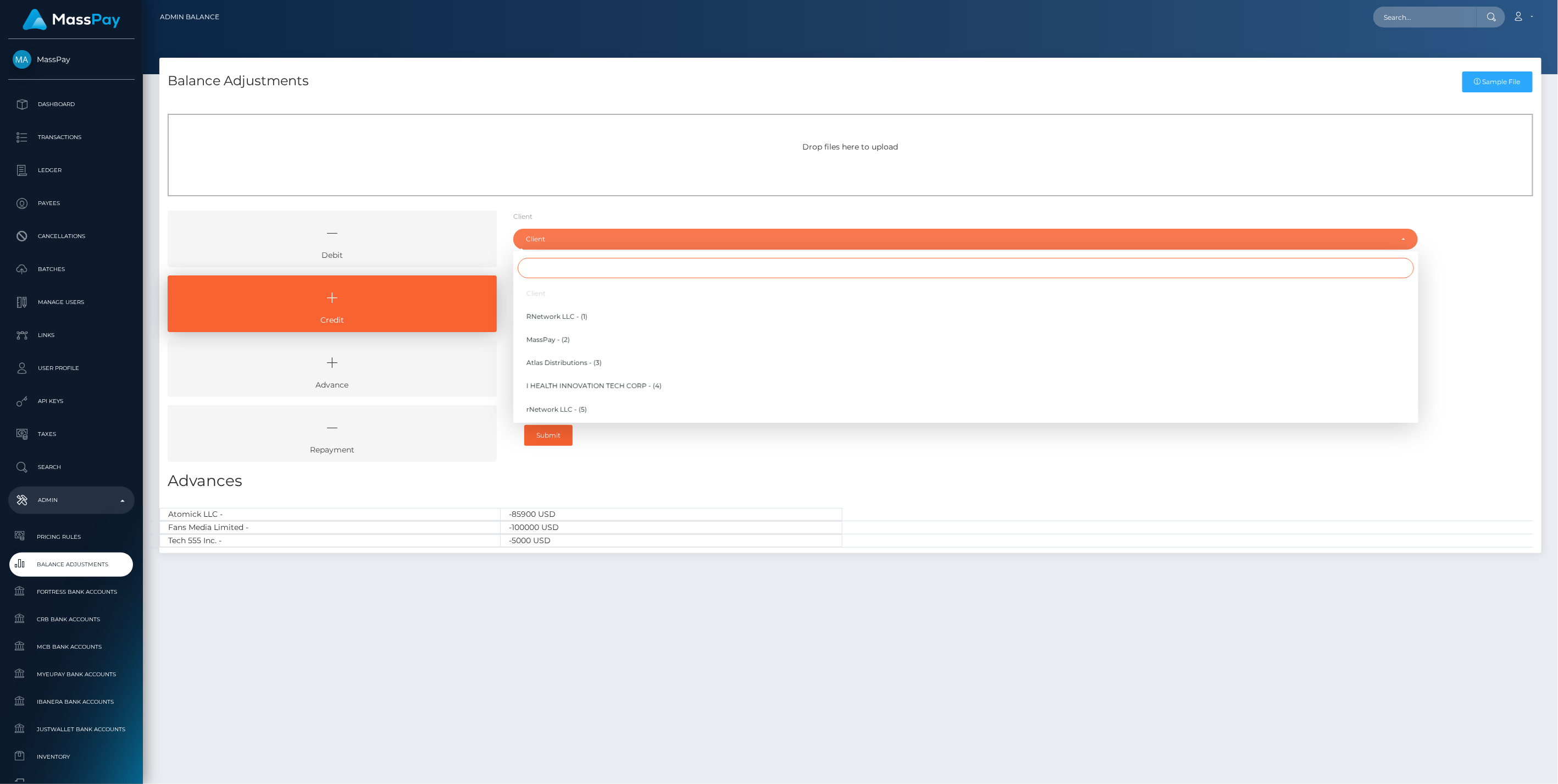
click at [552, 265] on input "Search" at bounding box center [966, 268] width 897 height 20
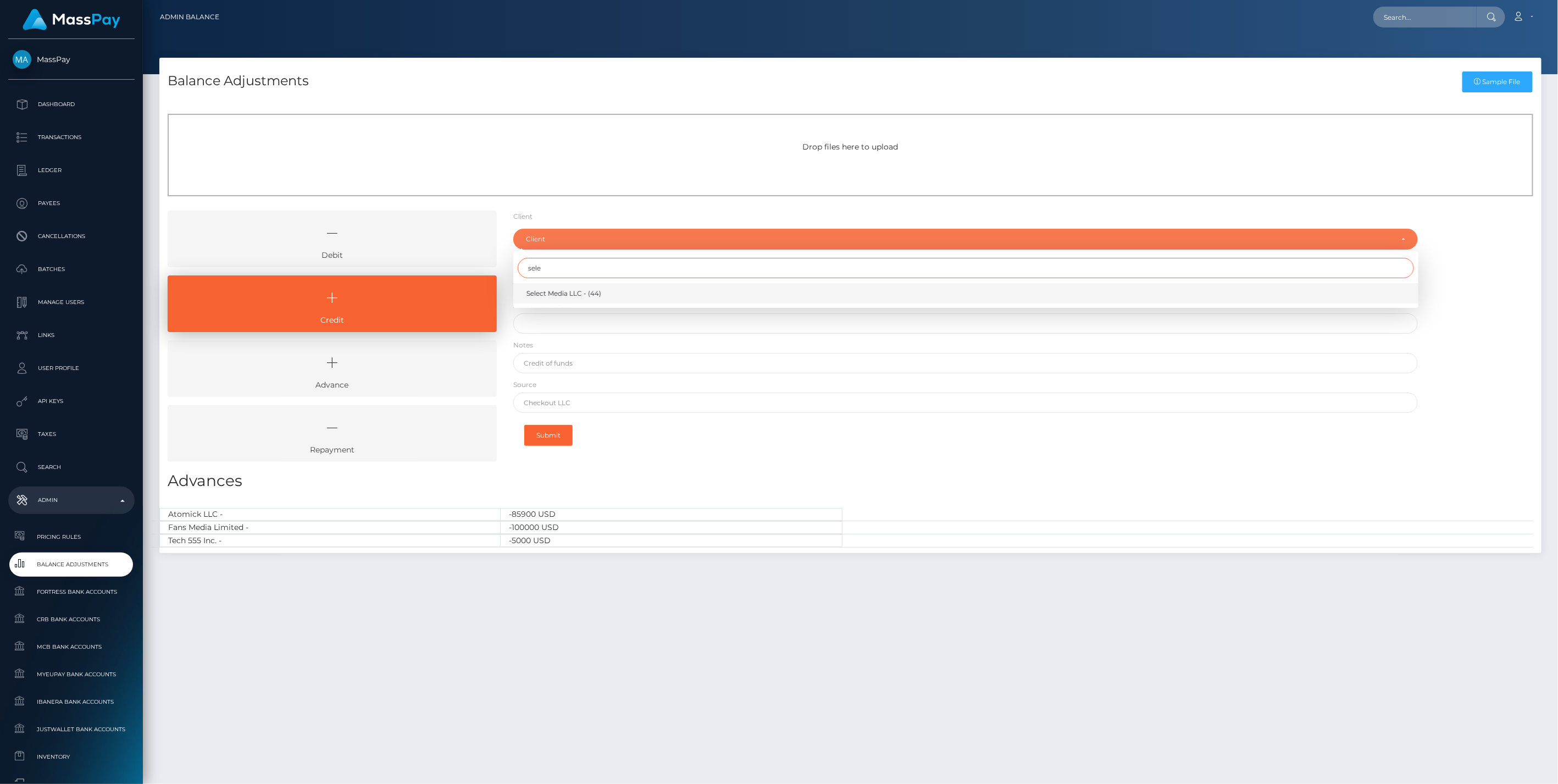
type input "sele"
click at [564, 290] on span "Select Media LLC - (44)" at bounding box center [564, 294] width 75 height 10
select select "44"
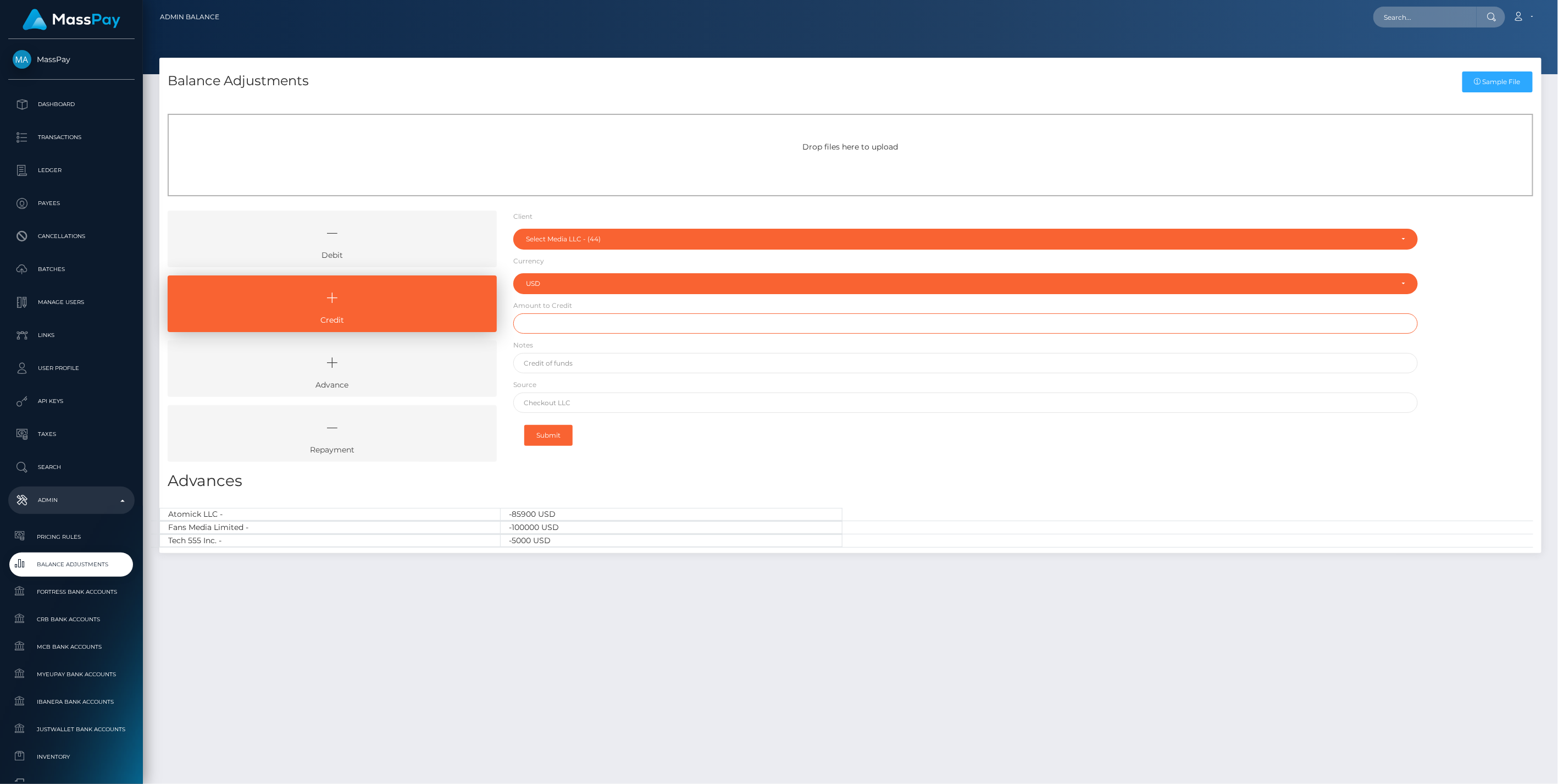
click at [548, 321] on input "text" at bounding box center [966, 324] width 905 height 20
type input "$1,000,000.00"
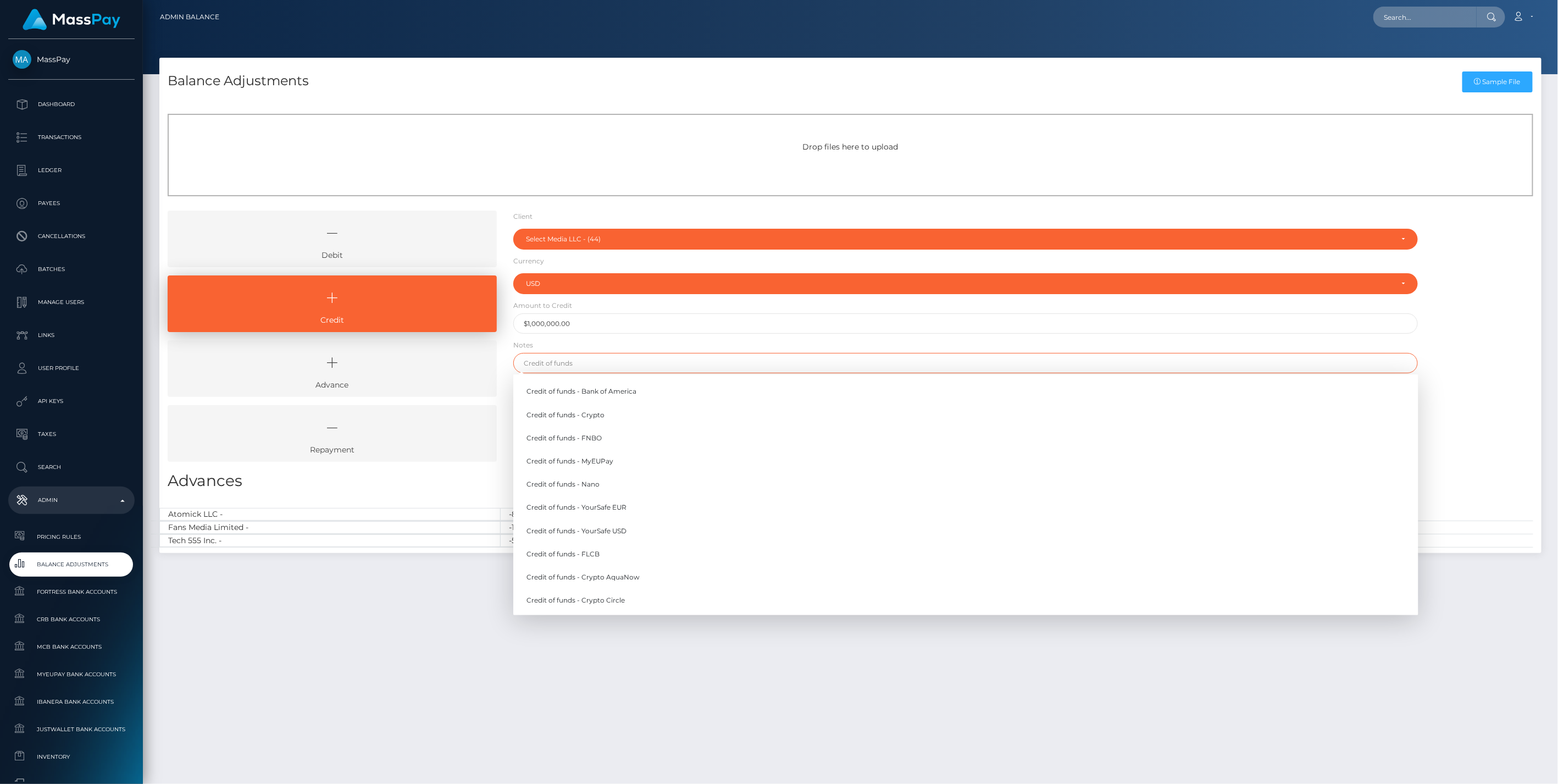
click at [556, 361] on input "text" at bounding box center [966, 363] width 905 height 20
click at [589, 392] on link "Credit of funds - Bank of America" at bounding box center [966, 392] width 905 height 20
type input "Credit of funds - Bank of America"
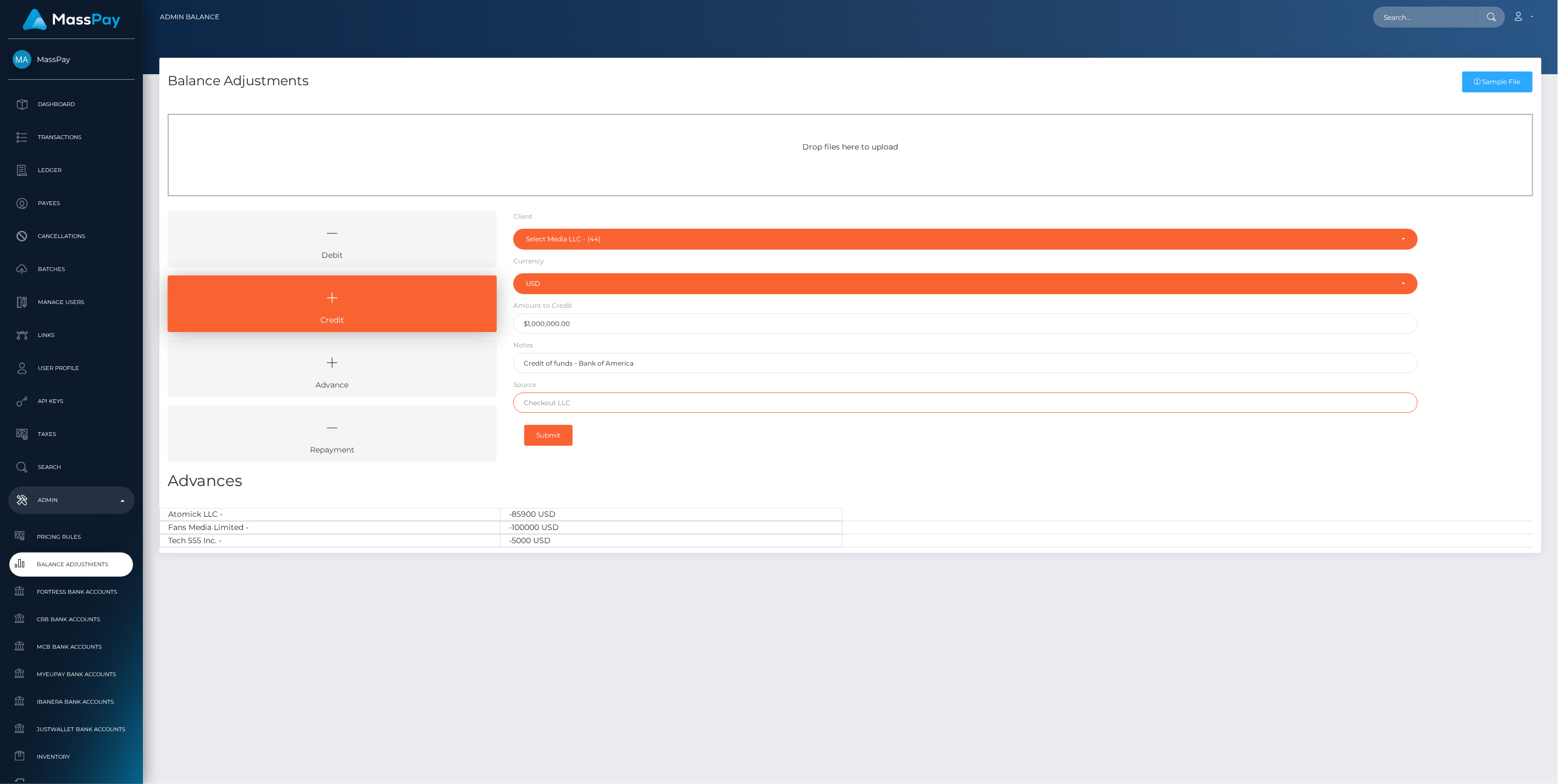
click at [589, 401] on input "text" at bounding box center [966, 402] width 905 height 20
type input "J"
click at [557, 401] on input "text" at bounding box center [966, 402] width 905 height 20
type input "Chase"
click at [554, 436] on button "Submit" at bounding box center [548, 435] width 49 height 20
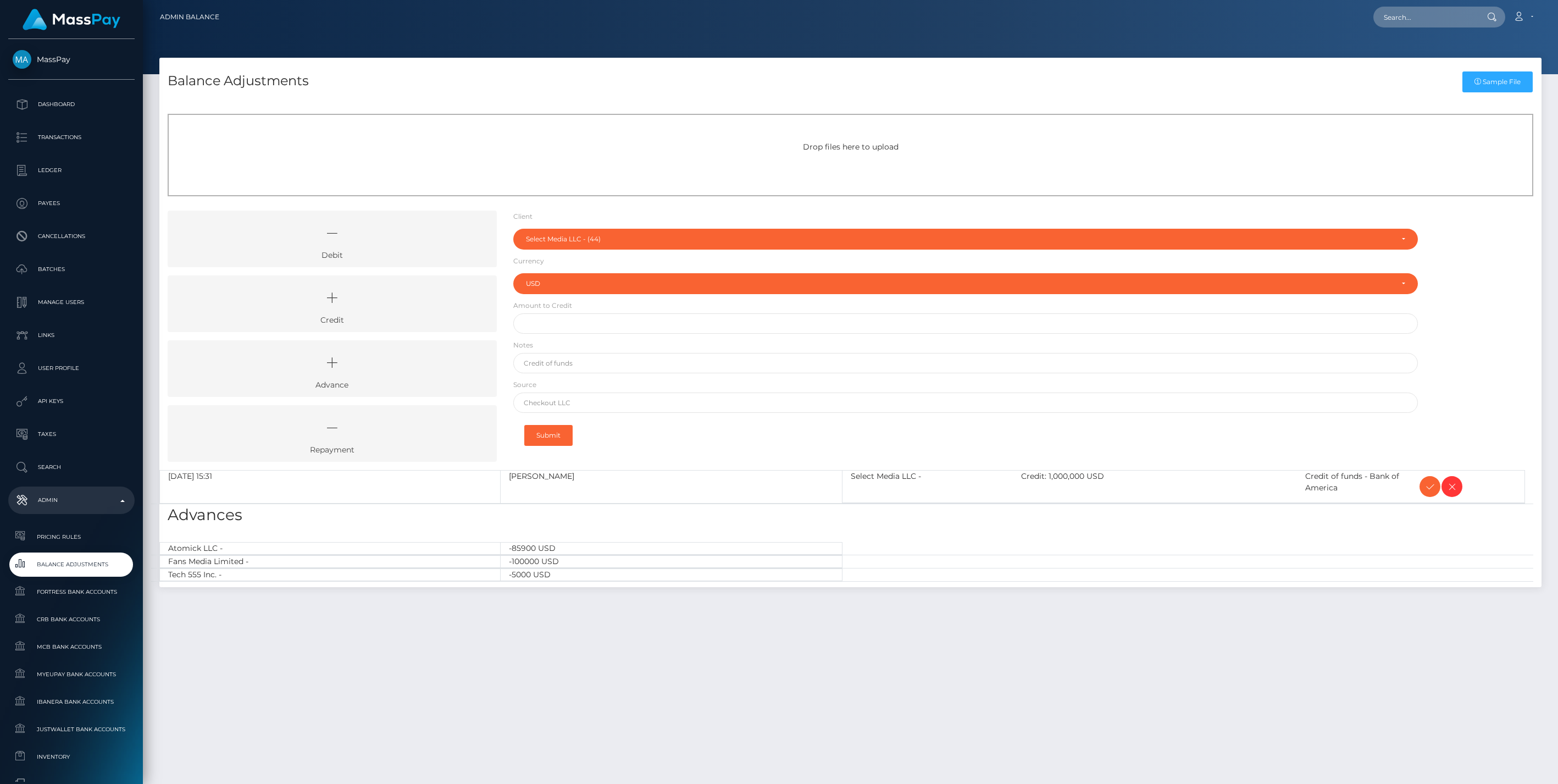
select select "44"
select select "USD"
drag, startPoint x: 1427, startPoint y: 487, endPoint x: 1420, endPoint y: 486, distance: 7.1
click at [1427, 487] on icon at bounding box center [1430, 487] width 13 height 14
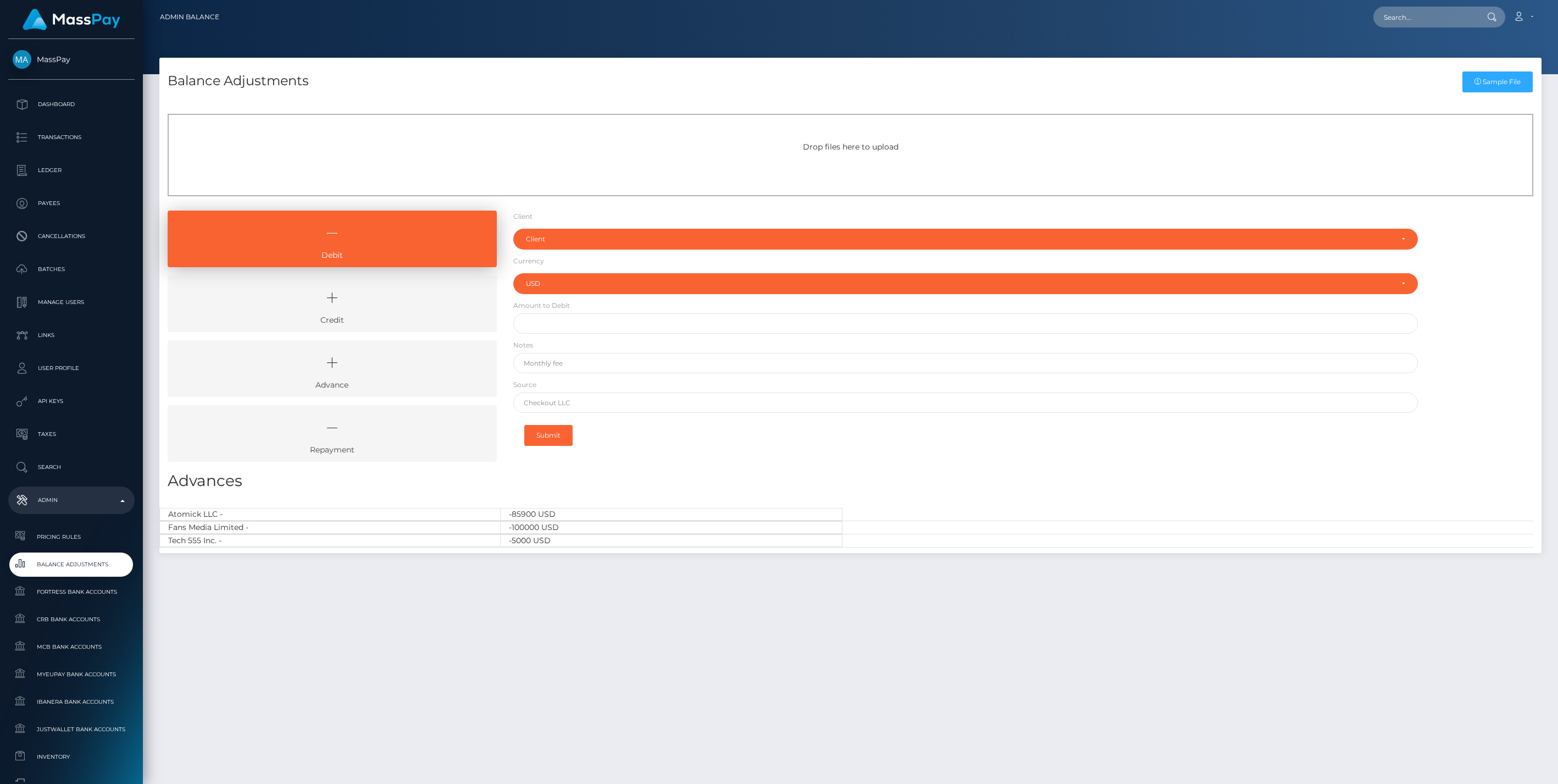
select select "USD"
click at [369, 292] on icon at bounding box center [332, 297] width 304 height 33
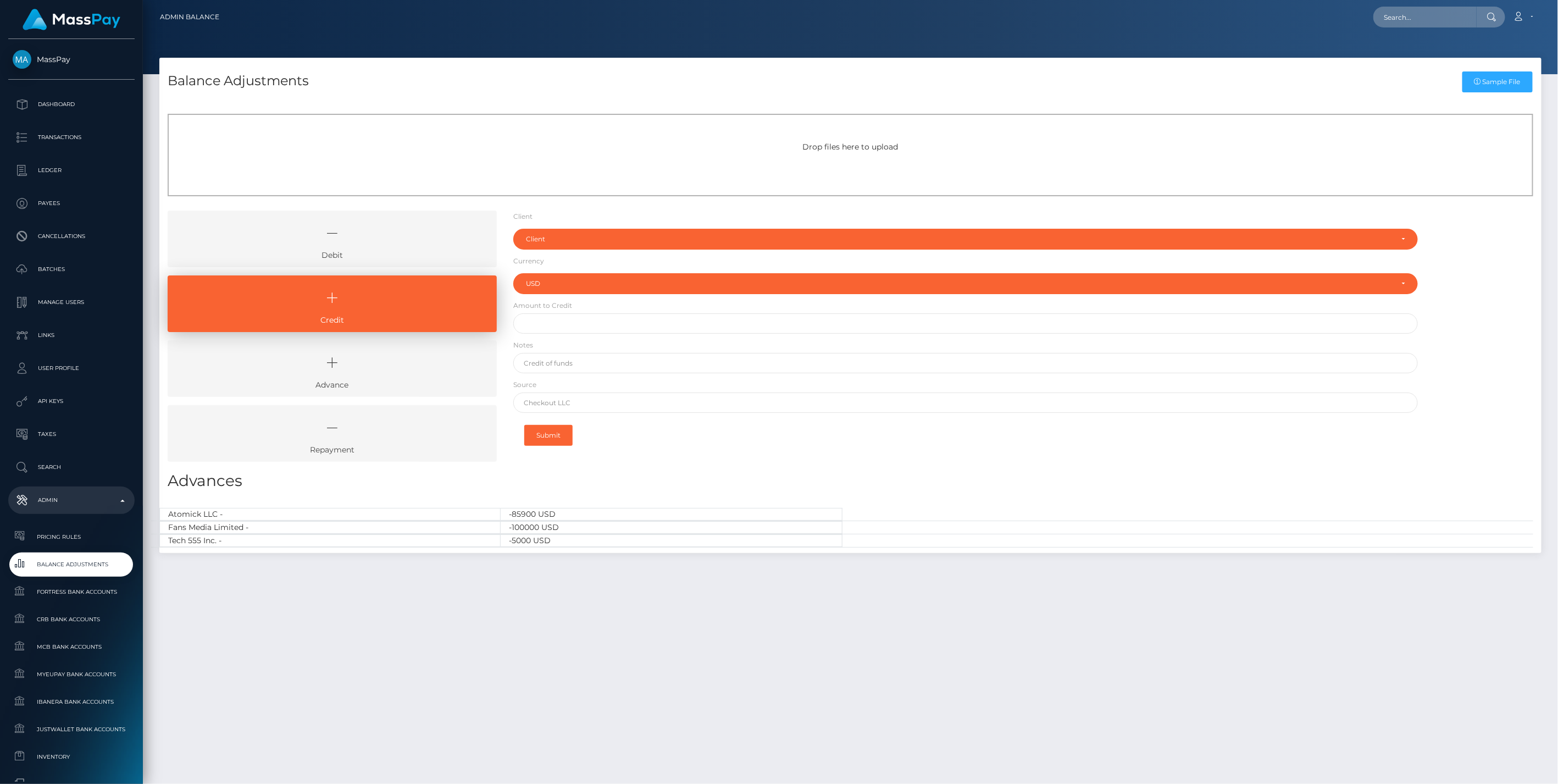
click at [388, 251] on link "Debit" at bounding box center [331, 238] width 329 height 56
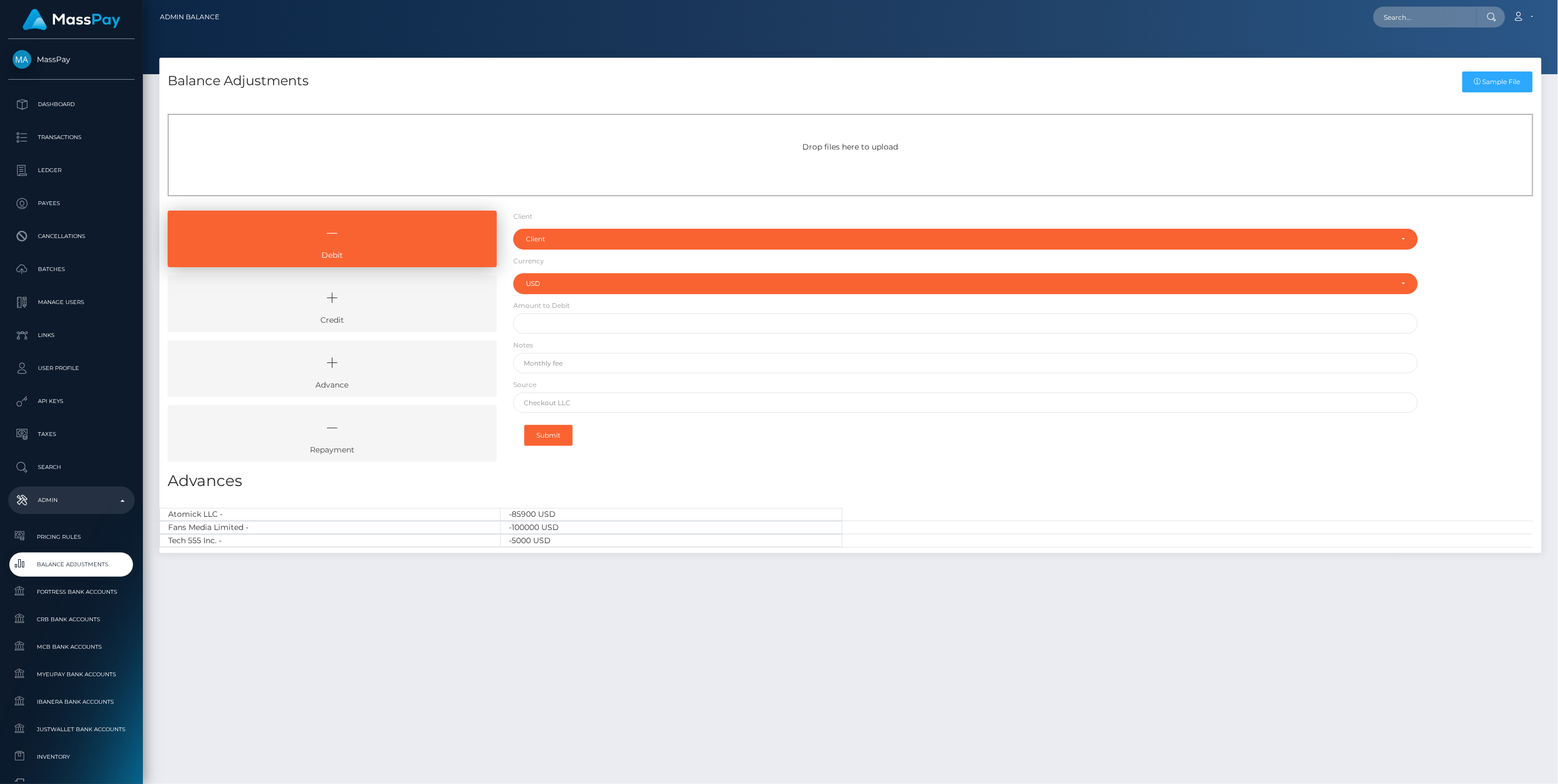
drag, startPoint x: 413, startPoint y: 306, endPoint x: 396, endPoint y: 297, distance: 19.2
click at [413, 306] on icon at bounding box center [332, 297] width 304 height 33
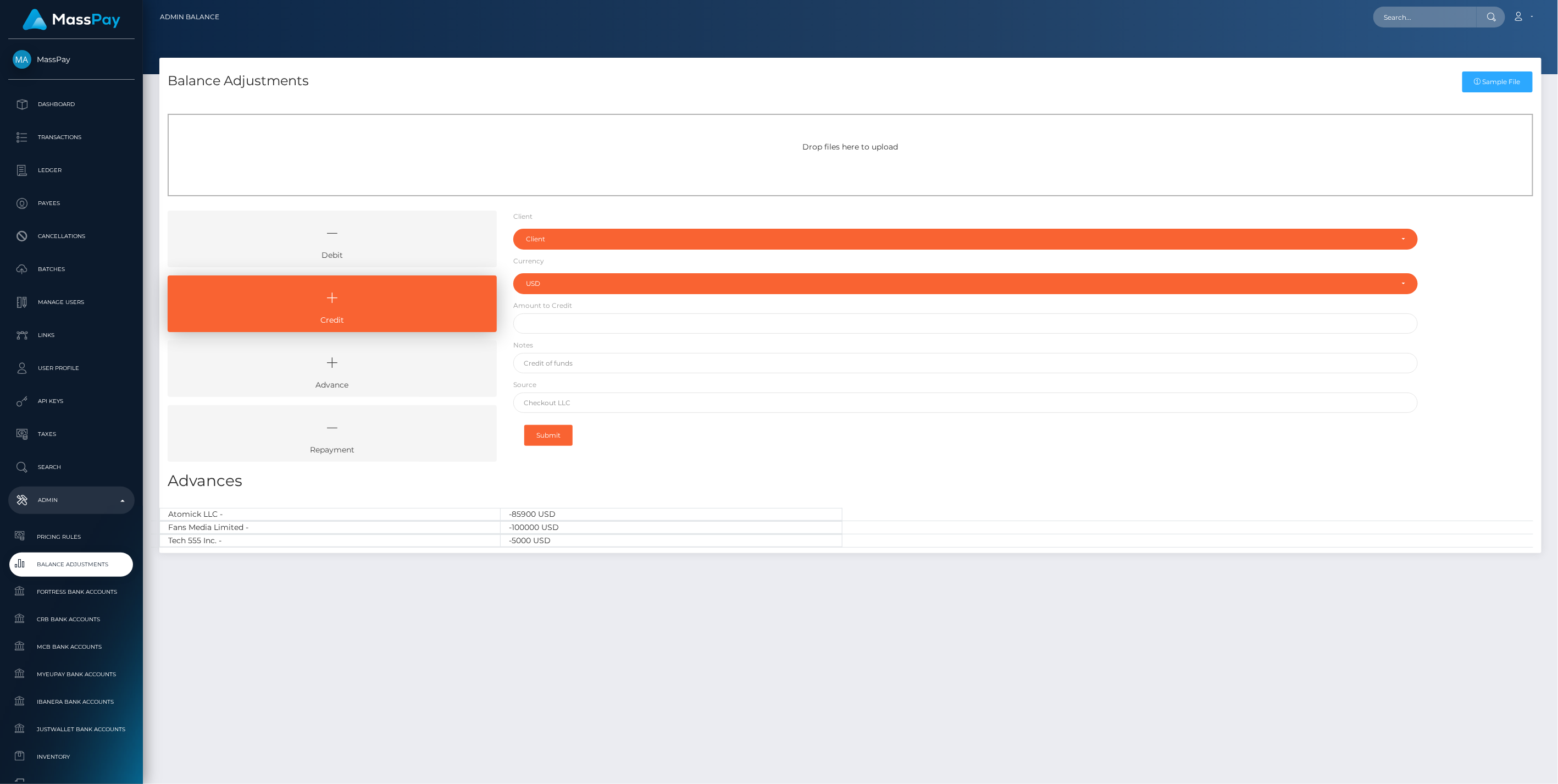
click at [338, 245] on icon at bounding box center [332, 233] width 304 height 33
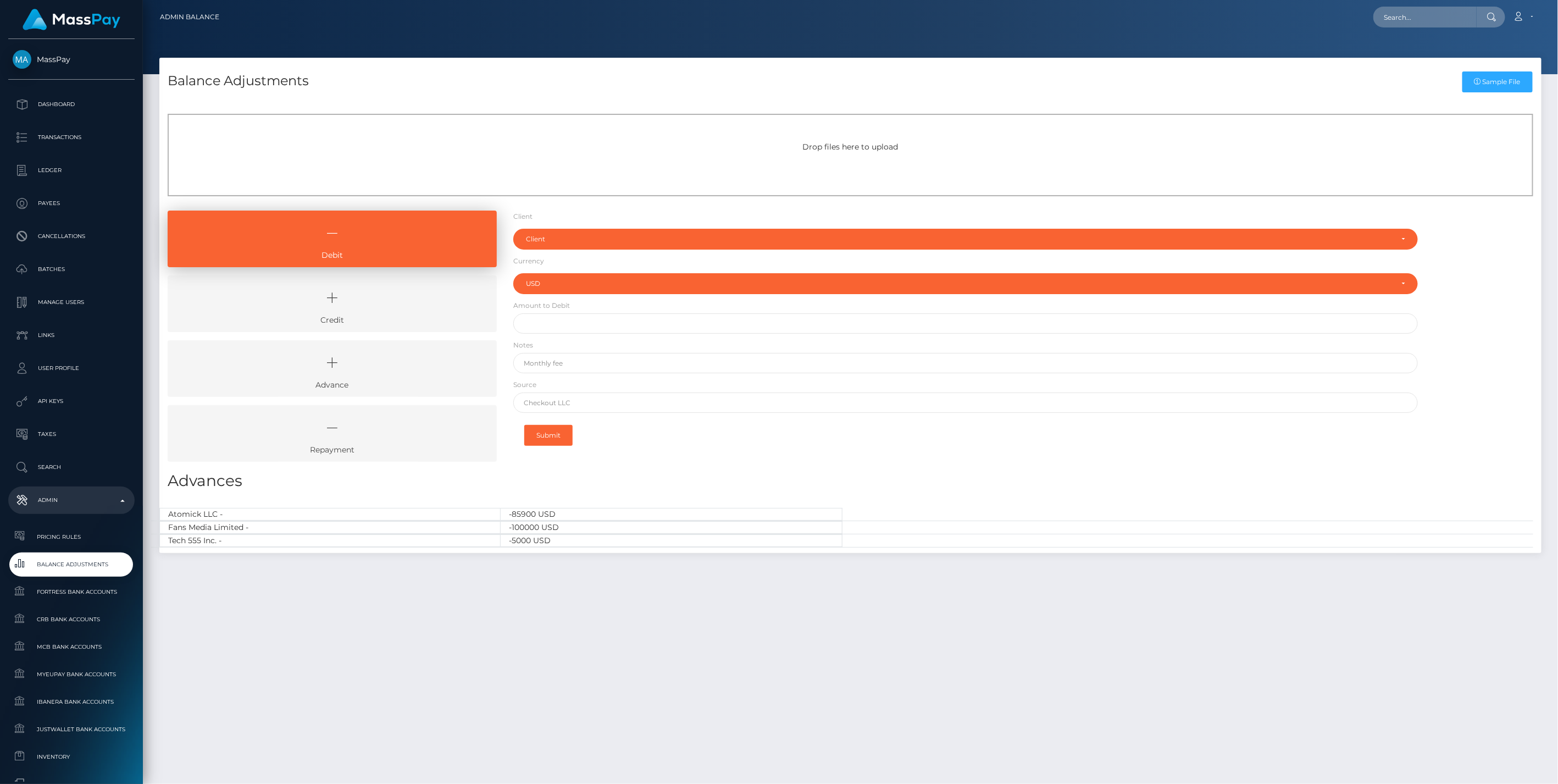
drag, startPoint x: 428, startPoint y: 304, endPoint x: 404, endPoint y: 277, distance: 36.1
click at [428, 304] on icon at bounding box center [332, 297] width 304 height 33
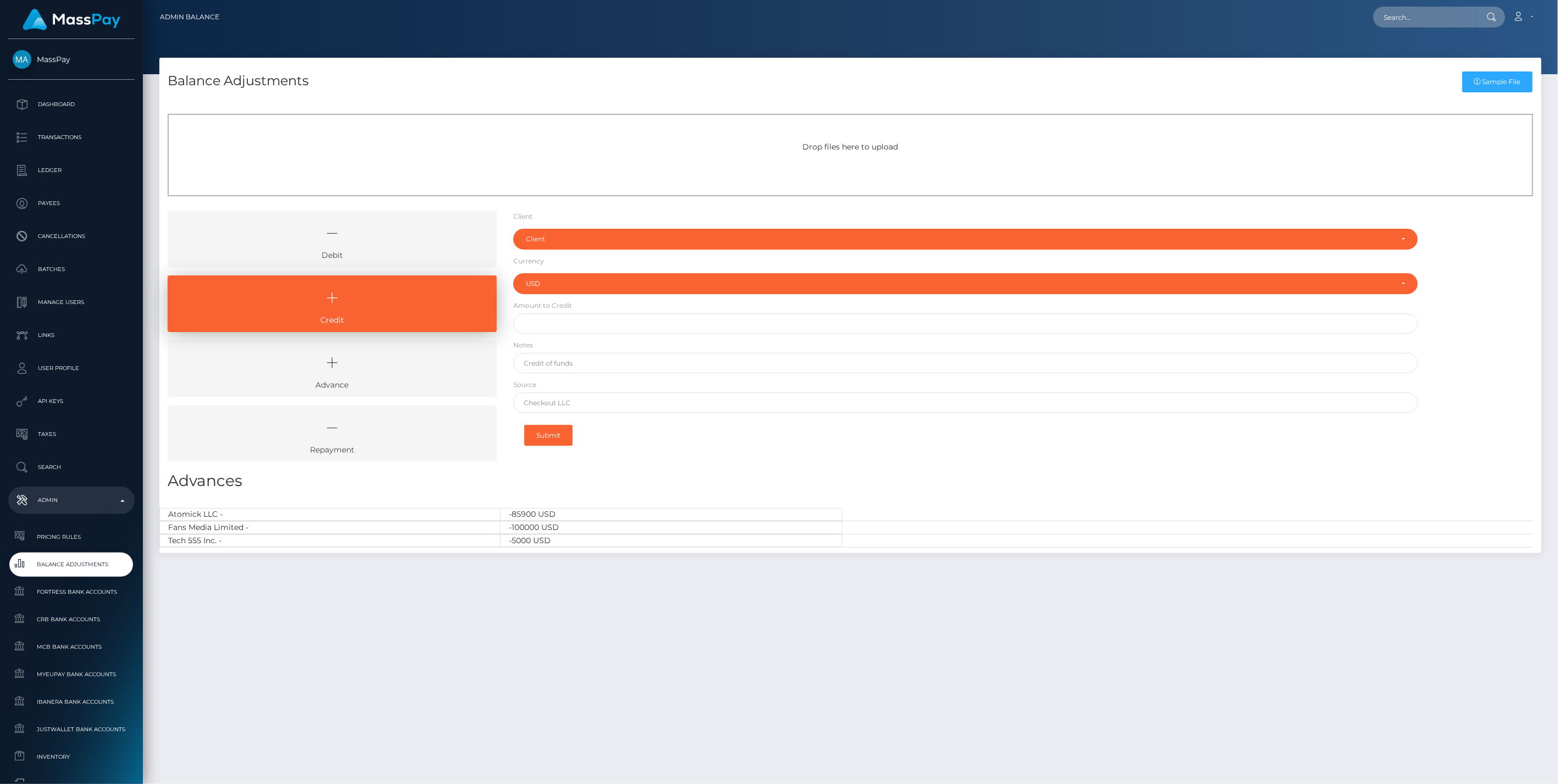
click at [394, 232] on icon at bounding box center [332, 233] width 304 height 33
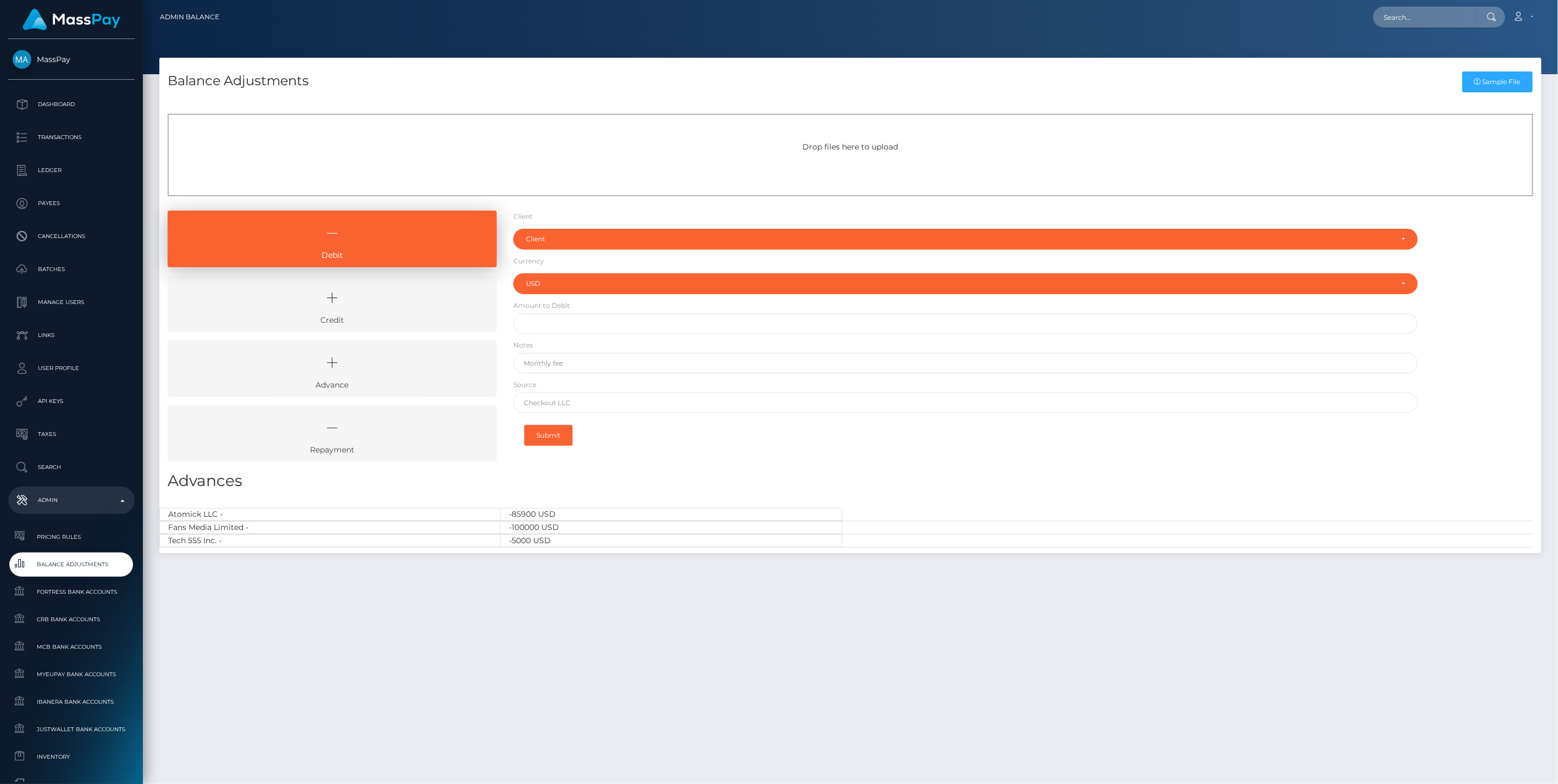
click at [364, 305] on icon at bounding box center [332, 297] width 304 height 33
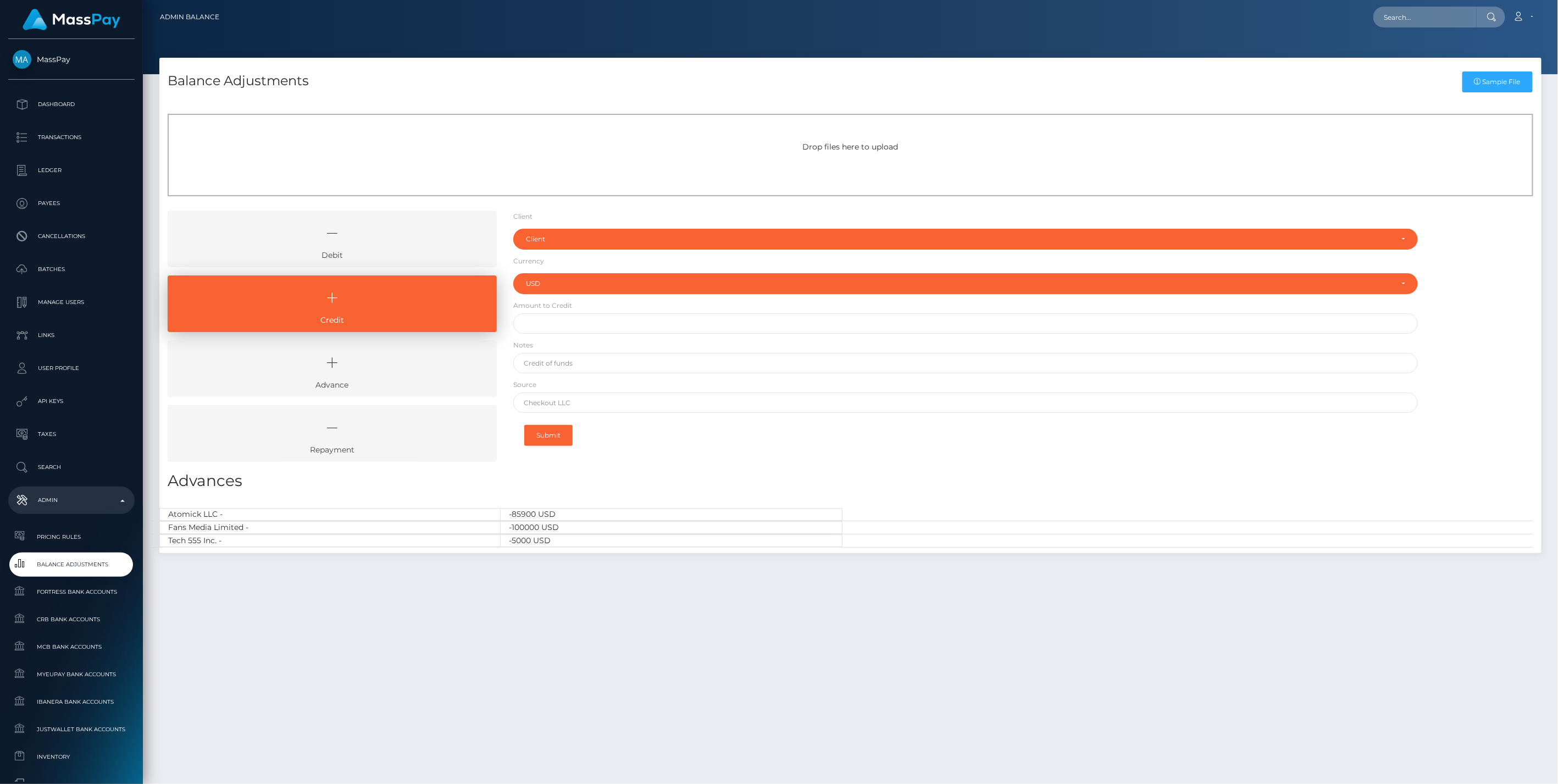
click at [397, 243] on icon at bounding box center [332, 233] width 304 height 33
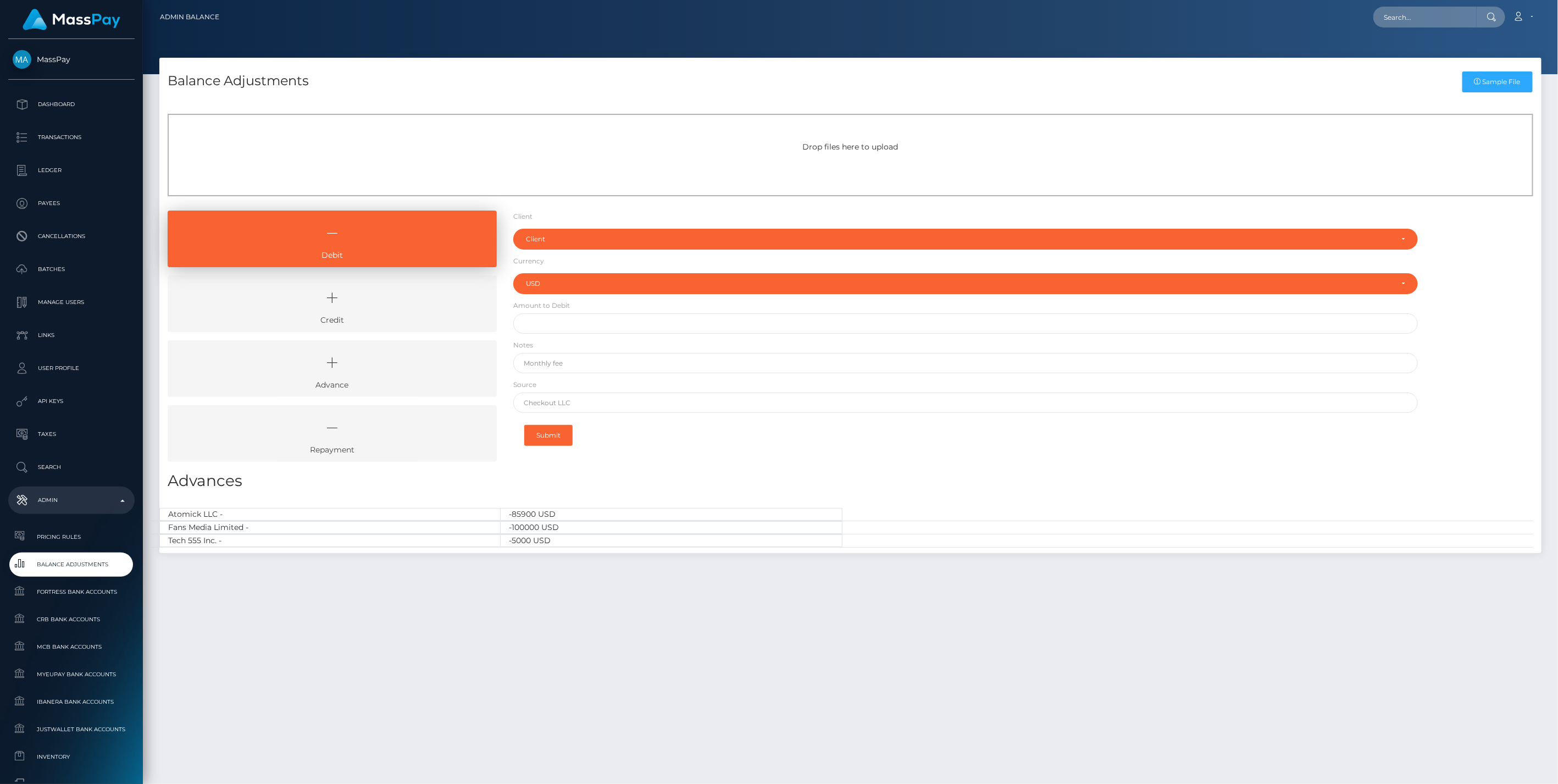
click at [409, 305] on icon at bounding box center [332, 297] width 304 height 33
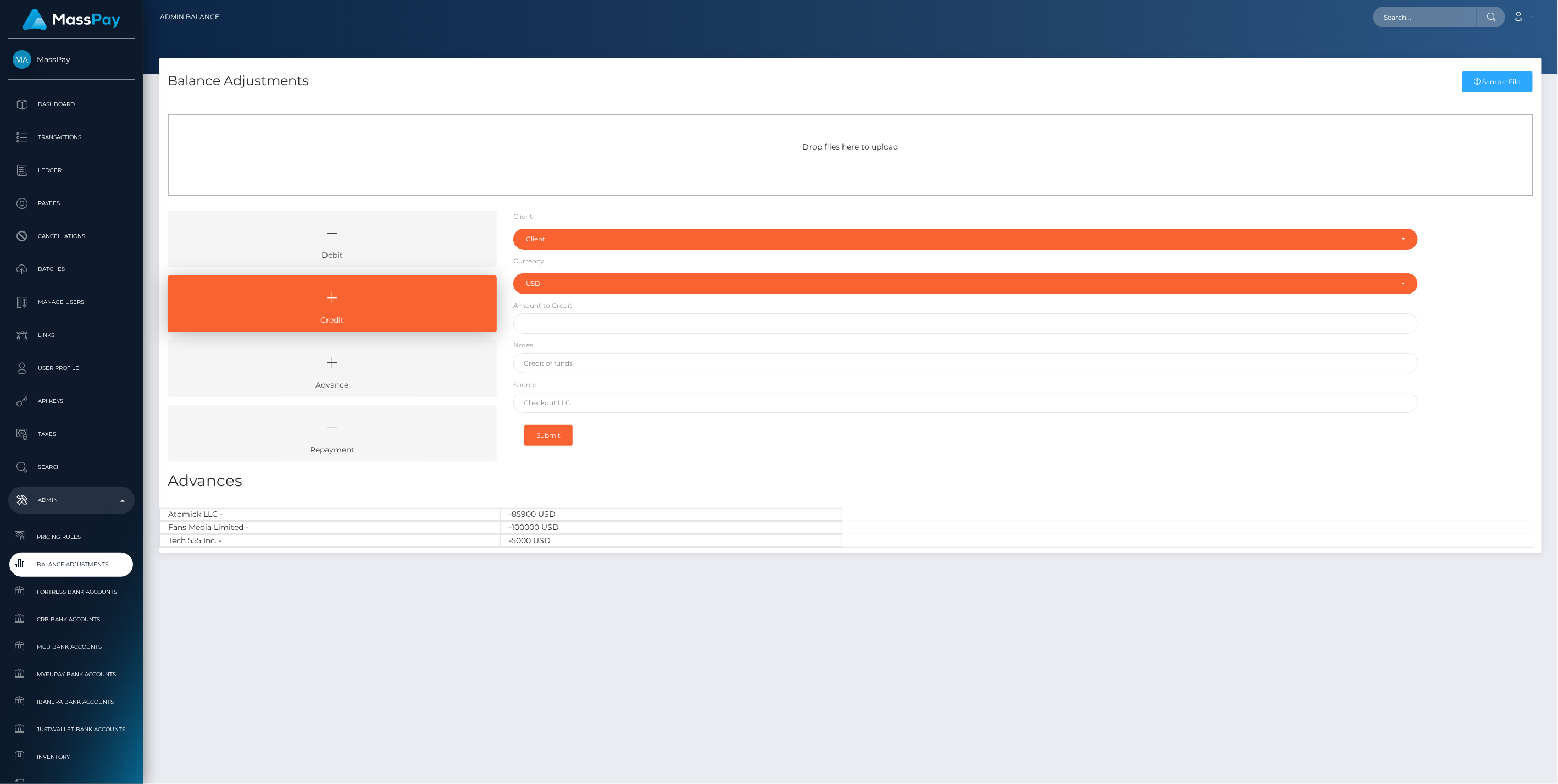
click at [363, 245] on icon at bounding box center [332, 233] width 304 height 33
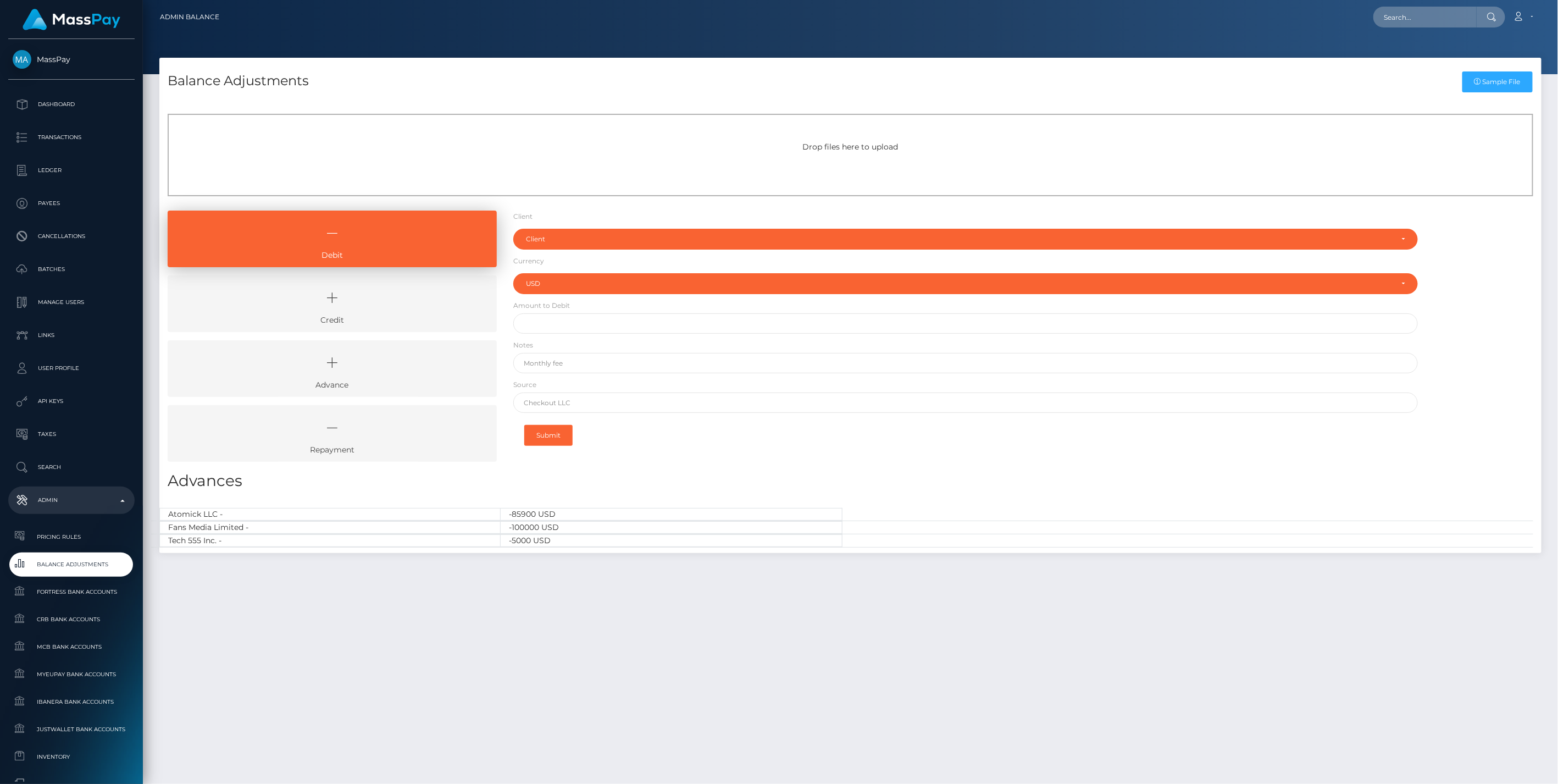
click at [403, 306] on icon at bounding box center [332, 297] width 304 height 33
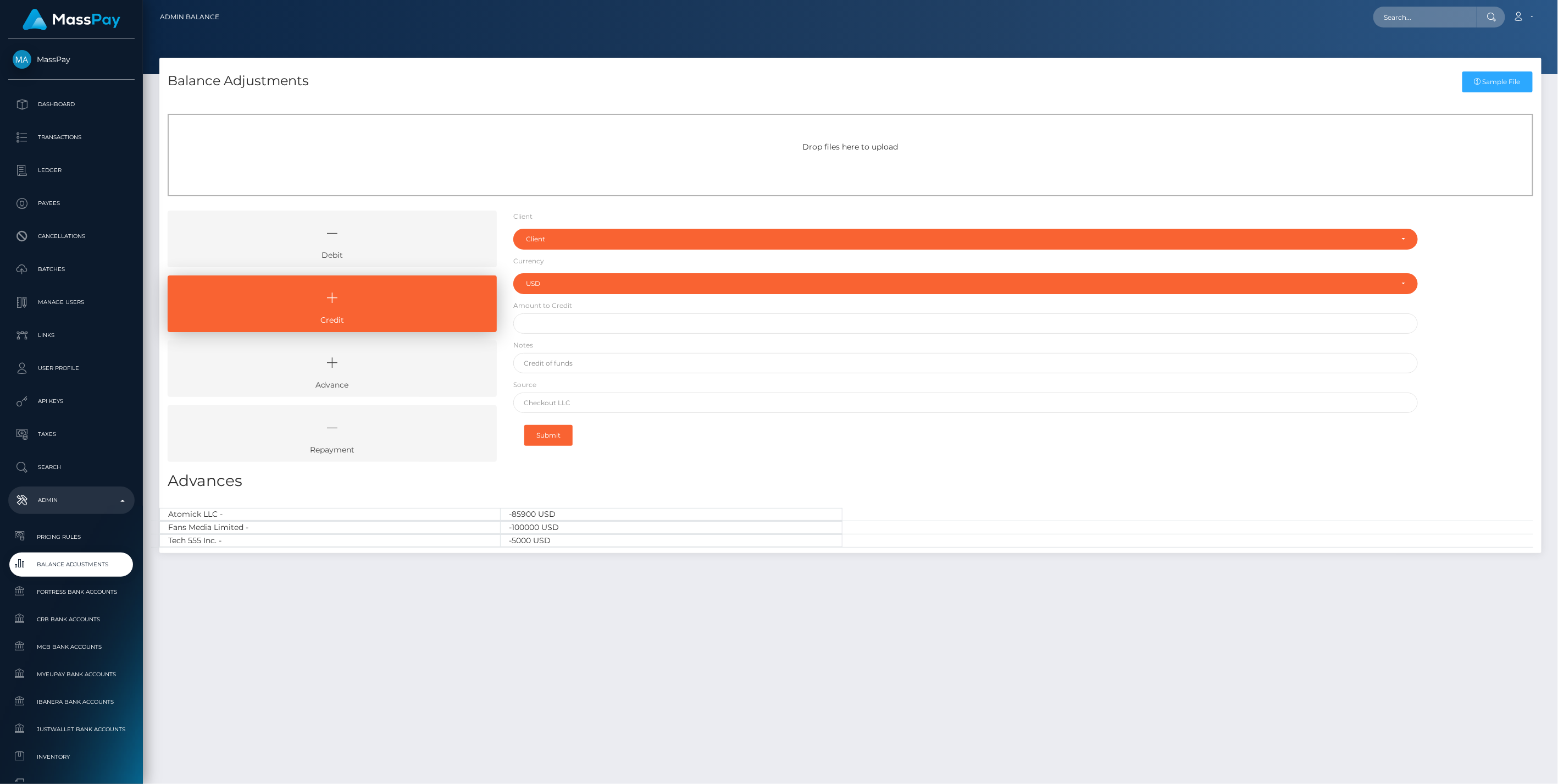
click at [382, 229] on icon at bounding box center [332, 233] width 304 height 33
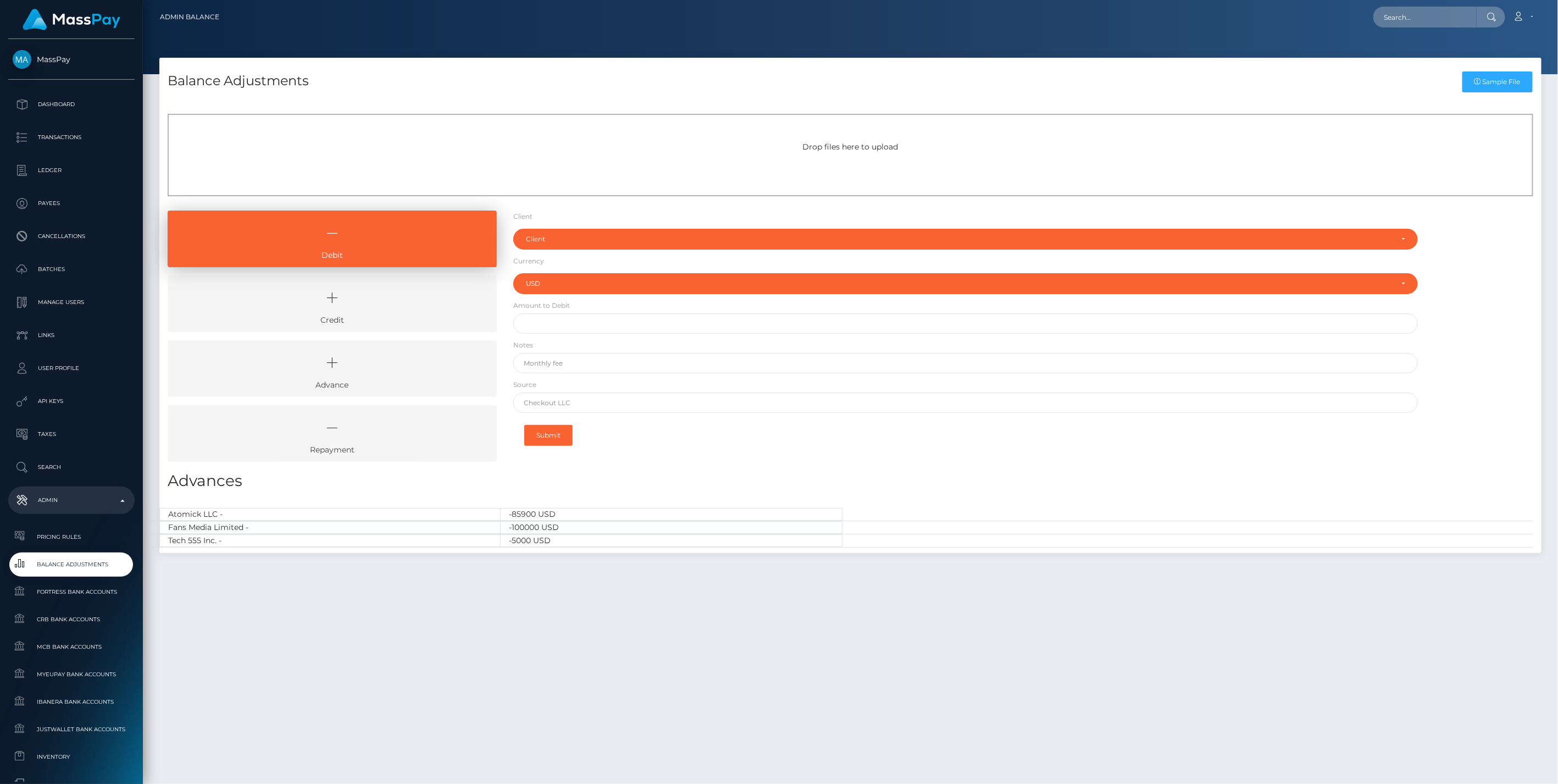
click at [394, 305] on icon at bounding box center [332, 297] width 304 height 33
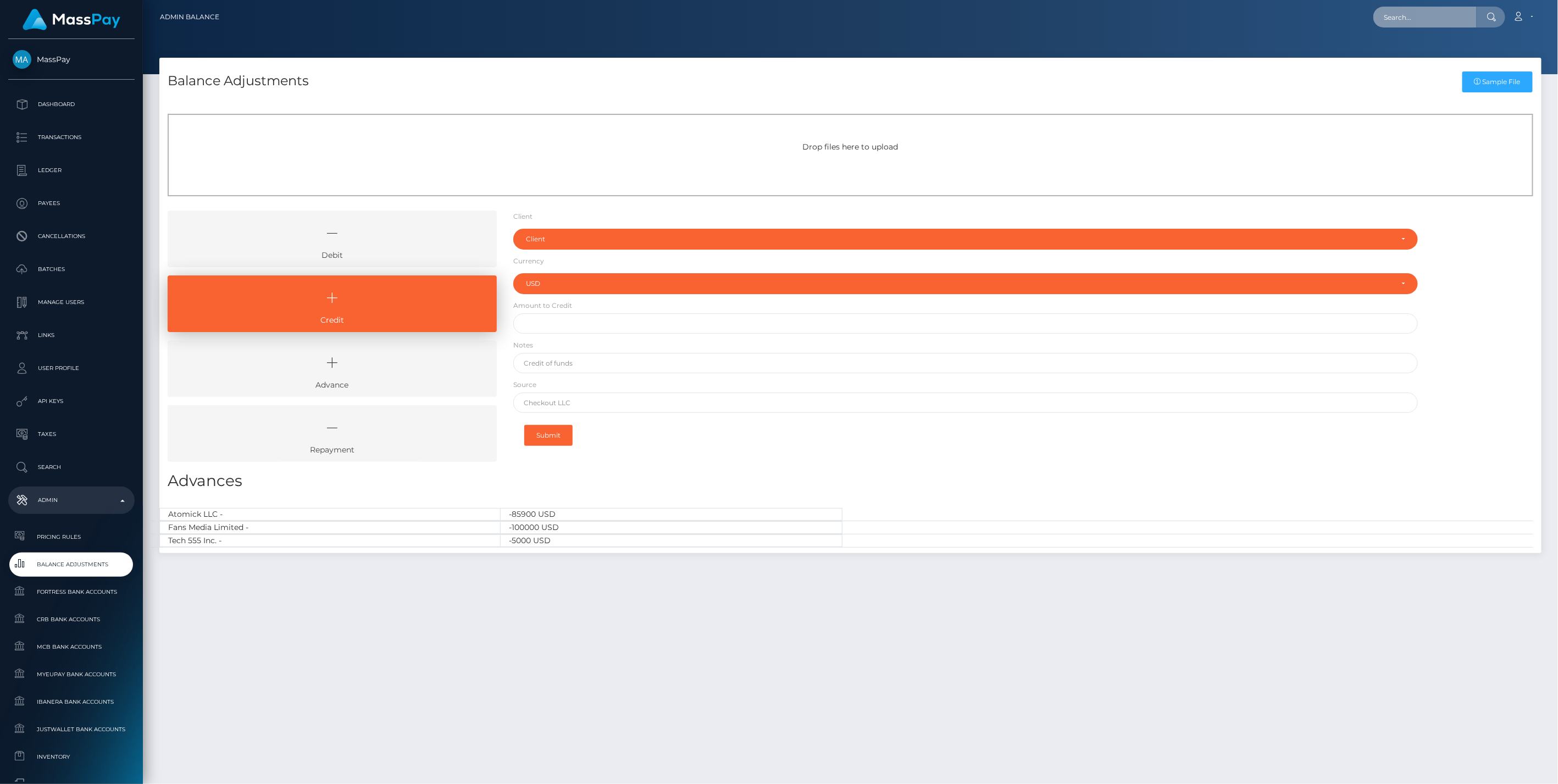
click at [1402, 18] on input "text" at bounding box center [1425, 17] width 103 height 20
paste input "UNLIMIT EU LTD"
type input "UNLIMIT EU LTD"
drag, startPoint x: 1441, startPoint y: 18, endPoint x: 1179, endPoint y: 28, distance: 262.2
click at [1182, 28] on div "UNLIMIT EU LTD Loading... Loading... Account Edit Profile Logout" at bounding box center [884, 16] width 1313 height 23
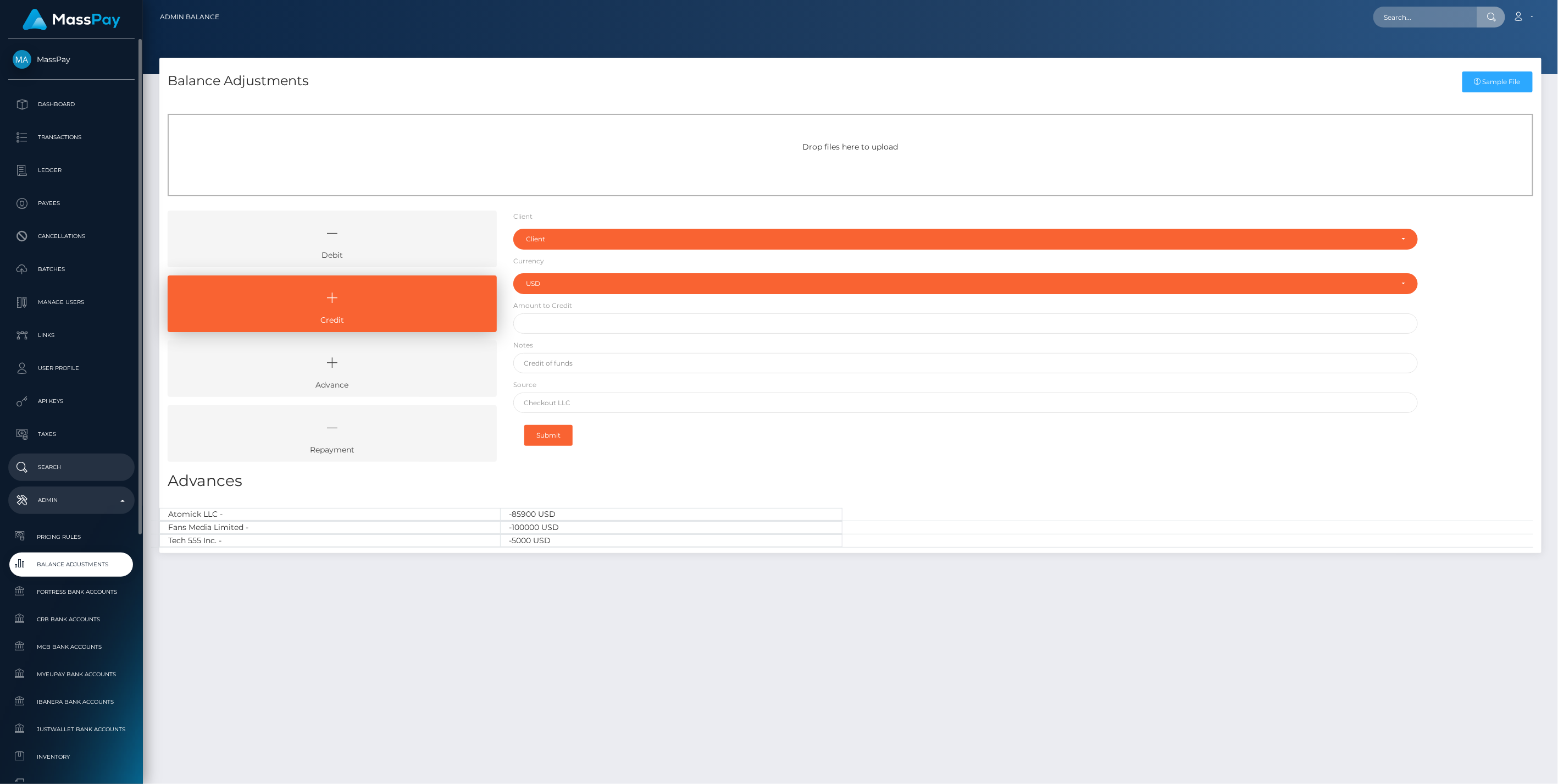
click at [48, 469] on p "Search" at bounding box center [72, 466] width 118 height 16
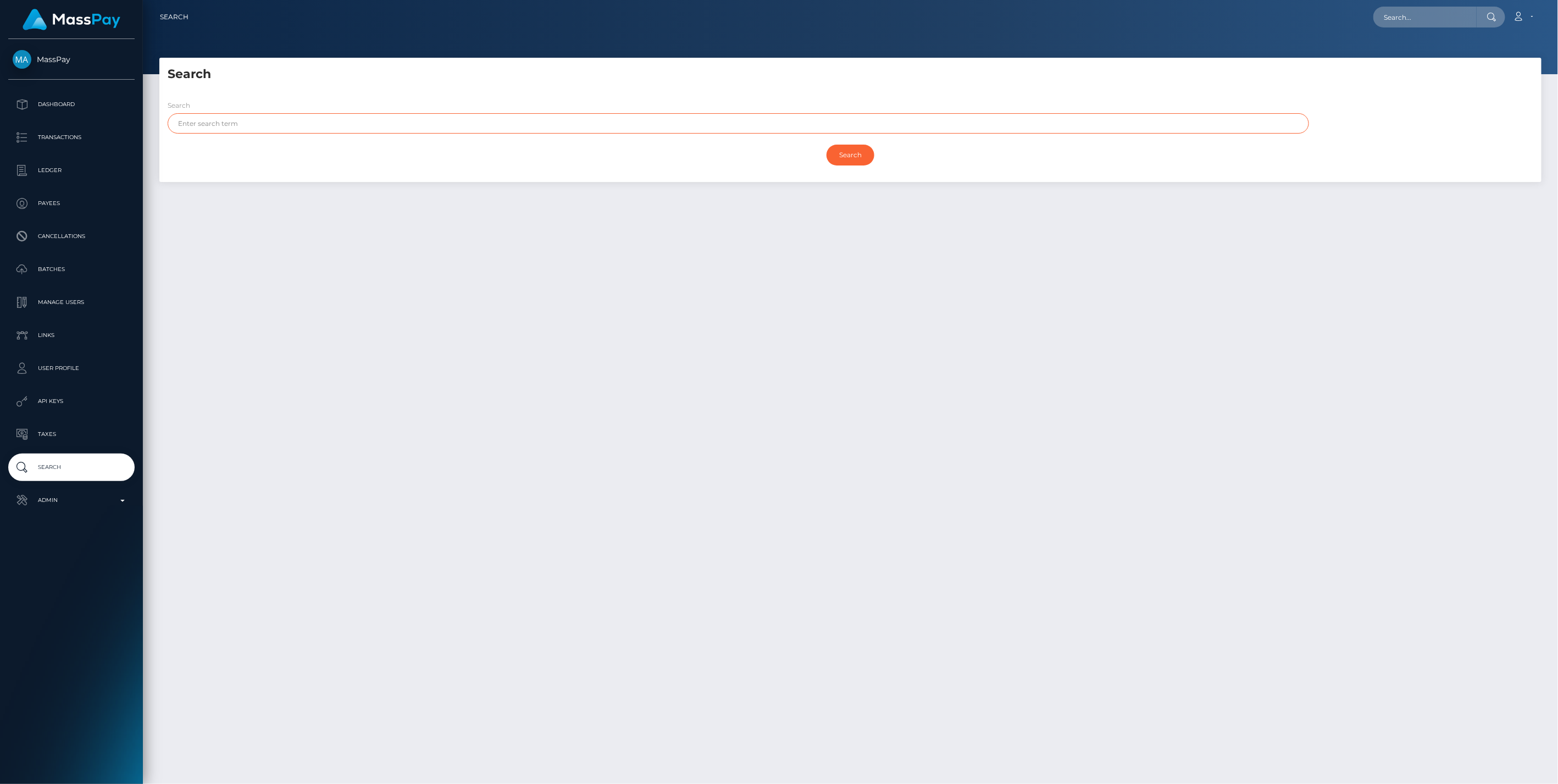
click at [244, 127] on input "text" at bounding box center [738, 124] width 1141 height 20
paste input "UNLIMIT EU LTD"
drag, startPoint x: 210, startPoint y: 121, endPoint x: 403, endPoint y: 138, distance: 193.7
click at [403, 138] on div "Search UNLIMIT EU LTD" at bounding box center [735, 119] width 1152 height 39
type input "UNLIMIT"
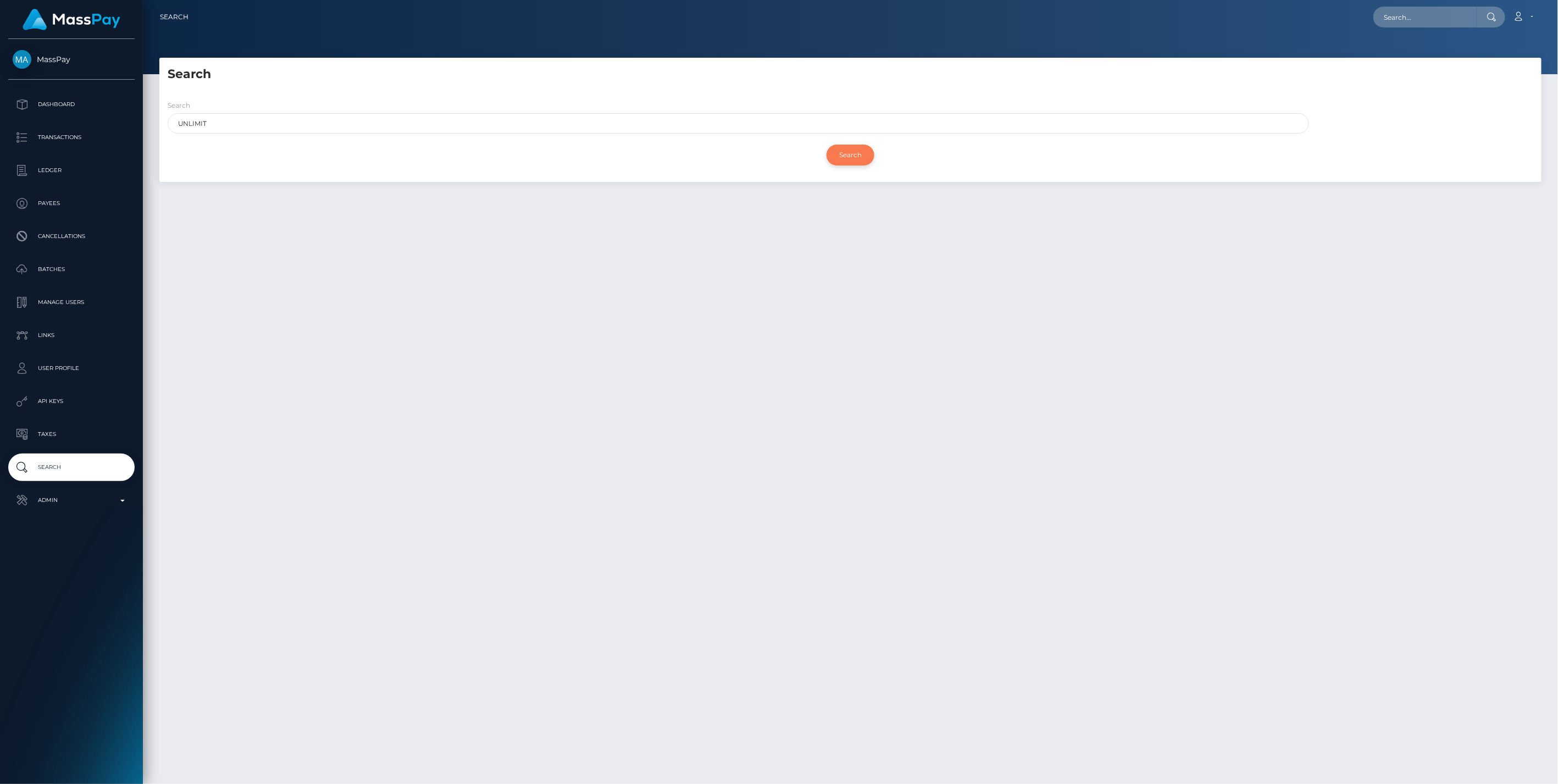
click at [863, 151] on input "Search" at bounding box center [851, 155] width 48 height 20
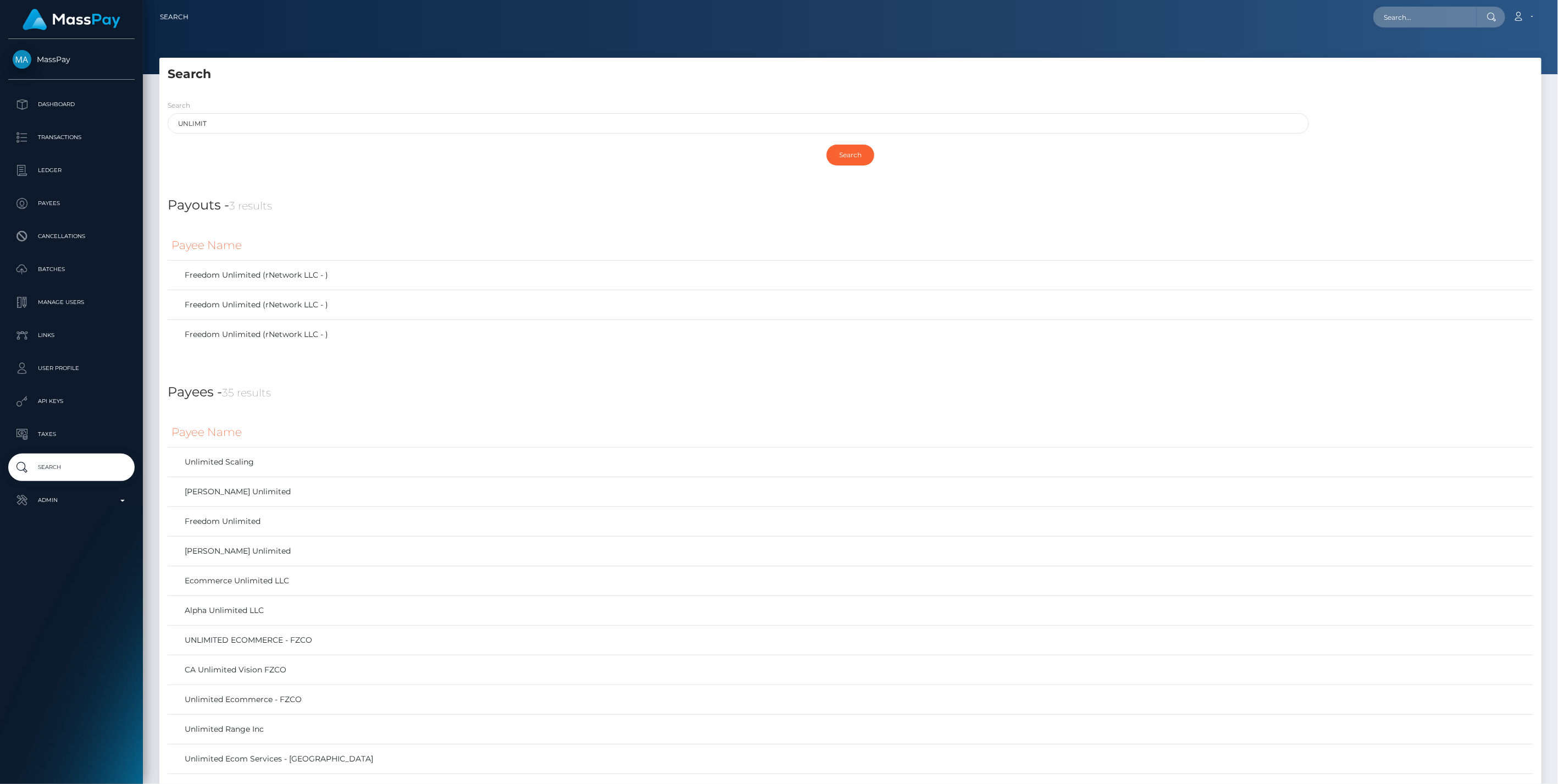
click at [1034, 200] on h4 "Payouts - 3 results" at bounding box center [850, 205] width 1366 height 20
click at [1418, 20] on input "text" at bounding box center [1425, 17] width 103 height 20
paste input "GAZELLE STORE LTD"
type input "GAZELLE STORE LTD"
click at [1406, 53] on link "GAZELLE STORE LTD" at bounding box center [1421, 57] width 96 height 20
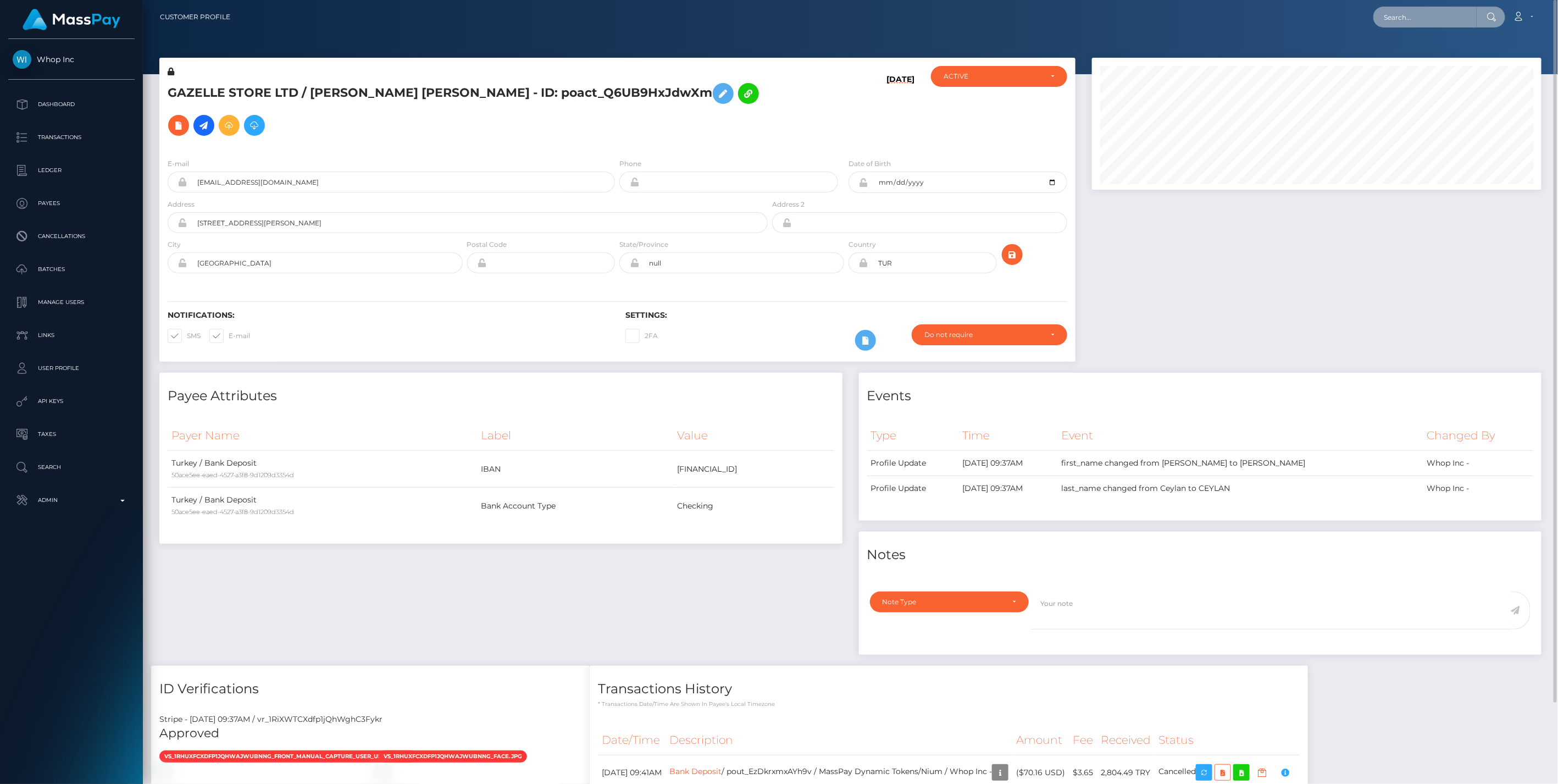
click at [1442, 18] on input "text" at bounding box center [1425, 17] width 103 height 20
paste input "GAZELLE STORE LTD"
type input "GAZELLE STORE LTD"
click at [1405, 79] on link "GAZELLE STORE LTD" at bounding box center [1421, 80] width 96 height 20
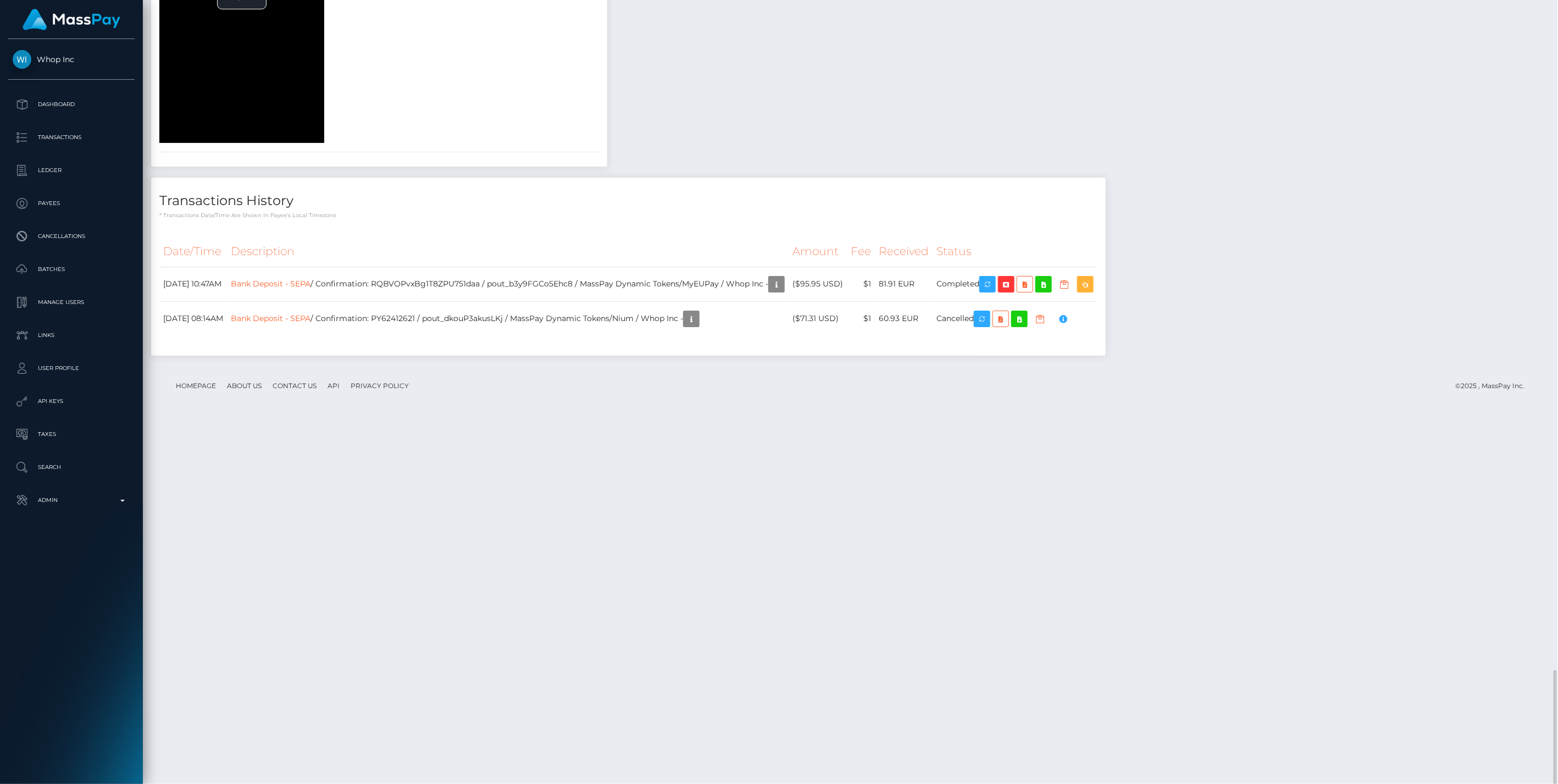
scroll to position [1169, 0]
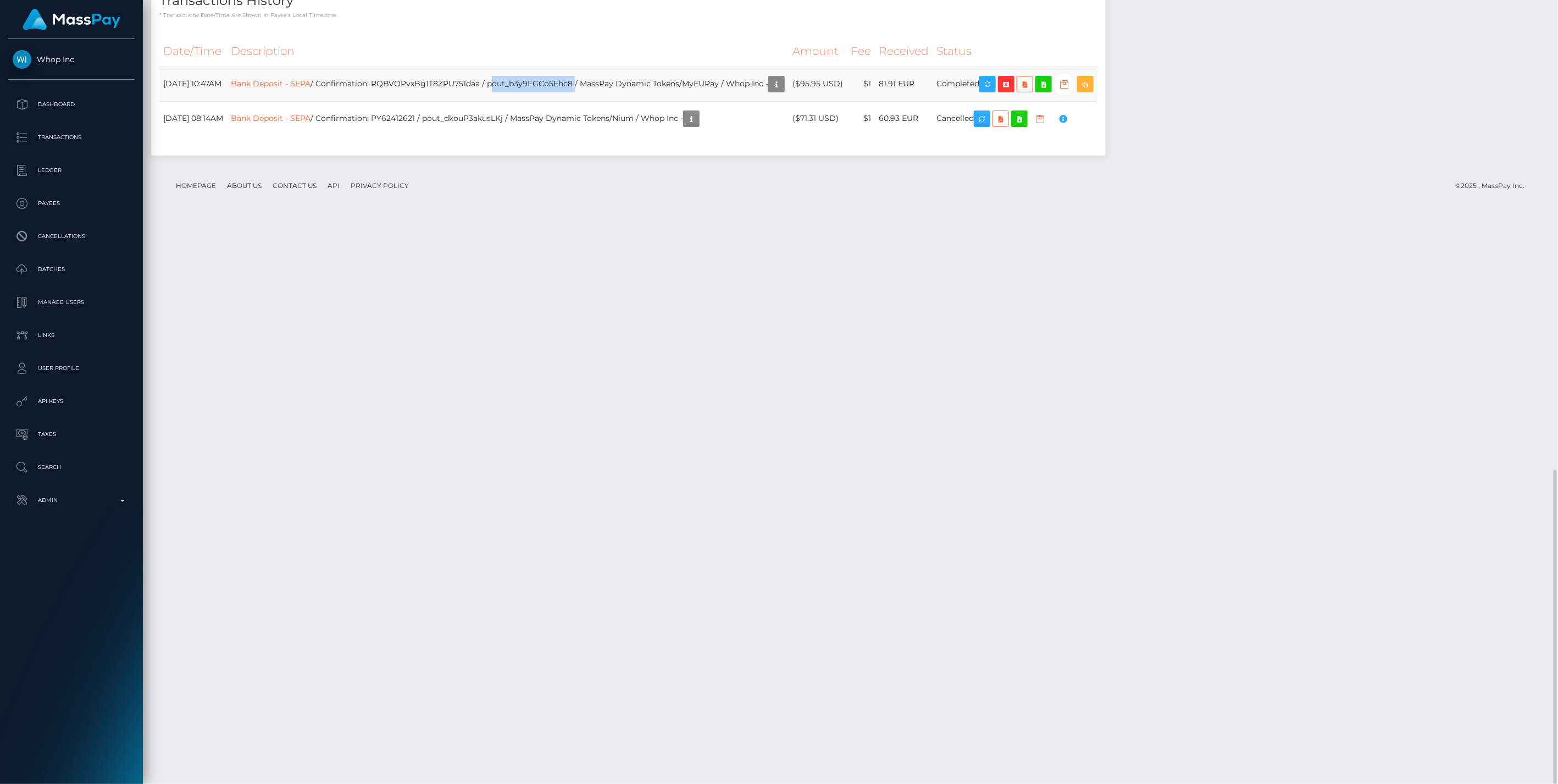
drag, startPoint x: 520, startPoint y: 648, endPoint x: 606, endPoint y: 652, distance: 86.1
click at [606, 101] on td "Bank Deposit - SEPA / Confirmation: RQBVOPvxBg1T8ZPU751daa / pout_b3y9FGCo5Ehc8…" at bounding box center [508, 84] width 562 height 35
copy td "pout_b3y9FGCo5Ehc8"
click at [311, 89] on link "Bank Deposit - SEPA" at bounding box center [270, 84] width 79 height 10
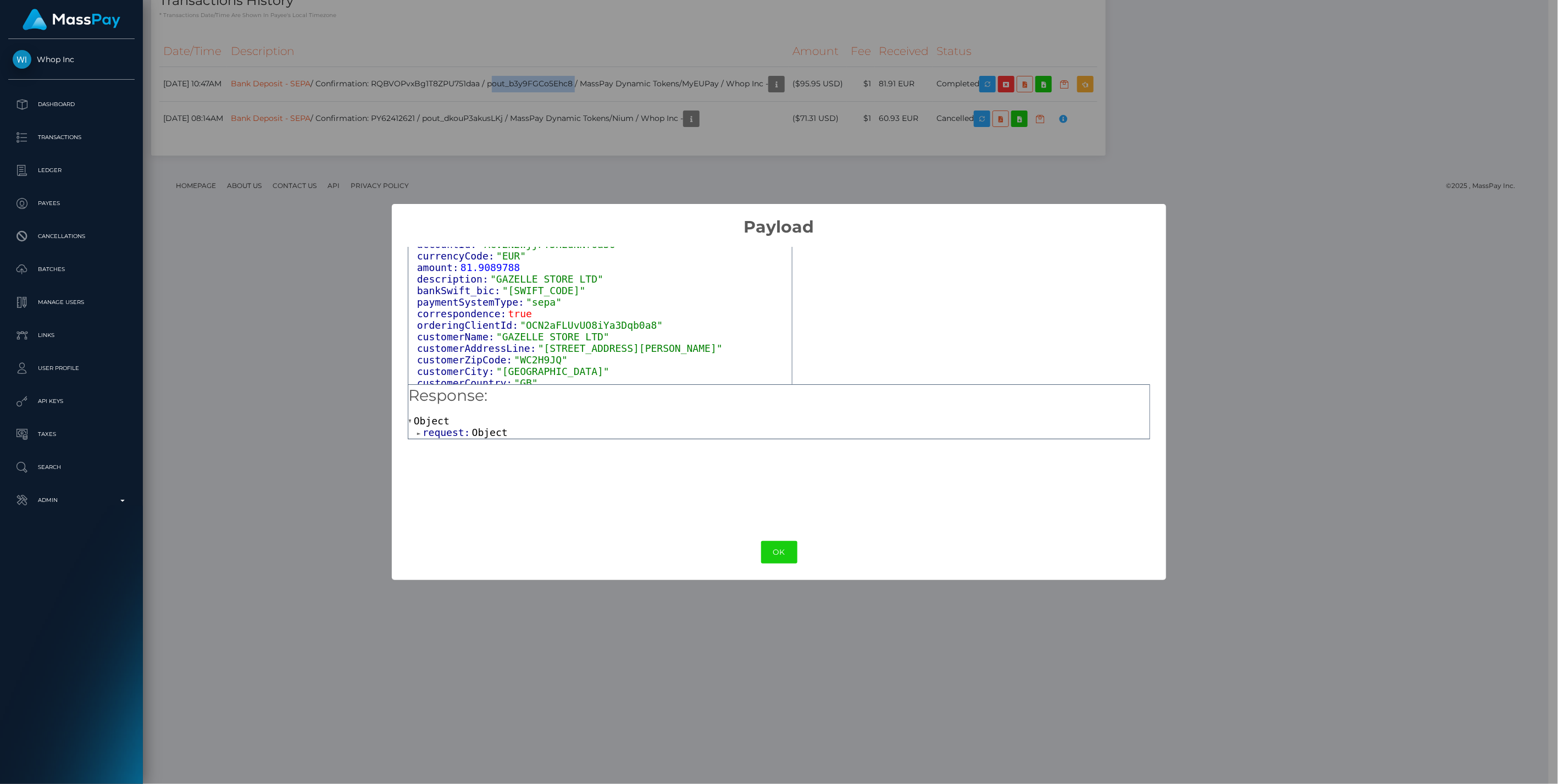
scroll to position [91, 0]
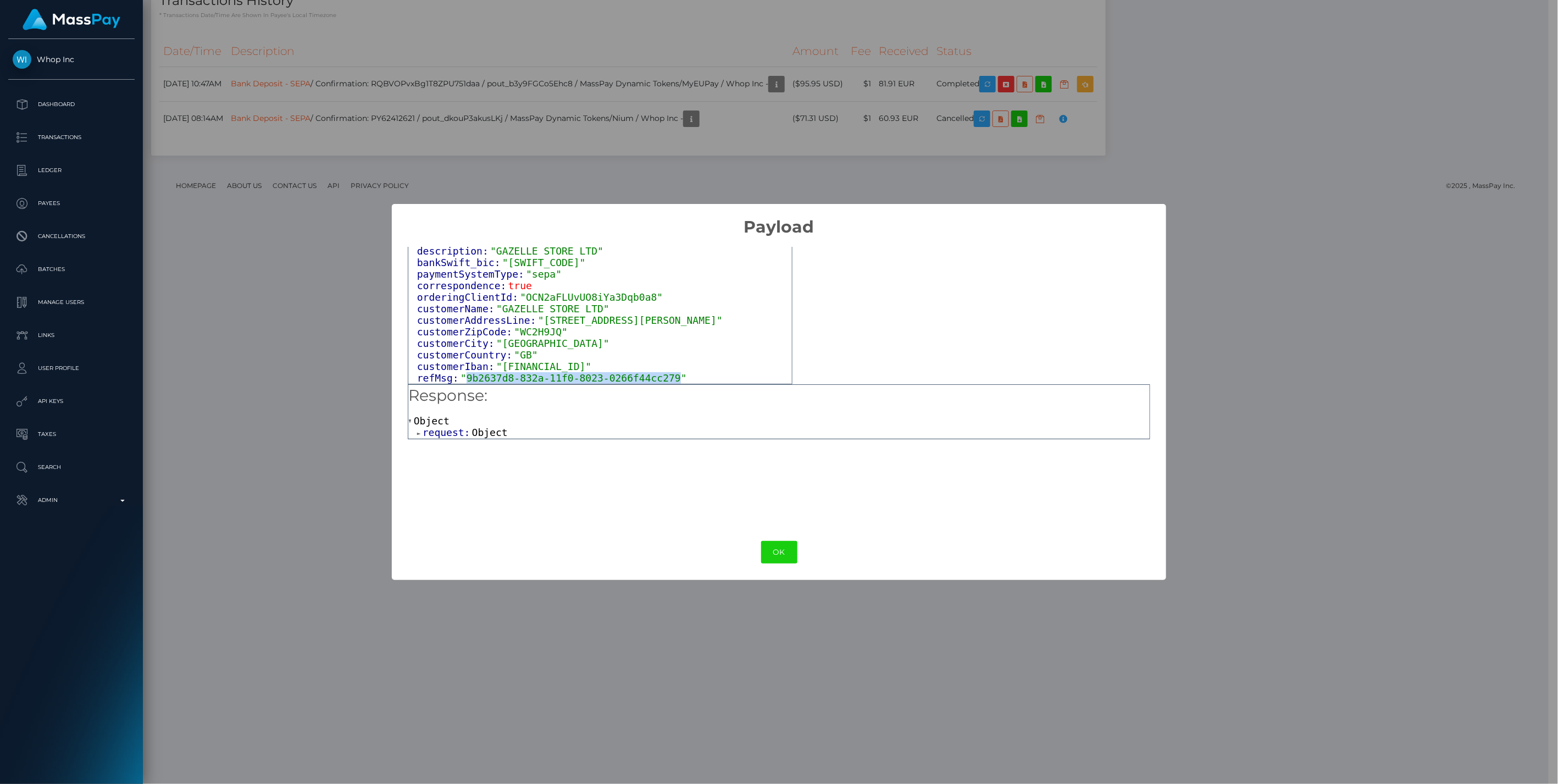
drag, startPoint x: 463, startPoint y: 380, endPoint x: 659, endPoint y: 378, distance: 196.0
click at [659, 378] on span ""9b2637d8-832a-11f0-8023-0266f44cc279"" at bounding box center [573, 378] width 226 height 12
copy span "9b2637d8-832a-11f0-8023-0266f44cc279"
click at [770, 550] on button "OK" at bounding box center [779, 552] width 36 height 22
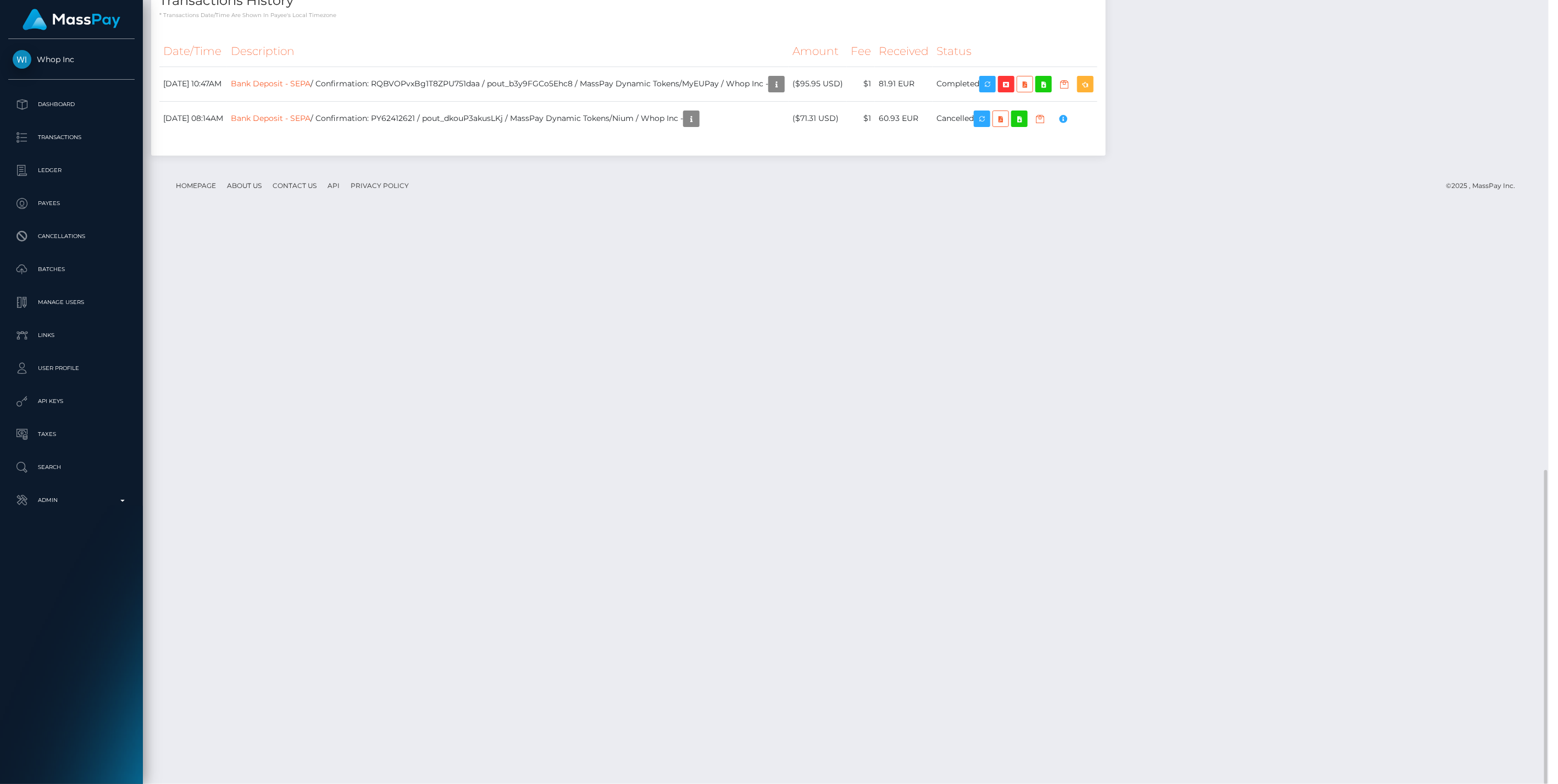
scroll to position [549411, 549180]
click at [1013, 91] on icon "button" at bounding box center [1005, 85] width 13 height 14
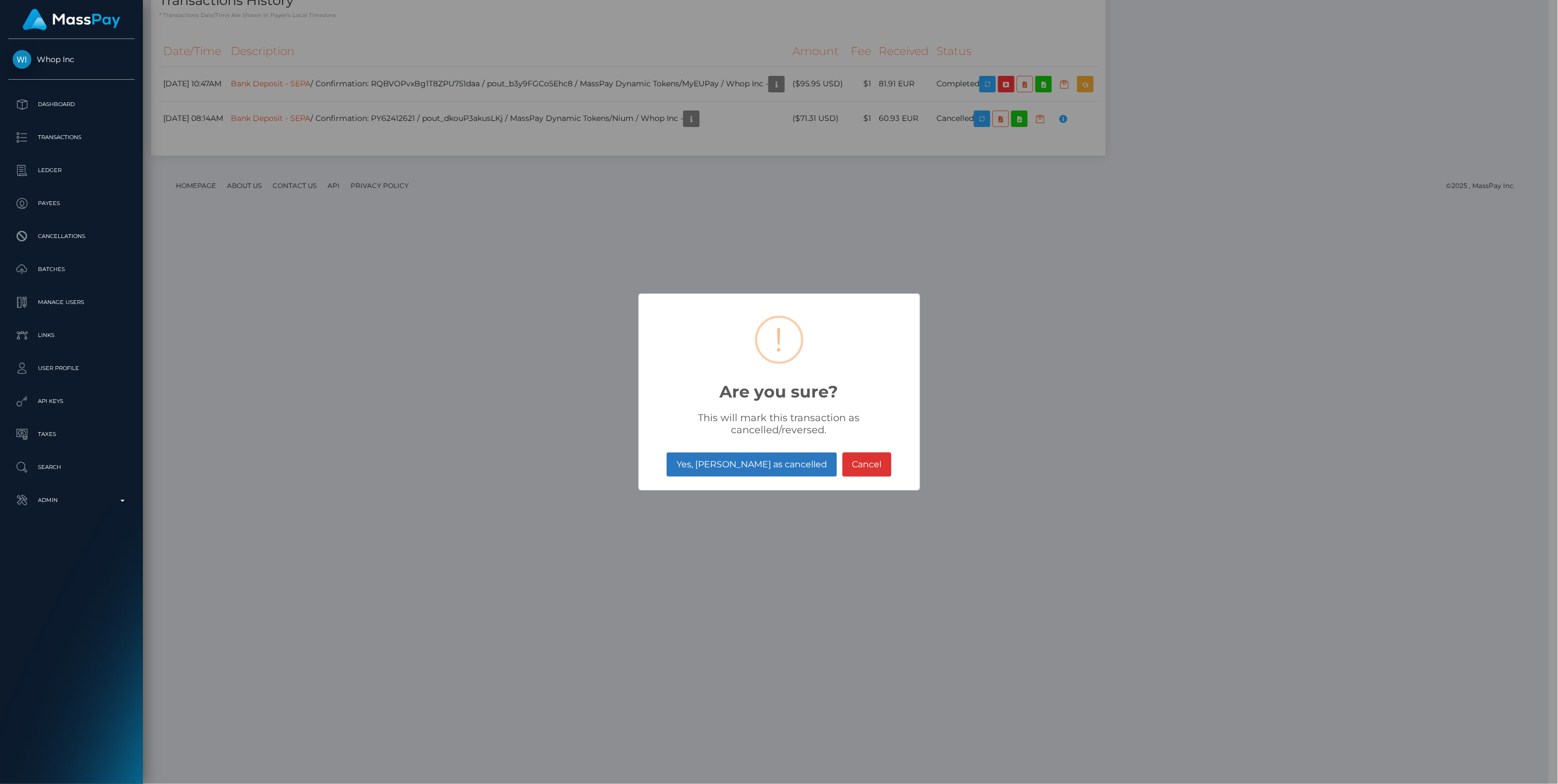
click at [779, 468] on button "Yes, mark as cancelled" at bounding box center [752, 465] width 170 height 24
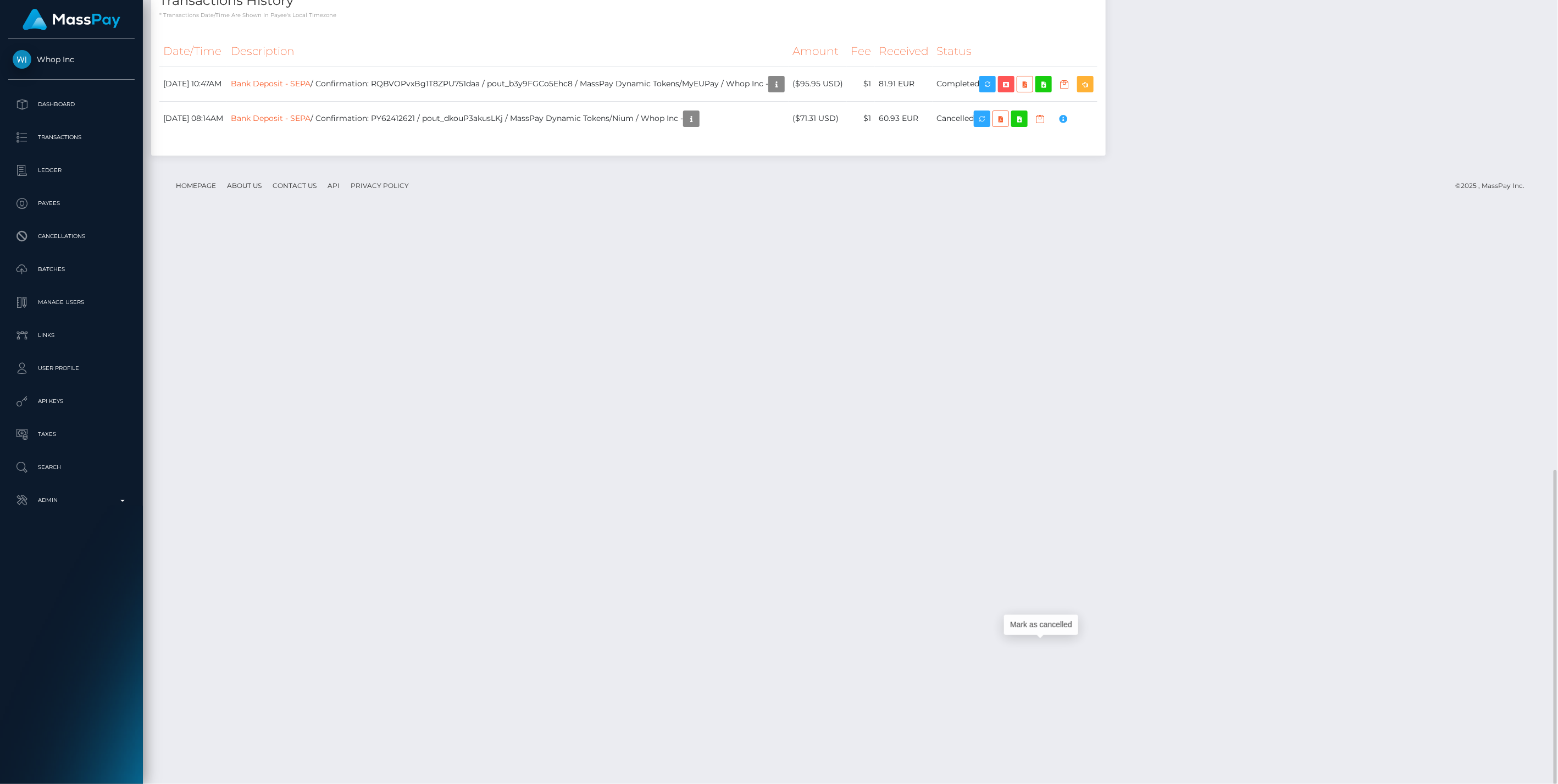
scroll to position [132, 449]
click at [121, 499] on p "Admin" at bounding box center [72, 500] width 118 height 16
click at [81, 566] on span "Balance Adjustments" at bounding box center [72, 564] width 118 height 13
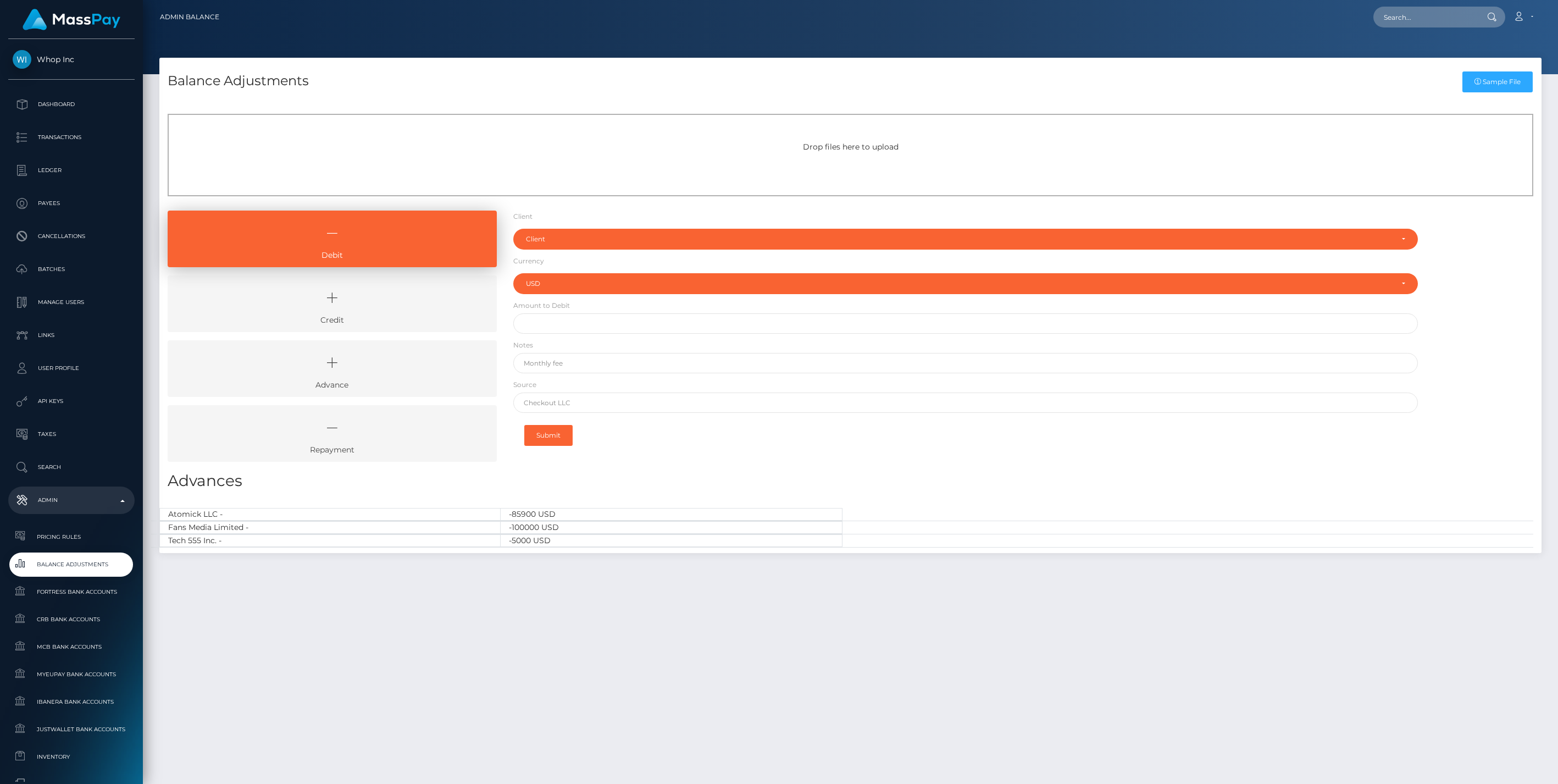
select select "USD"
drag, startPoint x: 1063, startPoint y: 85, endPoint x: 1086, endPoint y: 84, distance: 23.0
click at [1063, 85] on div "Balance Adjustments Sample File" at bounding box center [851, 78] width 1382 height 39
click at [1426, 19] on input "text" at bounding box center [1425, 17] width 103 height 20
paste input "c39b341c-8289-11f0-8023-0266f44cc279"
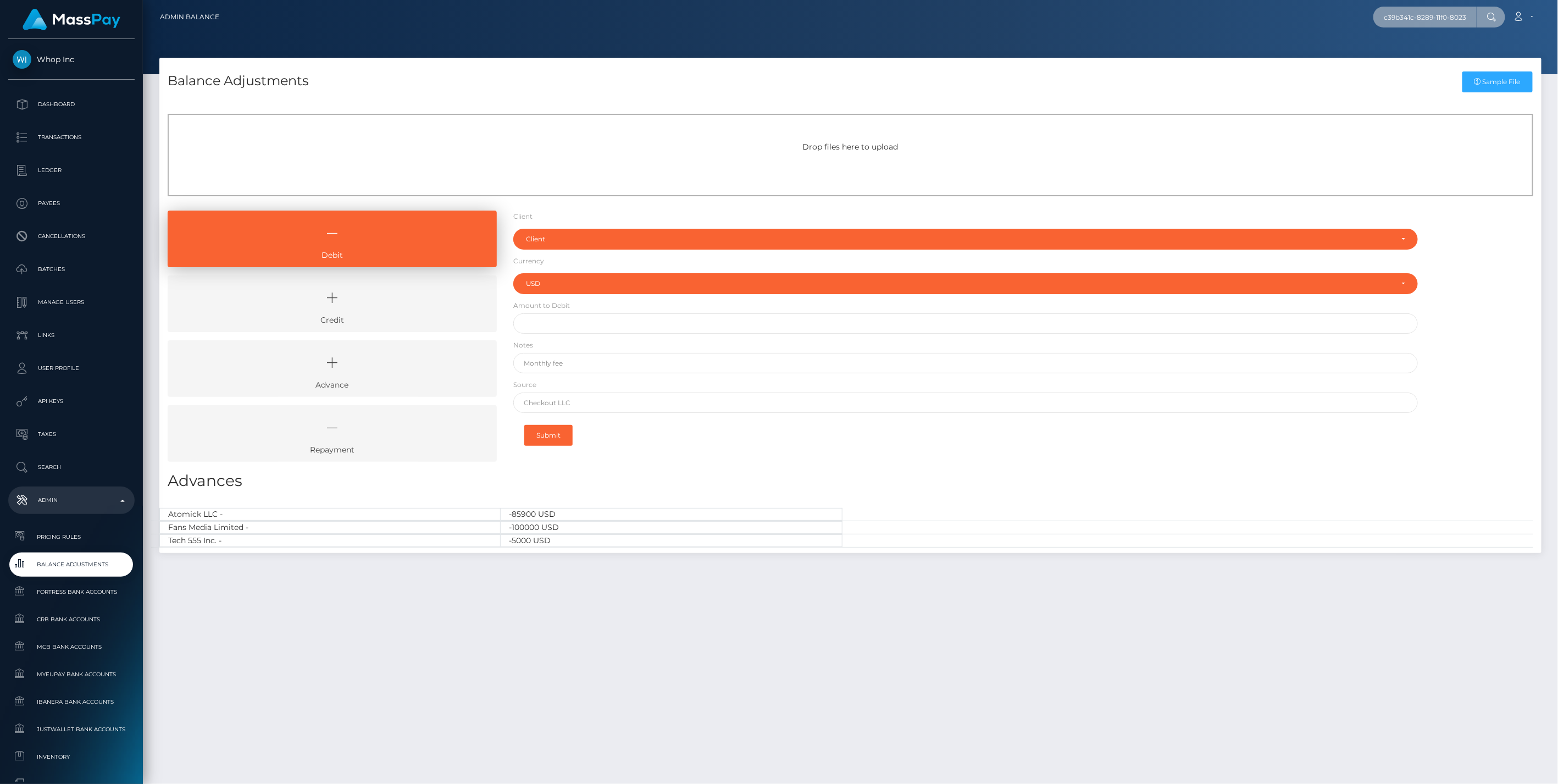
scroll to position [0, 45]
type input "c39b341c-8289-11f0-8023-0266f44cc279"
click at [1438, 55] on link "MARINA ALEKSANDROVNA CARLOTA (Global Gifting Technologies Inc - Throne)" at bounding box center [1546, 57] width 346 height 20
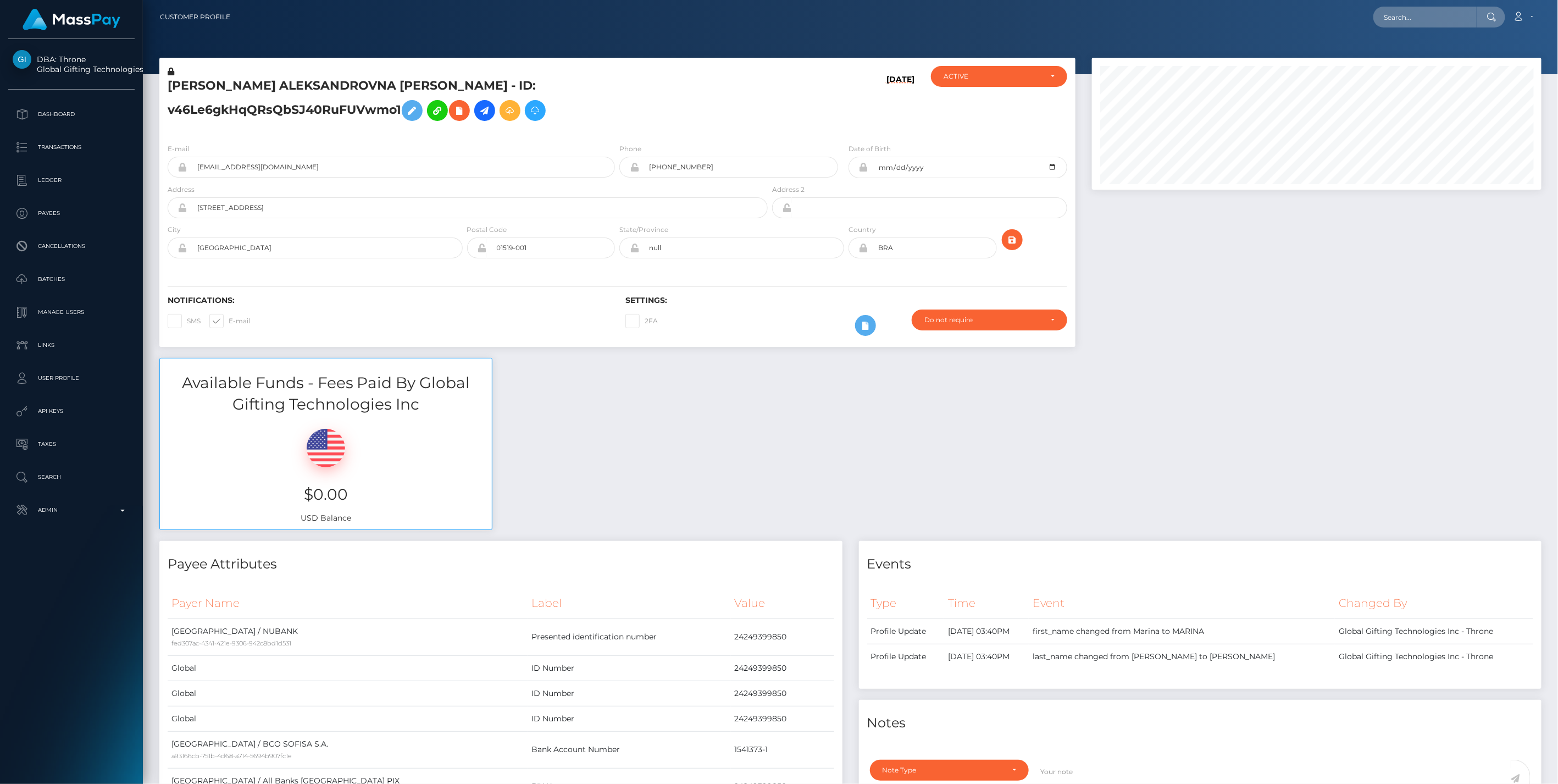
scroll to position [132, 449]
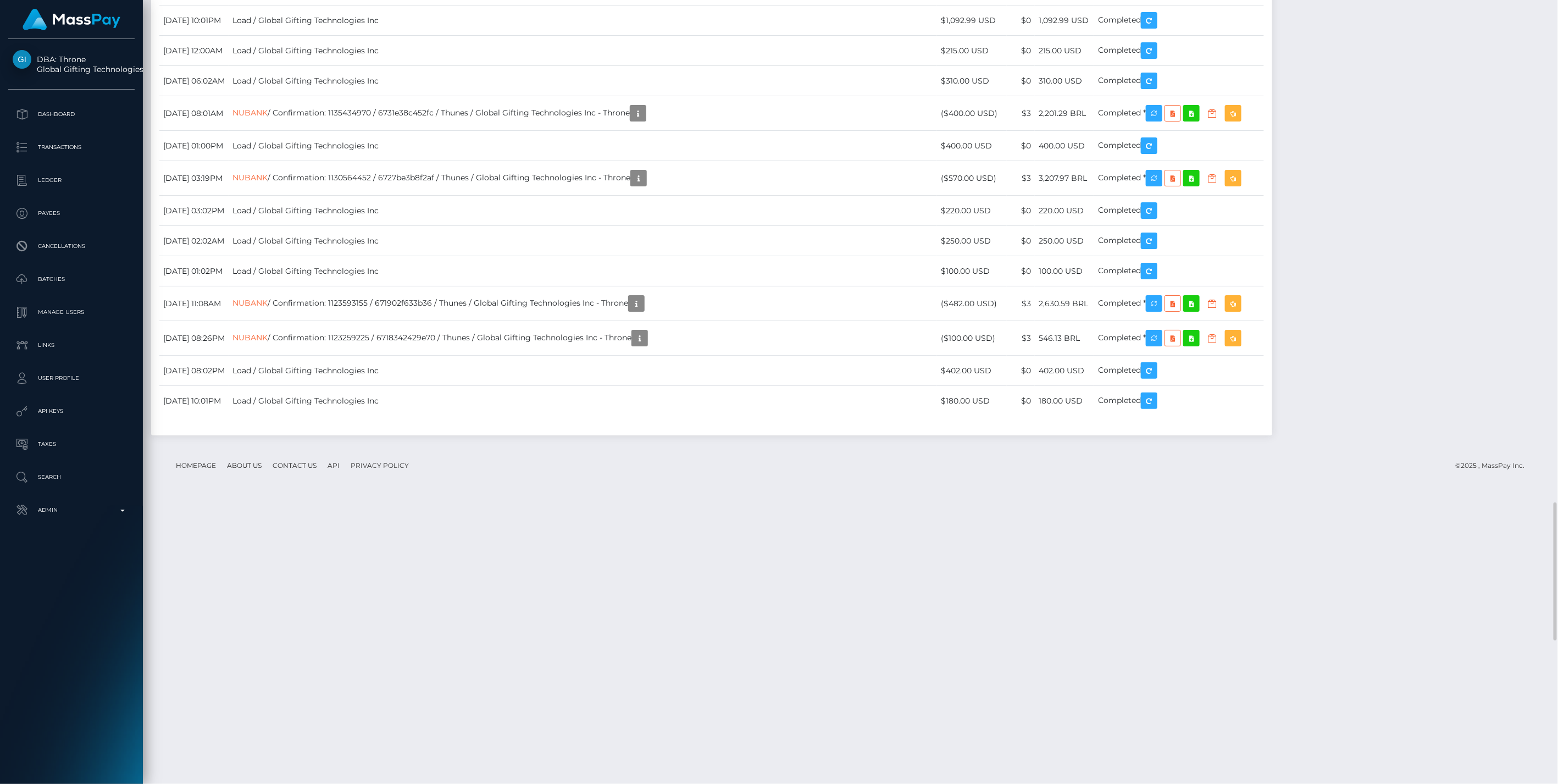
drag, startPoint x: 534, startPoint y: 656, endPoint x: 589, endPoint y: 660, distance: 55.1
copy td "68adc5ef8598a"
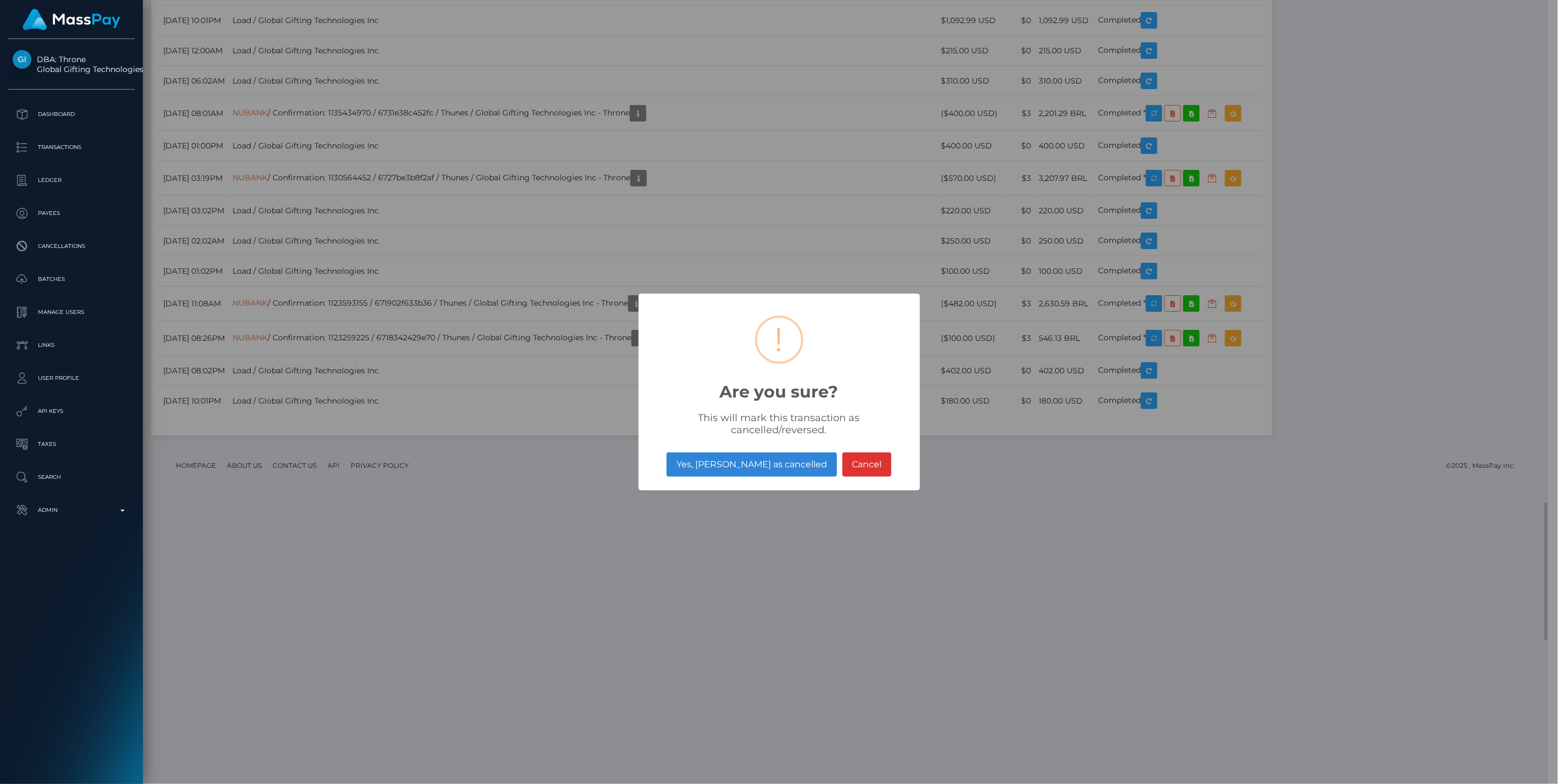
scroll to position [549411, 549184]
click at [733, 465] on button "Yes, mark as cancelled" at bounding box center [752, 465] width 170 height 24
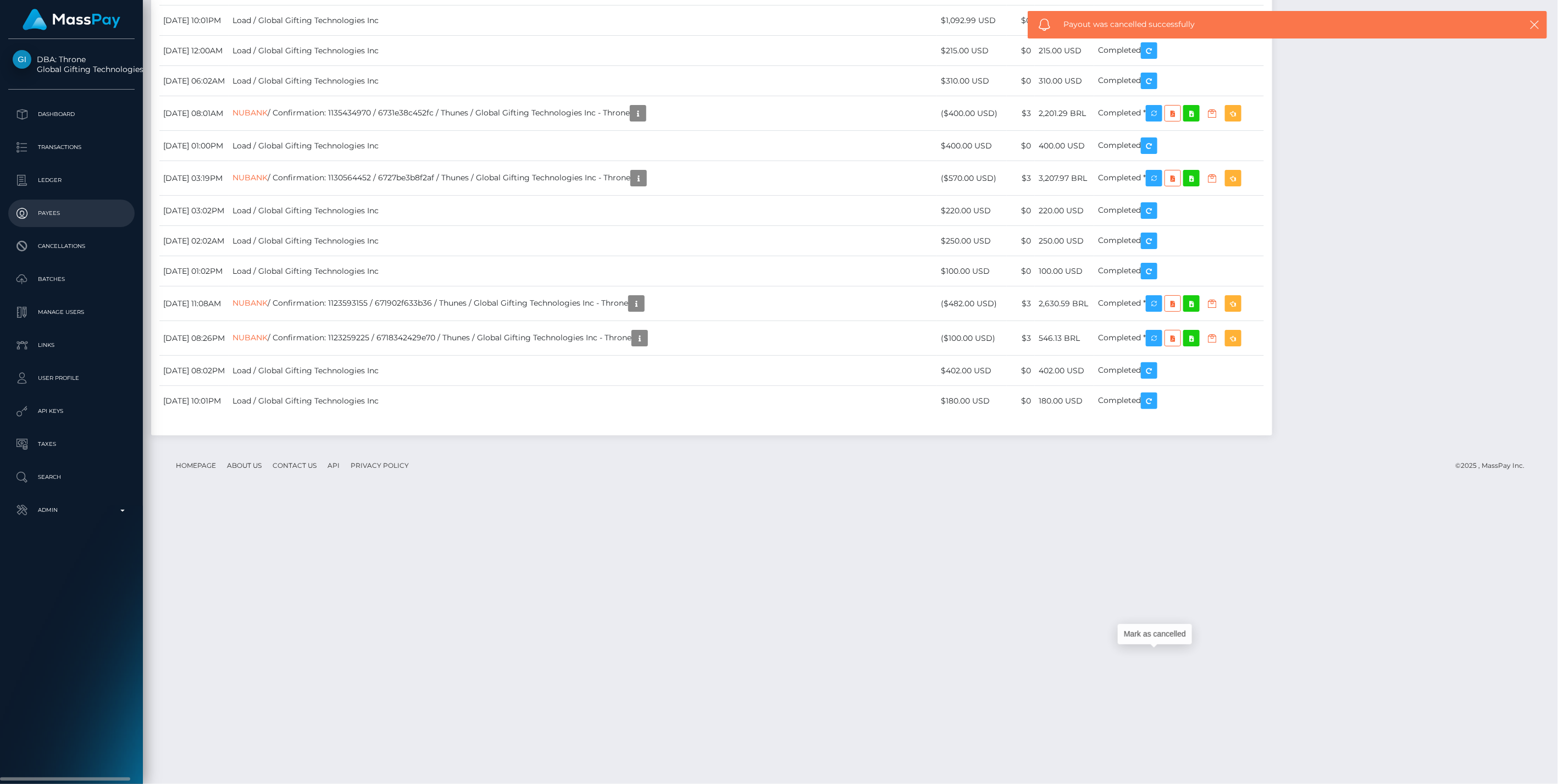
scroll to position [132, 449]
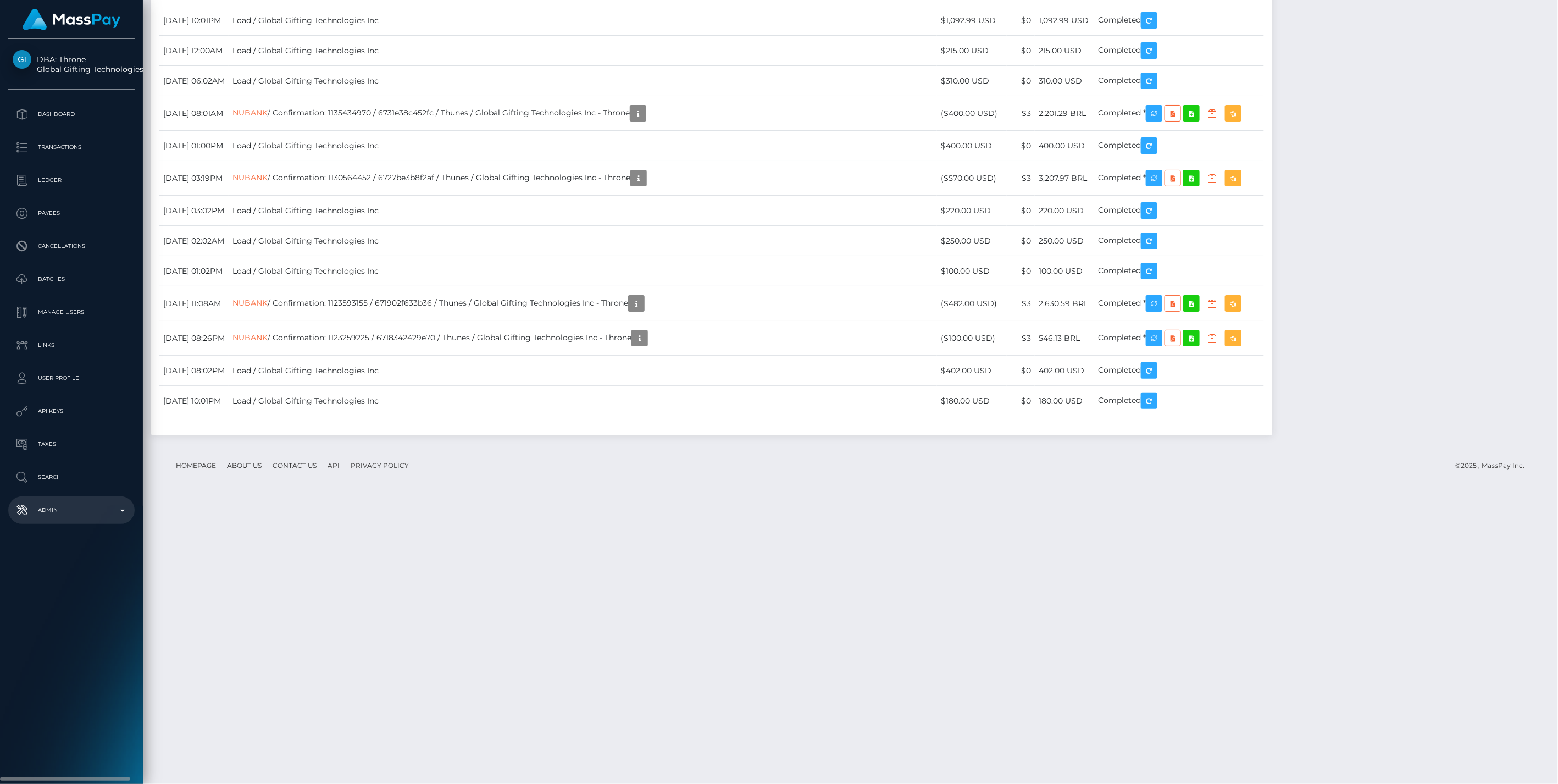
click at [119, 512] on p "Admin" at bounding box center [72, 509] width 118 height 16
click at [81, 574] on span "Balance Adjustments" at bounding box center [72, 574] width 118 height 13
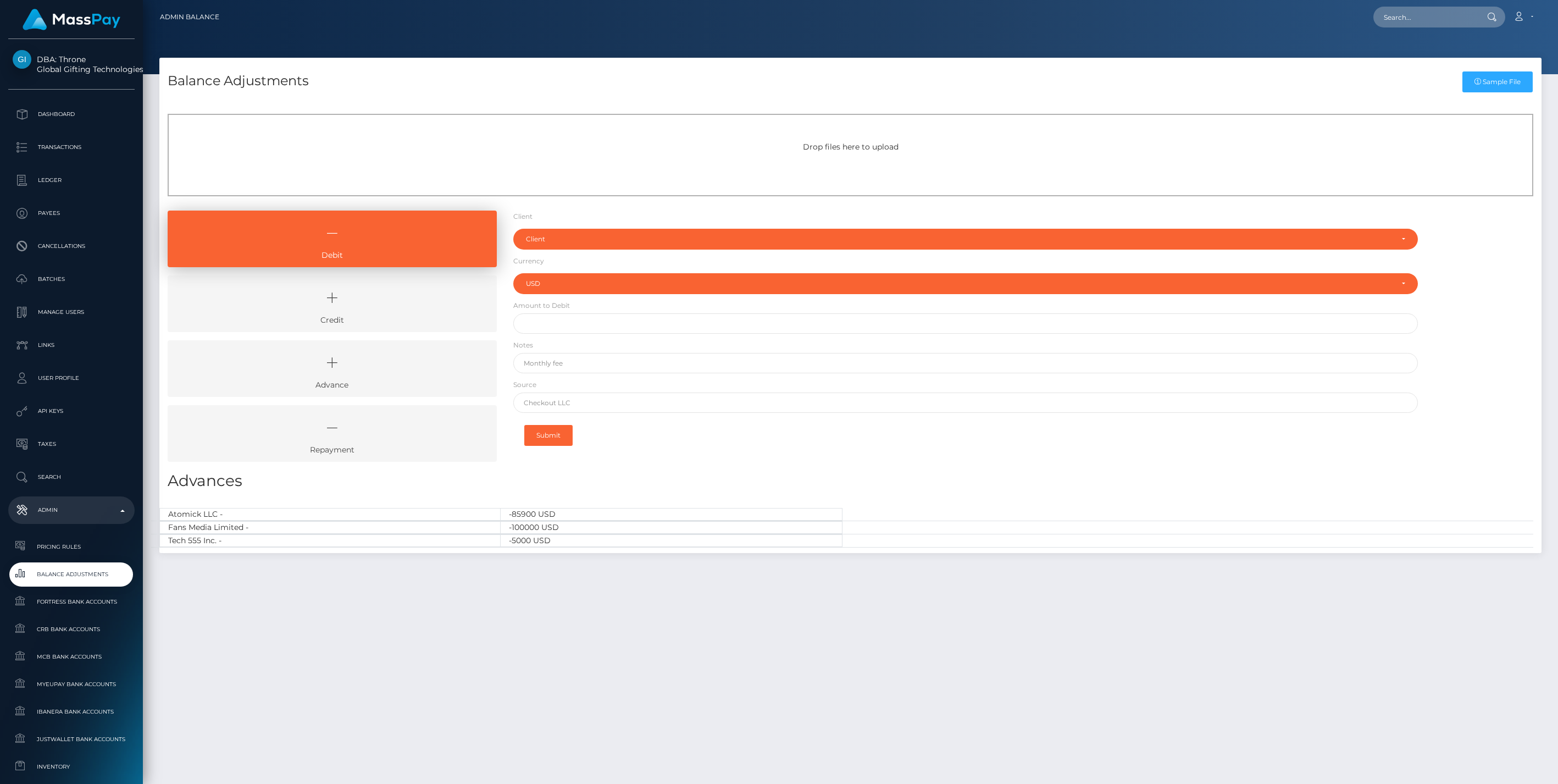
select select "USD"
click at [365, 289] on icon at bounding box center [332, 297] width 304 height 33
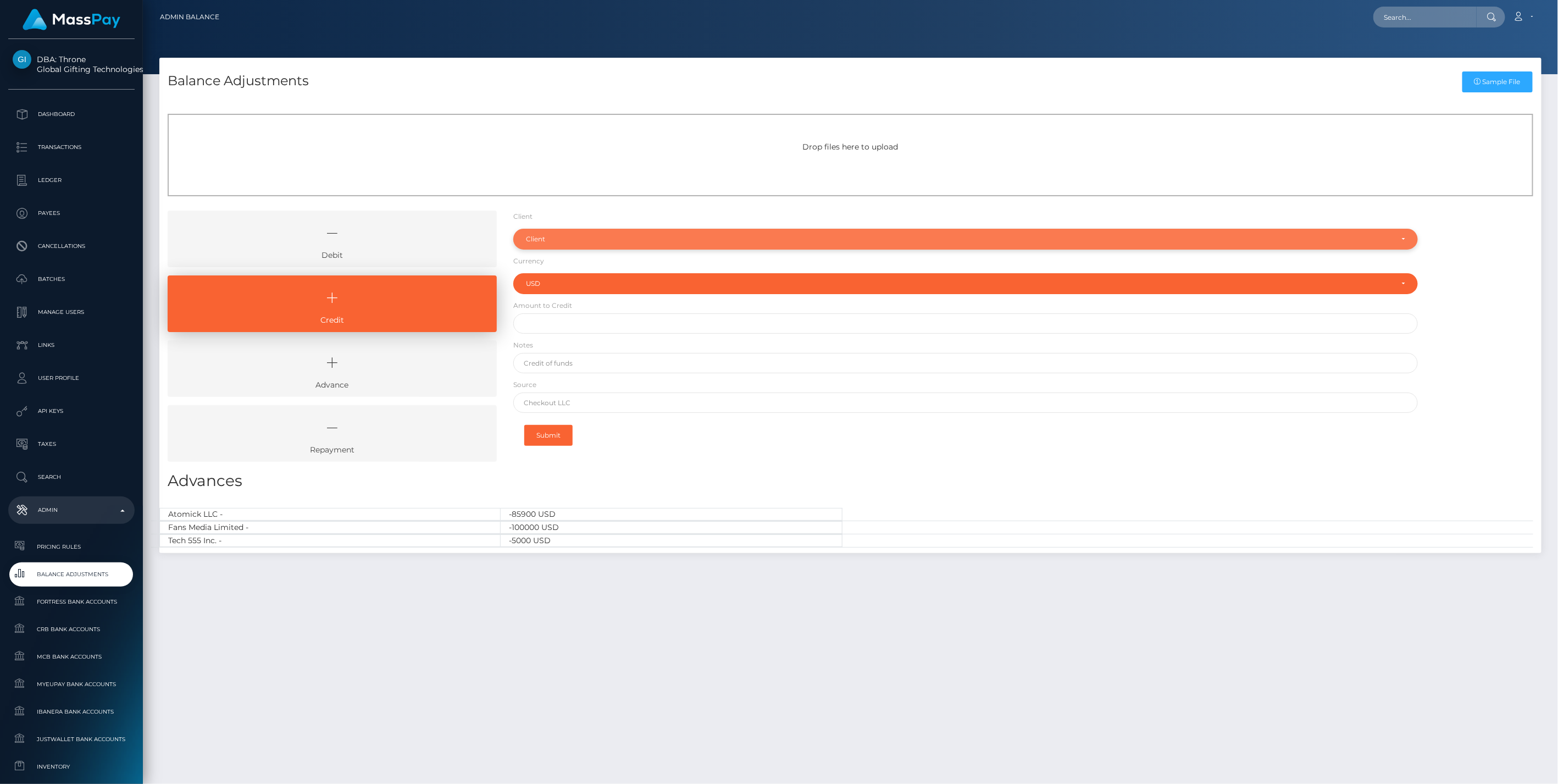
click at [575, 235] on div "Client" at bounding box center [959, 239] width 867 height 9
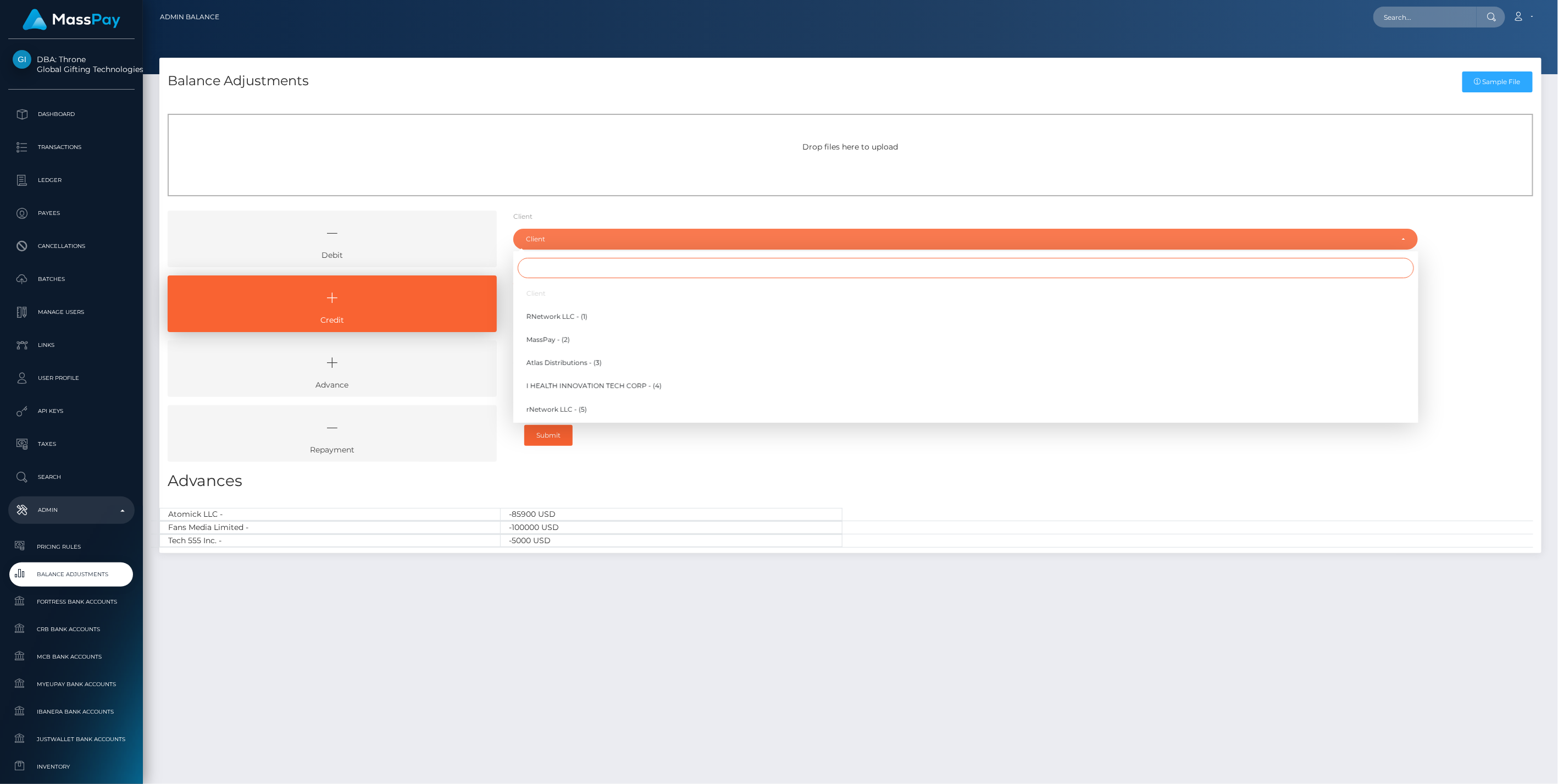
click at [540, 266] on input "Search" at bounding box center [966, 268] width 897 height 20
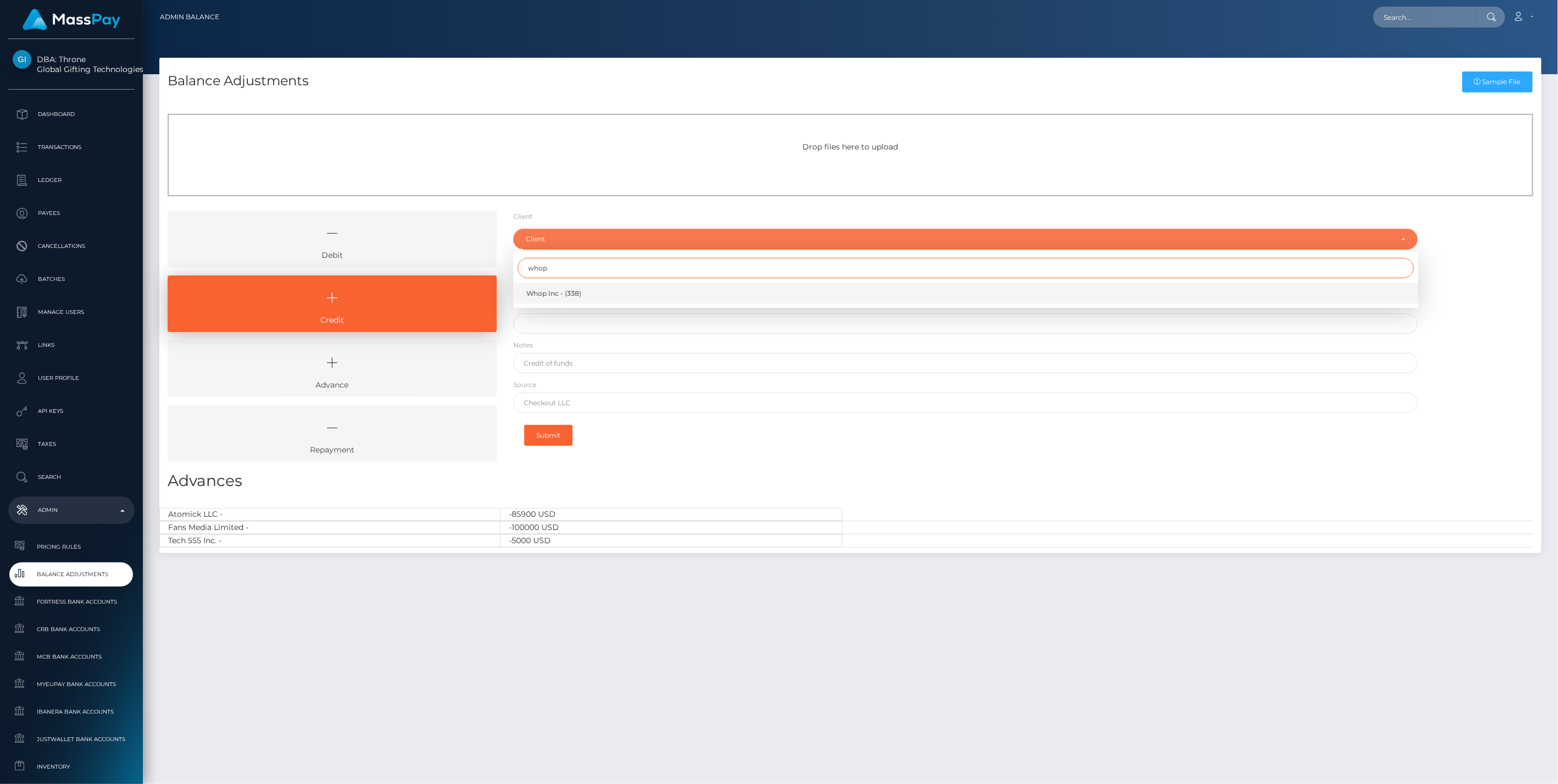
type input "whop"
click at [540, 293] on span "Whop Inc - (338)" at bounding box center [554, 294] width 55 height 10
select select "338"
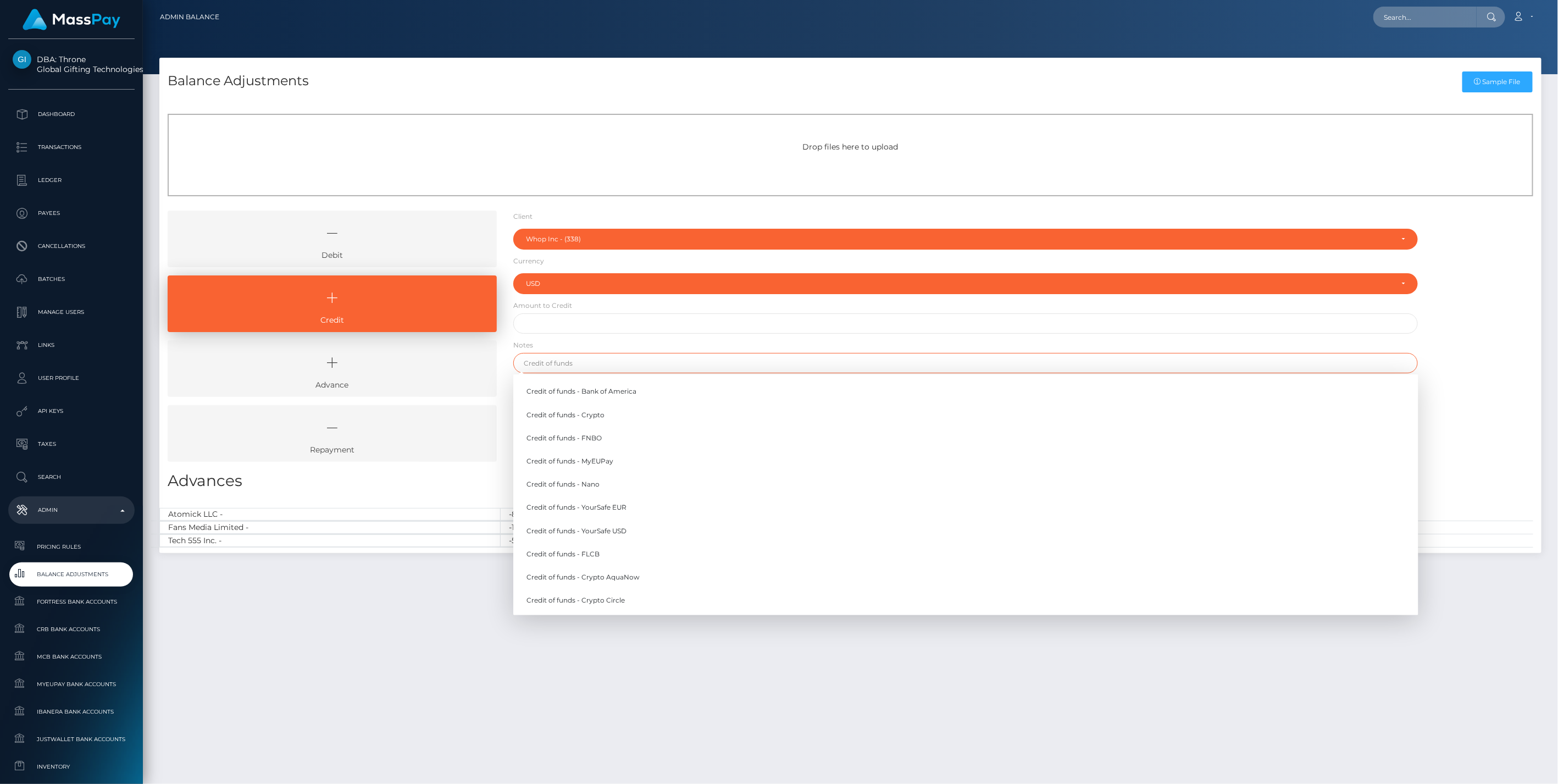
click at [565, 366] on input "text" at bounding box center [966, 363] width 905 height 20
click at [597, 462] on link "Credit of funds - MyEUPay" at bounding box center [966, 461] width 905 height 20
type input "Credit of funds - MyEUPay"
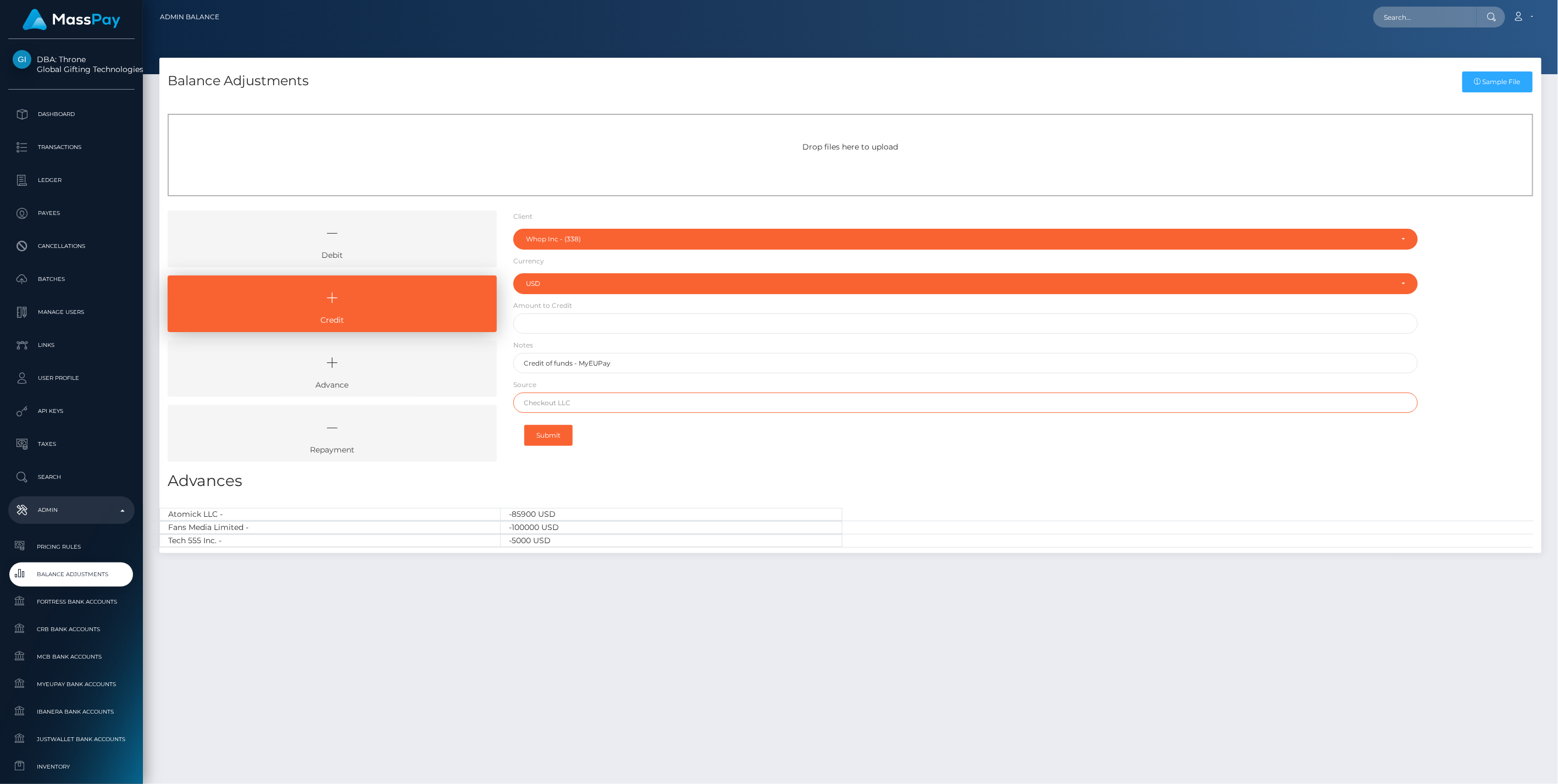
click at [569, 404] on input "text" at bounding box center [966, 402] width 905 height 20
paste input "CHECKOUT SAS"
type input "CHECKOUT SAS"
click at [556, 325] on input "text" at bounding box center [966, 324] width 905 height 20
paste input "76,083.58"
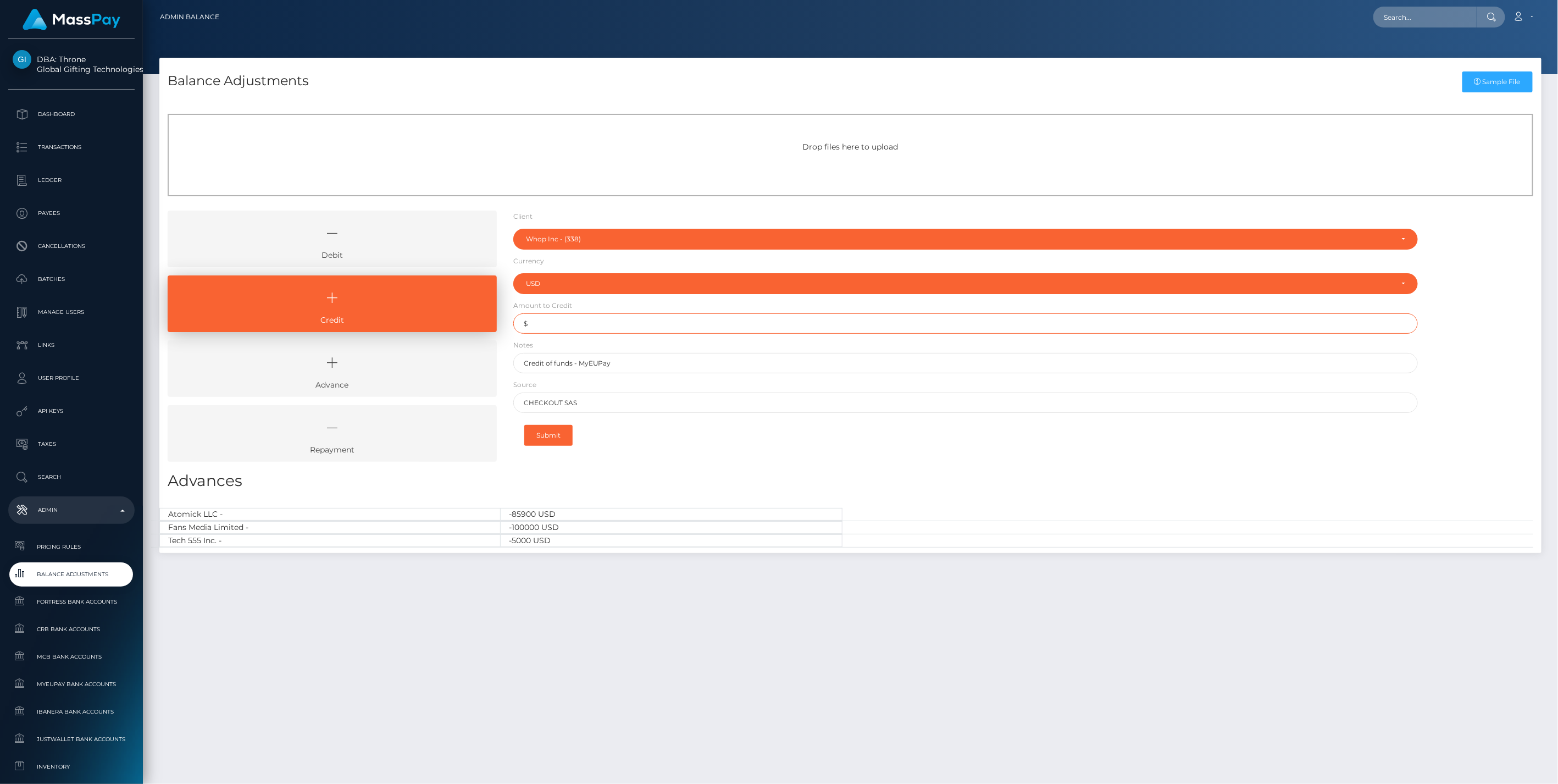
type input "$76,083.58"
click at [557, 436] on button "Submit" at bounding box center [548, 435] width 49 height 20
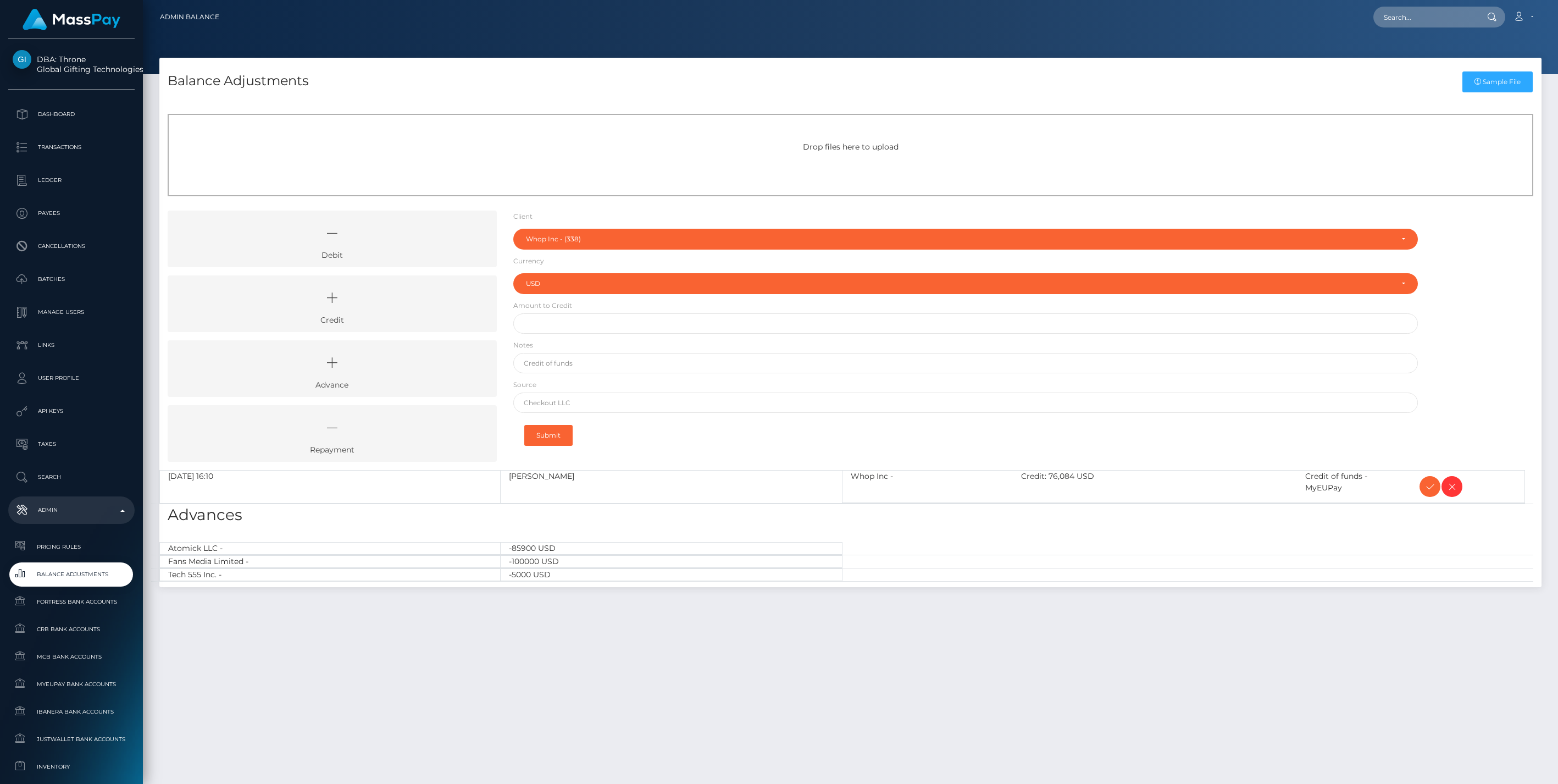
select select "338"
select select "USD"
click at [1432, 486] on icon at bounding box center [1430, 487] width 13 height 14
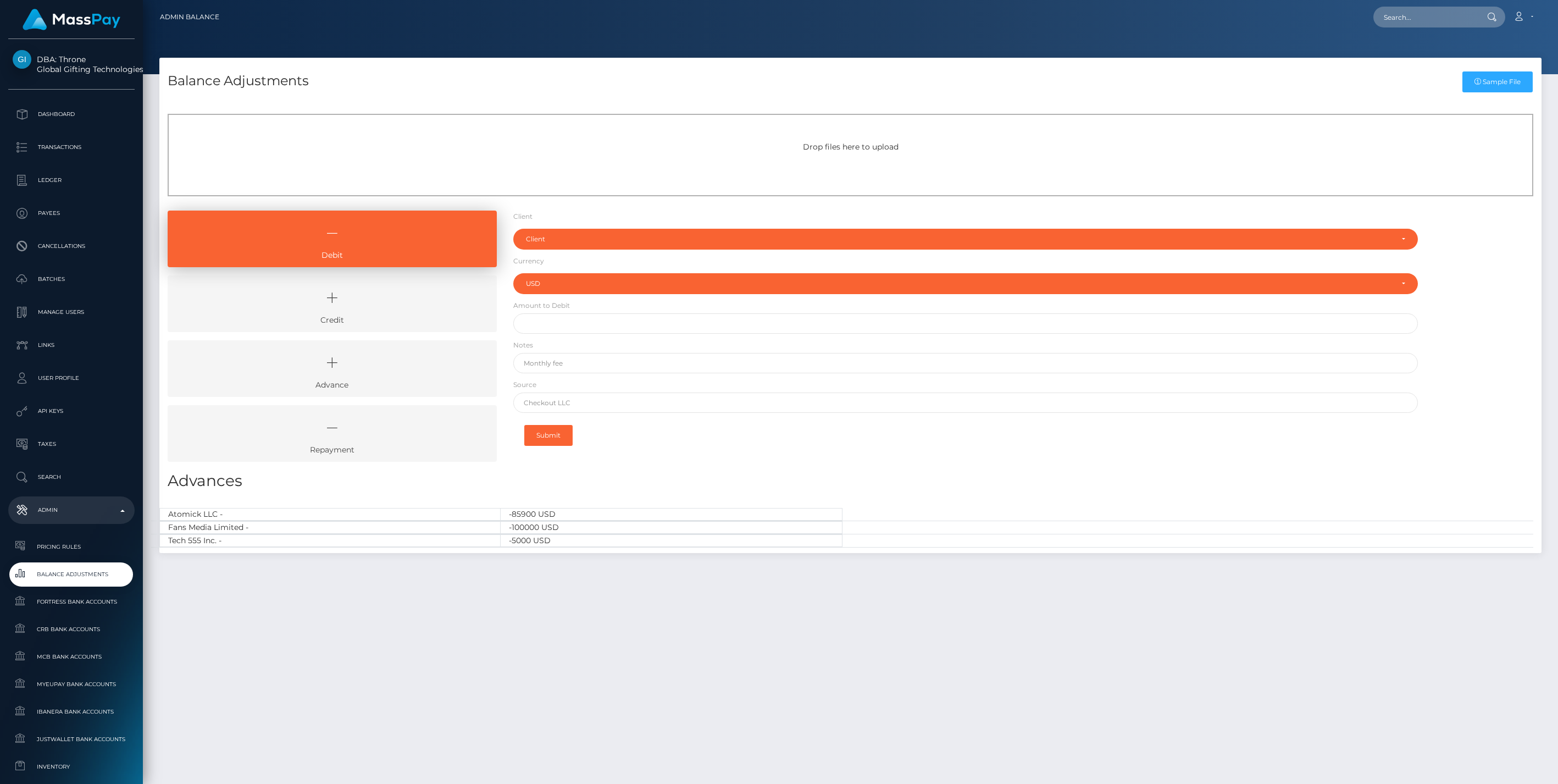
select select "USD"
click at [922, 677] on div "Balance Adjustments Sample File Drop files here to upload Debit" at bounding box center [850, 416] width 1415 height 716
